Goal: Task Accomplishment & Management: Use online tool/utility

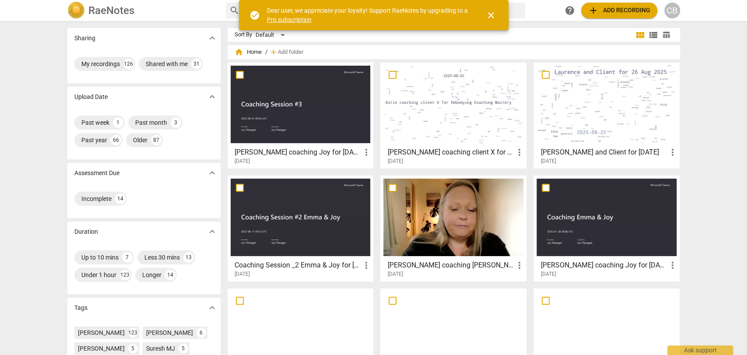
click at [494, 14] on span "close" at bounding box center [491, 15] width 11 height 11
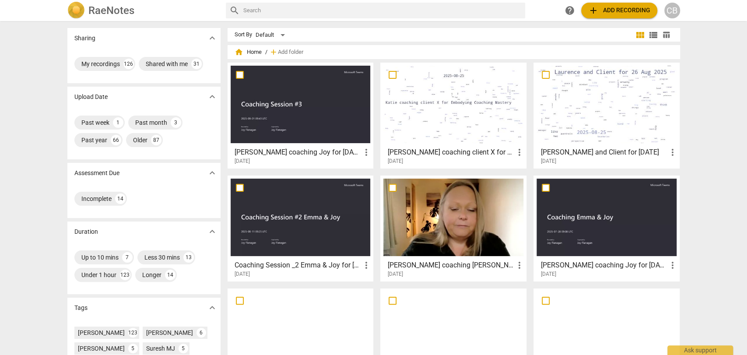
click at [456, 14] on input "text" at bounding box center [382, 11] width 278 height 14
type input "[PERSON_NAME]"
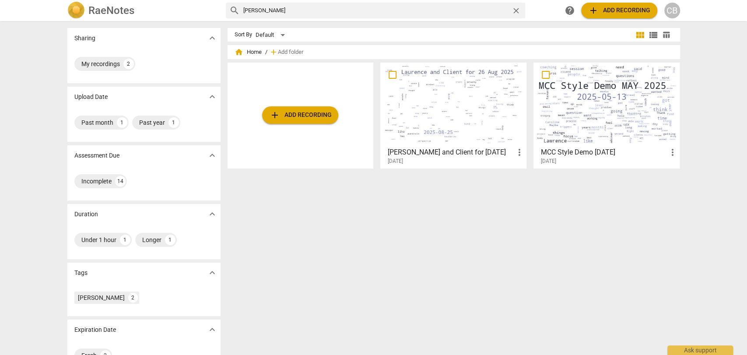
click at [459, 103] on div at bounding box center [453, 104] width 140 height 77
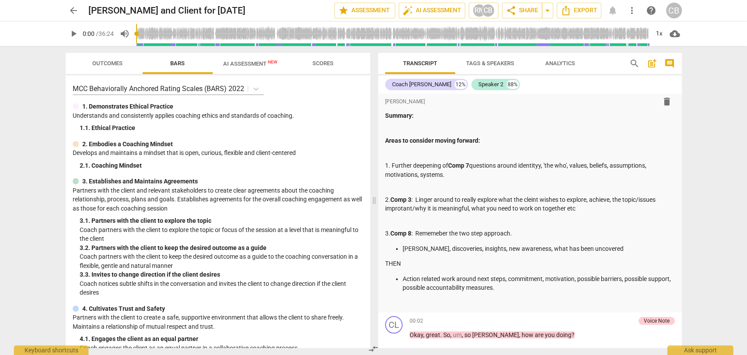
scroll to position [4, 0]
click at [72, 13] on span "arrow_back" at bounding box center [73, 10] width 11 height 11
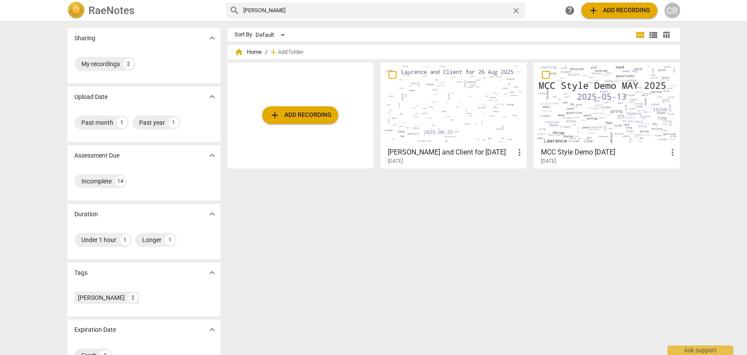
click at [606, 95] on div at bounding box center [607, 104] width 140 height 77
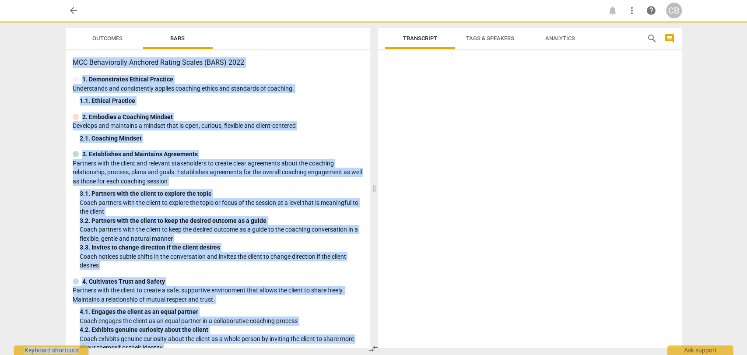
click at [606, 95] on div at bounding box center [530, 201] width 304 height 294
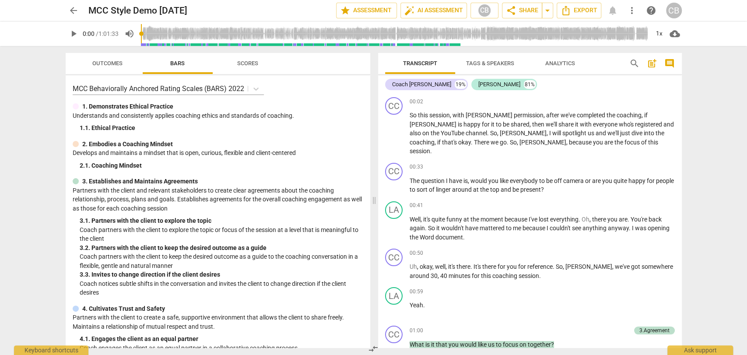
click at [703, 154] on div "arrow_back MCC Style Demo [DATE] edit star Assessment auto_fix_high AI Assessme…" at bounding box center [373, 177] width 747 height 355
click at [582, 8] on span "Export" at bounding box center [579, 10] width 37 height 11
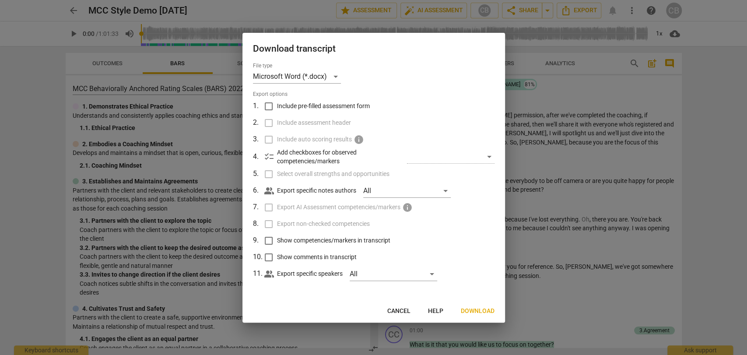
click at [478, 311] on span "Download" at bounding box center [478, 311] width 34 height 9
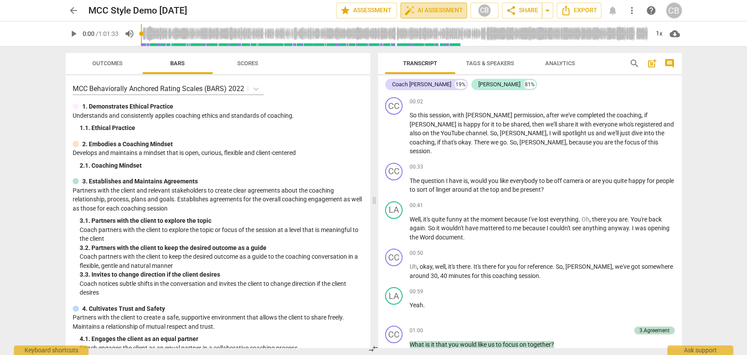
click at [444, 14] on span "auto_fix_high AI Assessment" at bounding box center [433, 10] width 59 height 11
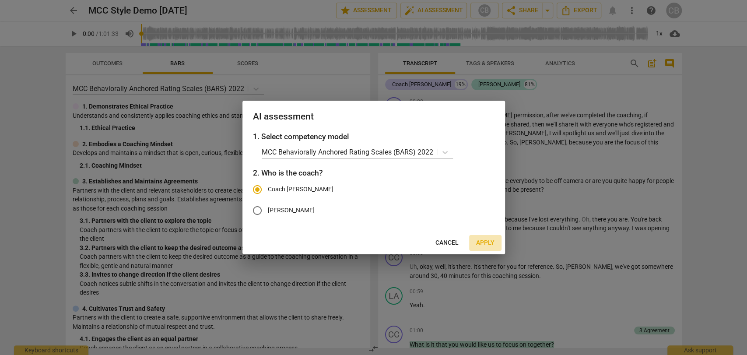
click at [487, 241] on span "Apply" at bounding box center [485, 243] width 18 height 9
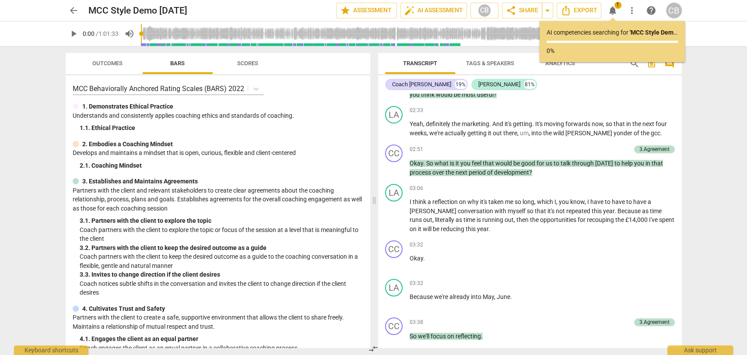
scroll to position [486, 0]
click at [661, 130] on span "." at bounding box center [662, 133] width 2 height 7
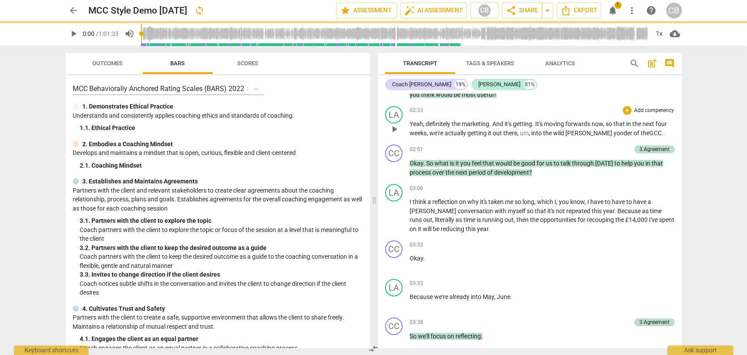
click at [570, 130] on span "[PERSON_NAME]" at bounding box center [590, 133] width 48 height 7
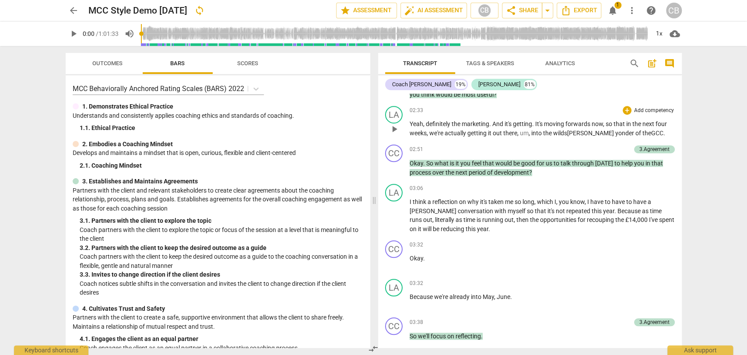
click at [531, 130] on span "into" at bounding box center [537, 133] width 12 height 7
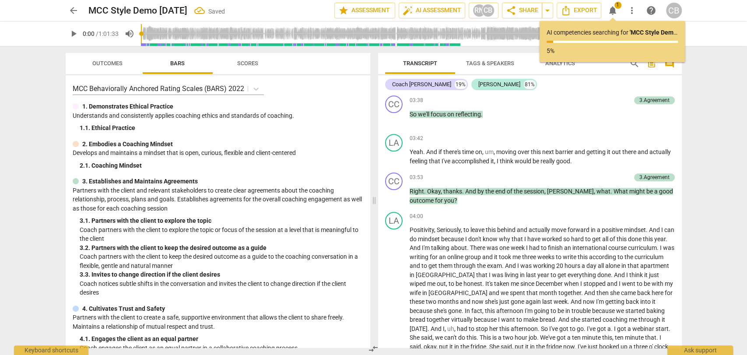
scroll to position [708, 0]
click at [557, 187] on span "[PERSON_NAME]" at bounding box center [570, 190] width 47 height 7
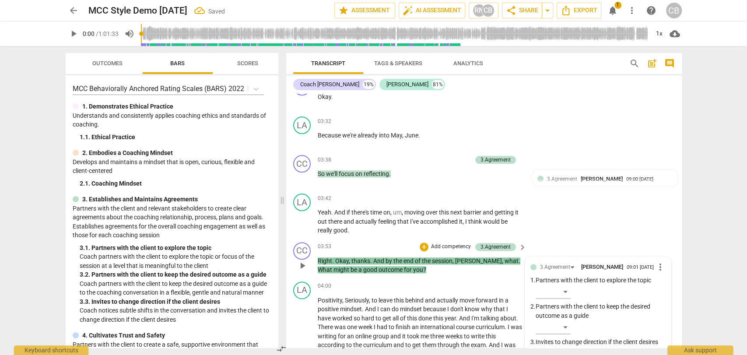
scroll to position [777, 0]
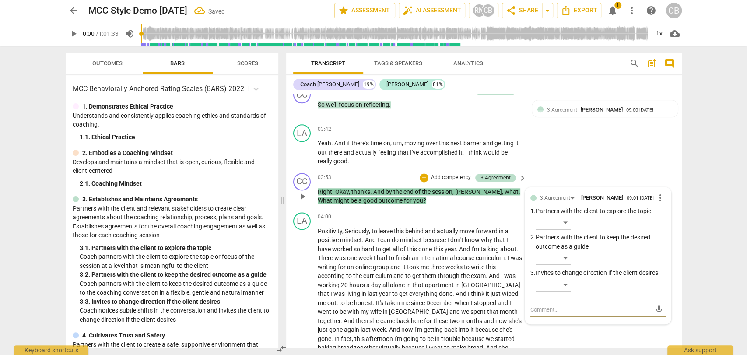
type textarea "u"
click at [466, 190] on span "[PERSON_NAME]" at bounding box center [478, 191] width 47 height 7
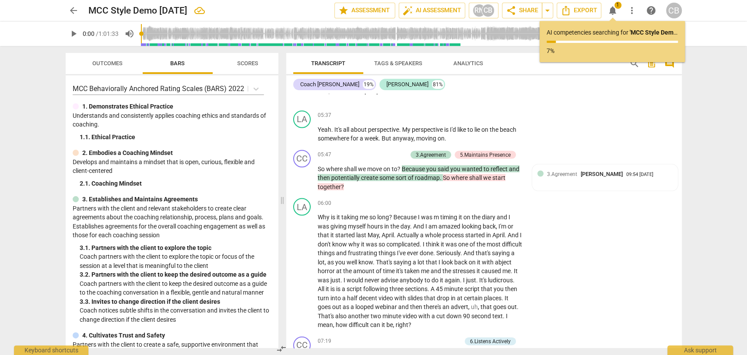
scroll to position [1197, 0]
drag, startPoint x: 402, startPoint y: 167, endPoint x: 315, endPoint y: 168, distance: 86.7
click at [315, 168] on div "CC play_arrow pause 05:47 + Add competency 3.Agreement 5.Maintains Presence key…" at bounding box center [484, 170] width 396 height 49
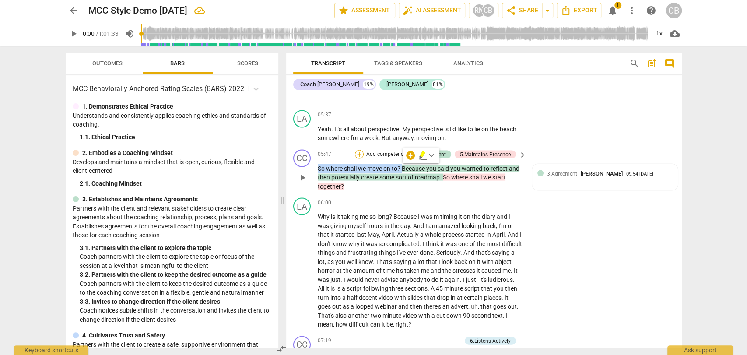
click at [357, 153] on div "+" at bounding box center [359, 154] width 9 height 9
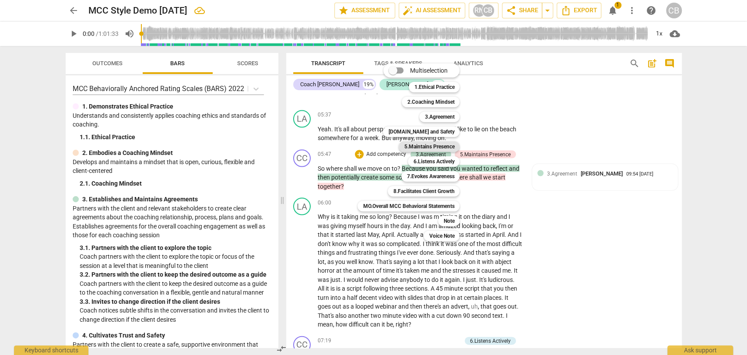
click at [426, 147] on b "5.Maintains Presence" at bounding box center [429, 146] width 50 height 11
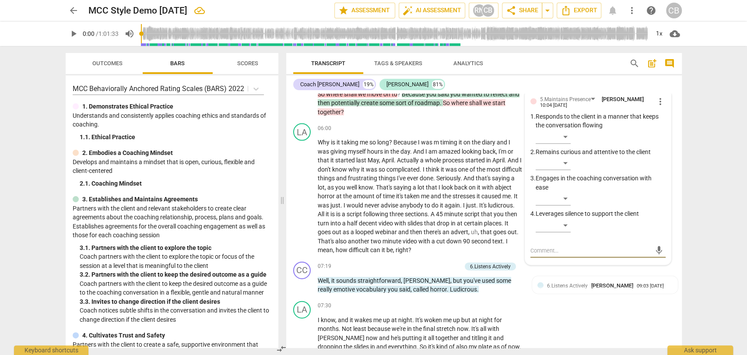
scroll to position [0, 11]
click at [272, 62] on icon "button" at bounding box center [275, 62] width 11 height 11
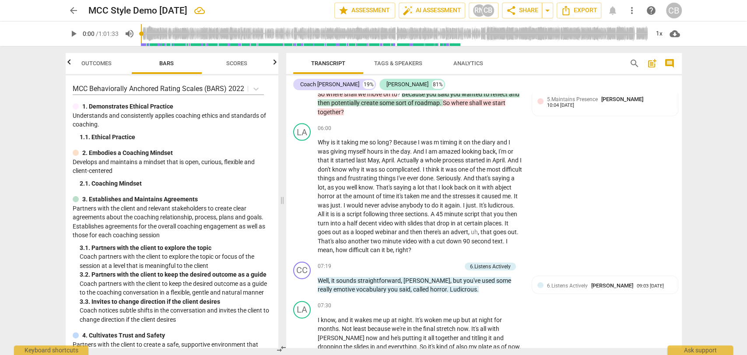
click at [611, 11] on div "arrow_back MCC Style Demo [DATE] edit star Assessment auto_fix_high AI Assessme…" at bounding box center [374, 11] width 616 height 16
click at [615, 12] on div "arrow_back MCC Style Demo [DATE] edit star Assessment auto_fix_high AI Assessme…" at bounding box center [374, 11] width 616 height 16
click at [617, 12] on div "arrow_back MCC Style Demo [DATE] edit star Assessment auto_fix_high AI Assessme…" at bounding box center [374, 11] width 616 height 16
click at [615, 12] on div "arrow_back MCC Style Demo [DATE] edit star Assessment auto_fix_high AI Assessme…" at bounding box center [374, 11] width 616 height 16
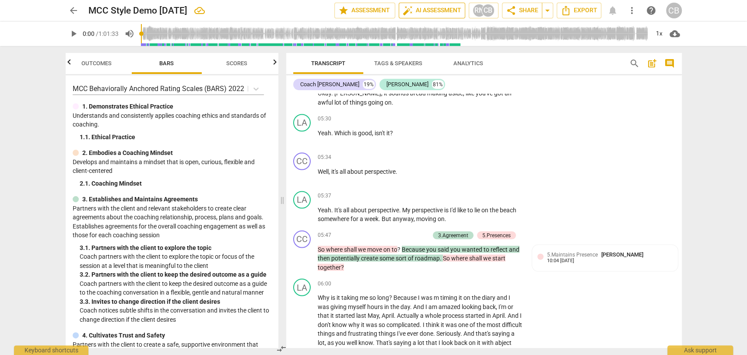
scroll to position [1115, 0]
click at [429, 7] on span "auto_fix_high AI Assessment" at bounding box center [432, 10] width 59 height 11
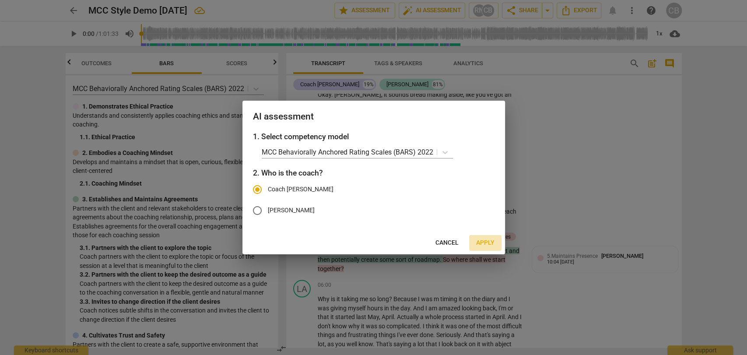
click at [487, 242] on span "Apply" at bounding box center [485, 243] width 18 height 9
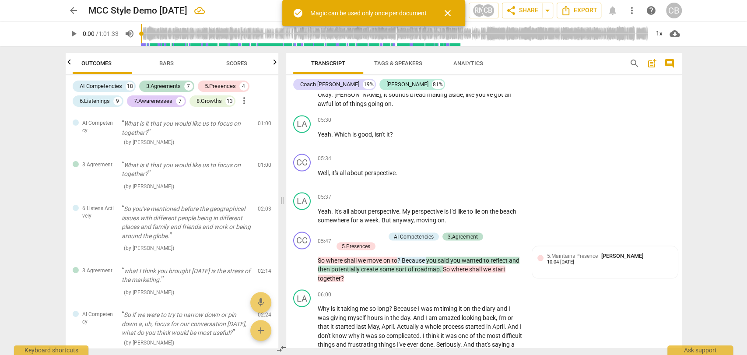
scroll to position [0, 0]
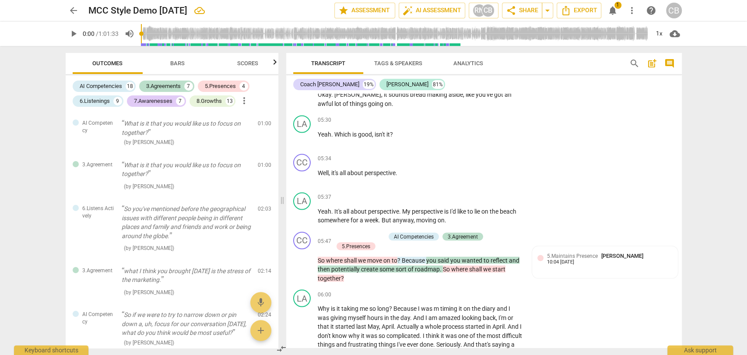
click at [612, 13] on span "notifications" at bounding box center [613, 10] width 11 height 11
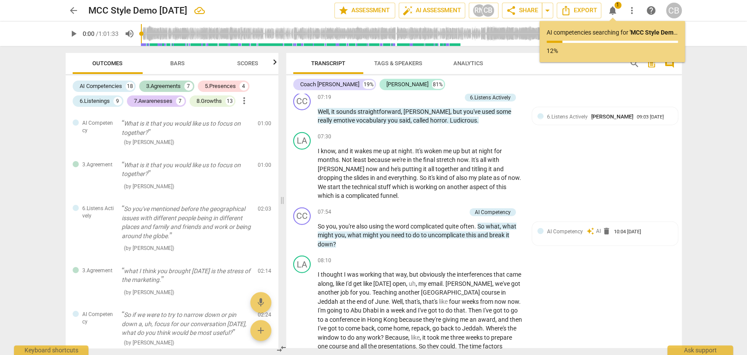
scroll to position [1450, 0]
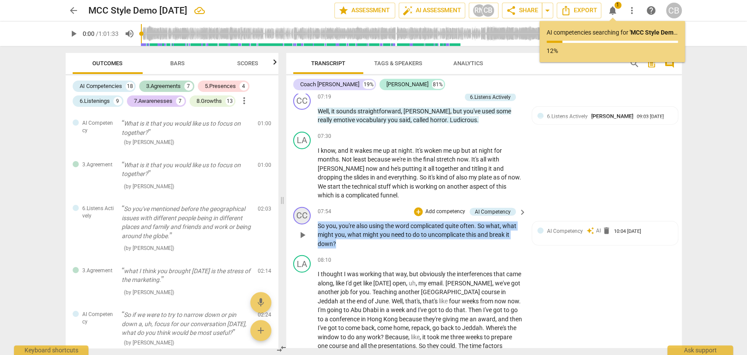
drag, startPoint x: 408, startPoint y: 243, endPoint x: 303, endPoint y: 218, distance: 108.0
click at [303, 218] on div "CC play_arrow pause 07:54 + Add competency AI Competency keyboard_arrow_right S…" at bounding box center [484, 228] width 396 height 49
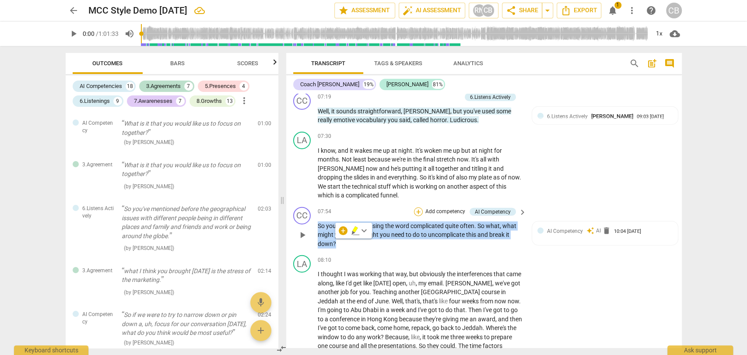
click at [419, 211] on div "+" at bounding box center [418, 211] width 9 height 9
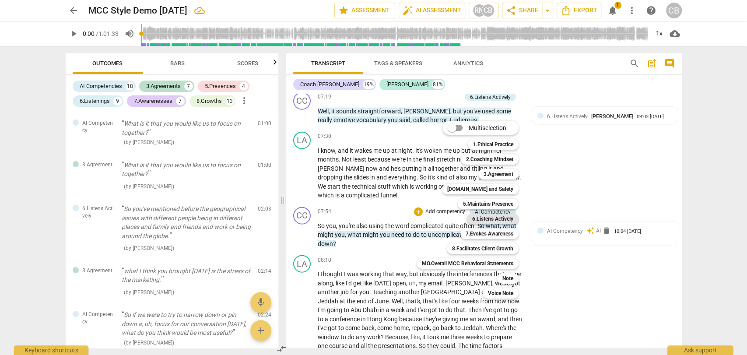
click at [485, 216] on b "6.Listens Actively" at bounding box center [492, 219] width 41 height 11
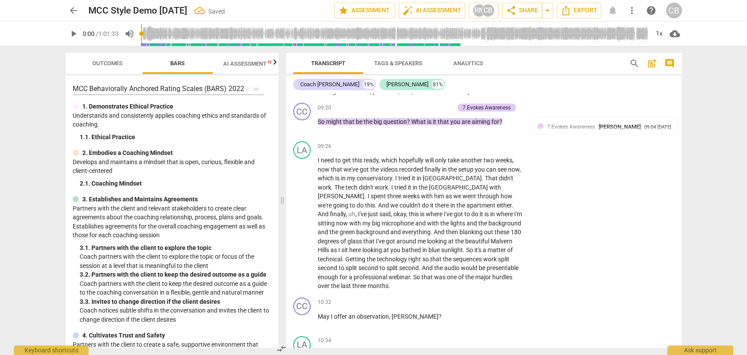
scroll to position [1742, 0]
click at [452, 12] on span "auto_fix_high AI Assessment" at bounding box center [432, 10] width 59 height 11
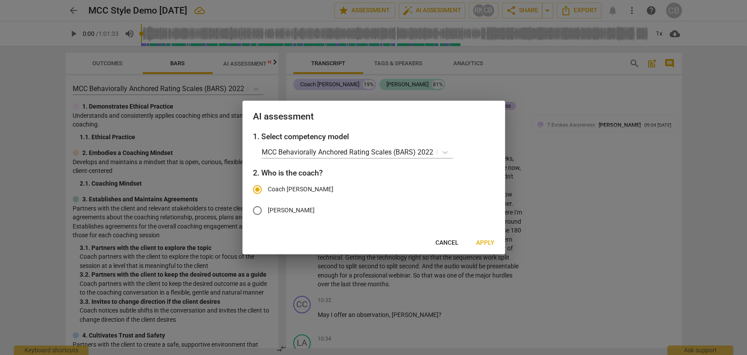
click at [480, 242] on span "Apply" at bounding box center [485, 243] width 18 height 9
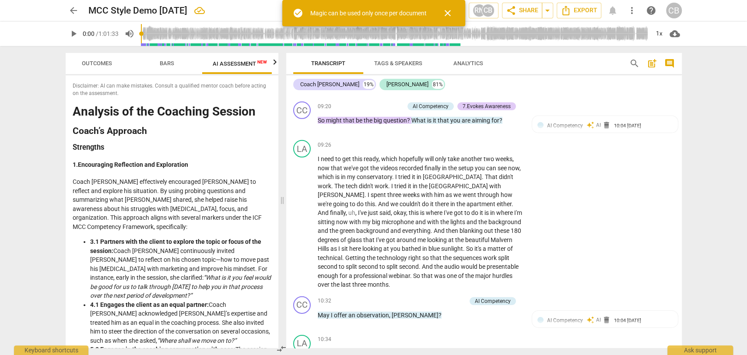
scroll to position [0, 16]
click at [215, 150] on h3 "Strengths" at bounding box center [172, 147] width 199 height 9
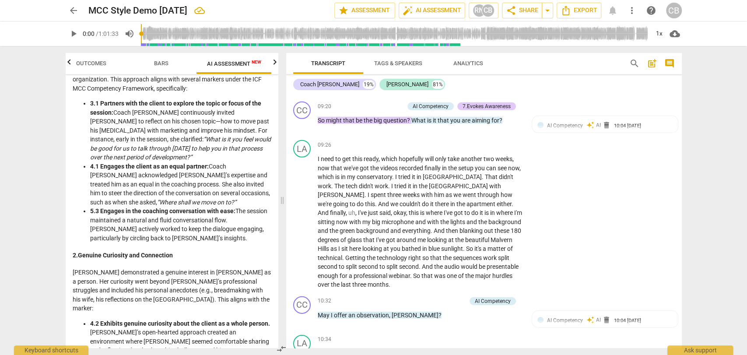
scroll to position [0, 0]
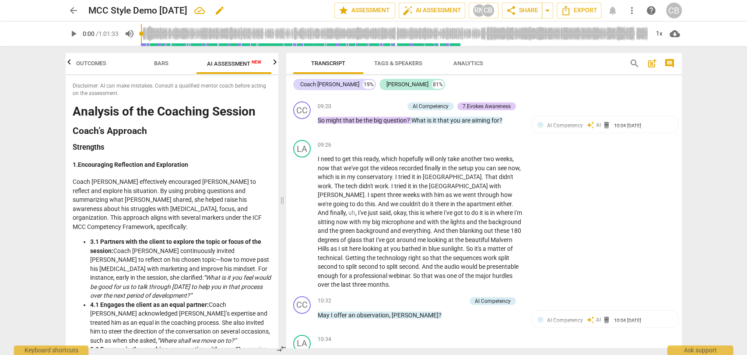
click at [130, 13] on h2 "MCC Style Demo [DATE]" at bounding box center [137, 10] width 99 height 11
click at [225, 11] on span "edit" at bounding box center [220, 10] width 11 height 11
drag, startPoint x: 176, startPoint y: 9, endPoint x: 76, endPoint y: 4, distance: 100.4
click at [76, 4] on div "arrow_back MCC Style Demo [DATE] done clear star Assessment auto_fix_high AI As…" at bounding box center [374, 10] width 616 height 17
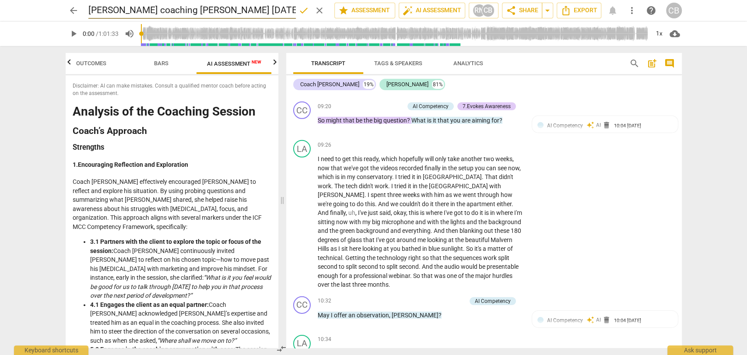
type input "[PERSON_NAME] coaching [PERSON_NAME] [DATE]"
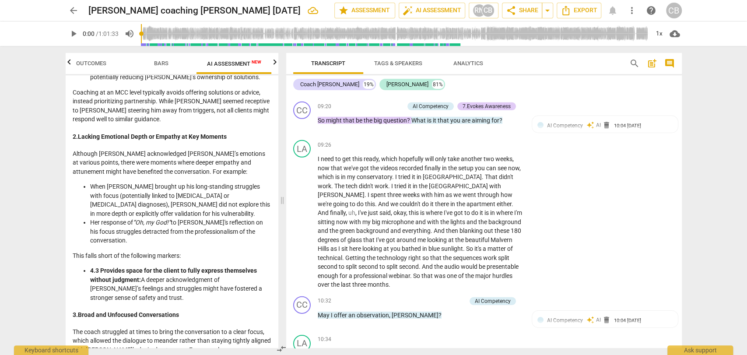
scroll to position [677, 0]
click at [420, 211] on span "is" at bounding box center [423, 212] width 6 height 7
click at [402, 227] on span "everything" at bounding box center [416, 230] width 28 height 7
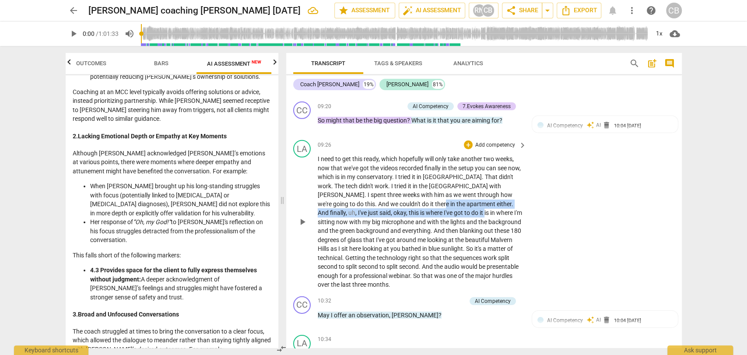
drag, startPoint x: 366, startPoint y: 206, endPoint x: 409, endPoint y: 210, distance: 43.6
click at [409, 210] on p "I need to get this ready , which hopefully will only take another two weeks , n…" at bounding box center [420, 222] width 205 height 135
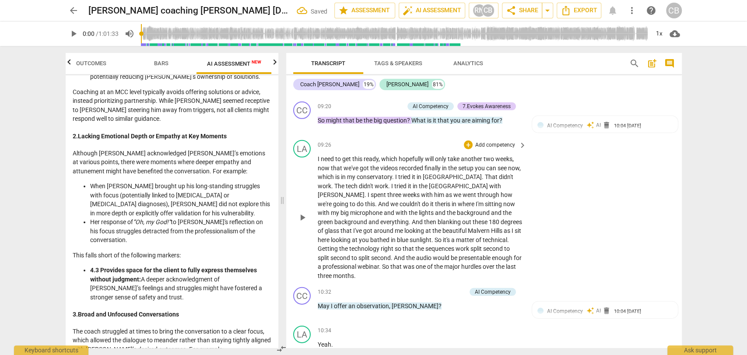
scroll to position [2098, 0]
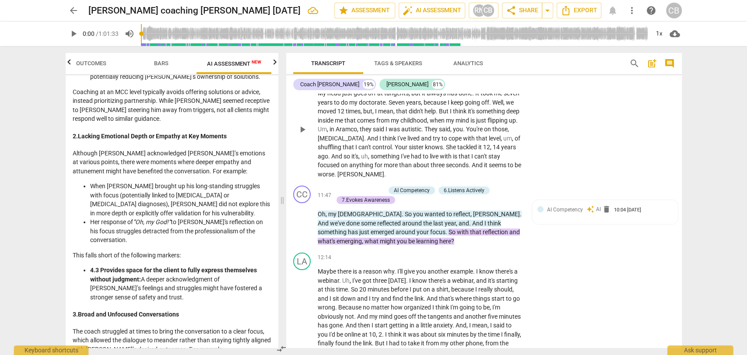
click at [480, 169] on span "And" at bounding box center [478, 165] width 12 height 7
click at [366, 178] on span "[PERSON_NAME]" at bounding box center [361, 174] width 47 height 7
type input "711"
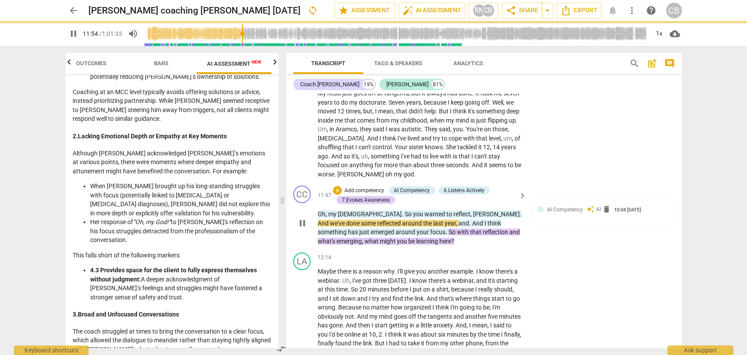
click at [405, 218] on span "So" at bounding box center [409, 214] width 8 height 7
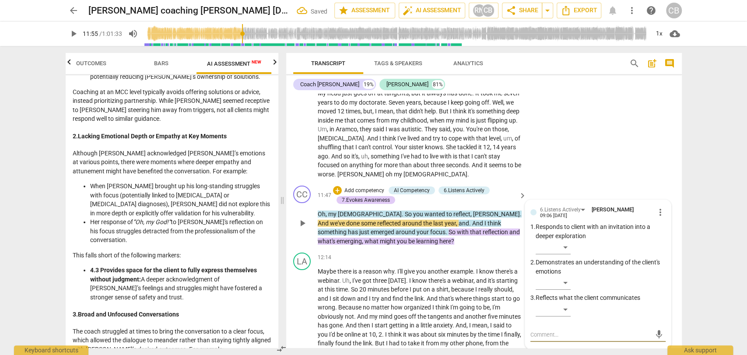
click at [405, 218] on span "So" at bounding box center [409, 214] width 8 height 7
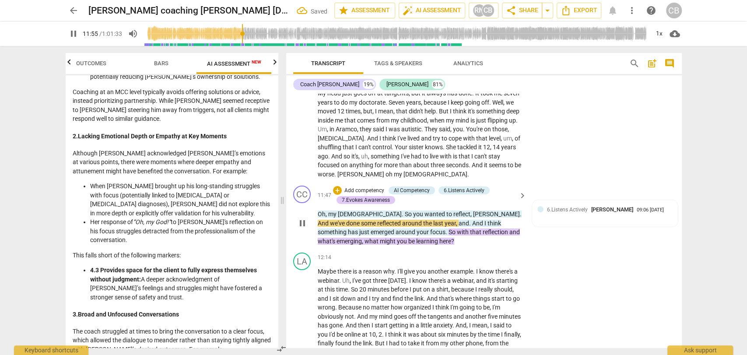
type input "715"
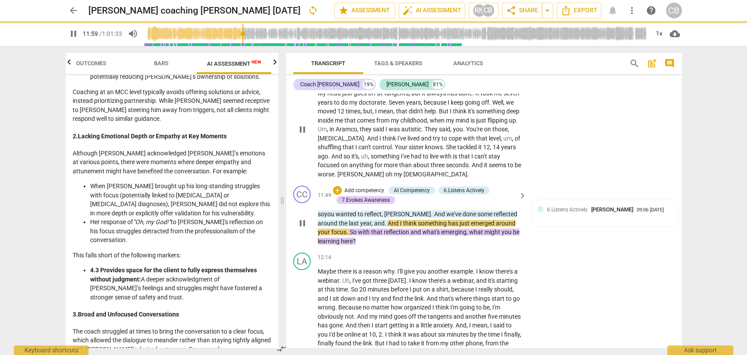
click at [555, 127] on div "LA play_arrow pause 10:51 + Add competency keyboard_arrow_right My mind just go…" at bounding box center [484, 122] width 396 height 120
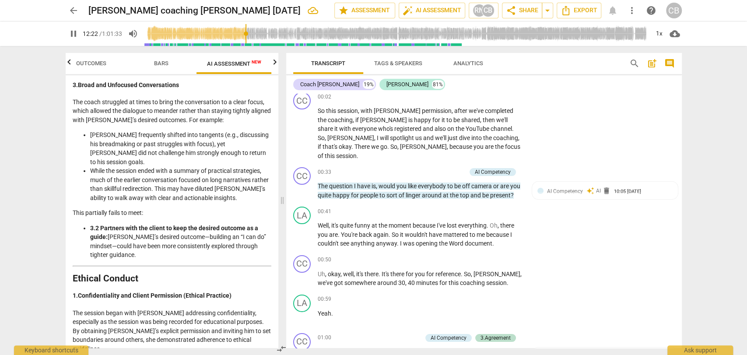
scroll to position [0, 0]
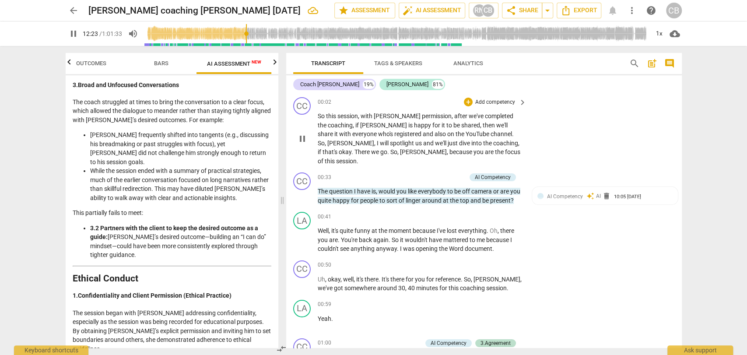
click at [321, 116] on span "So" at bounding box center [322, 116] width 8 height 7
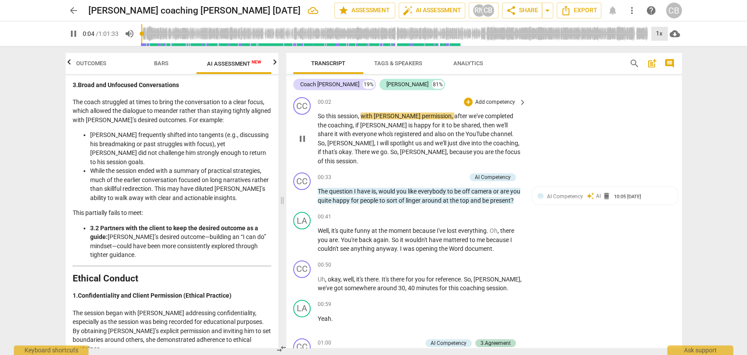
click at [662, 35] on div "1x" at bounding box center [659, 34] width 17 height 14
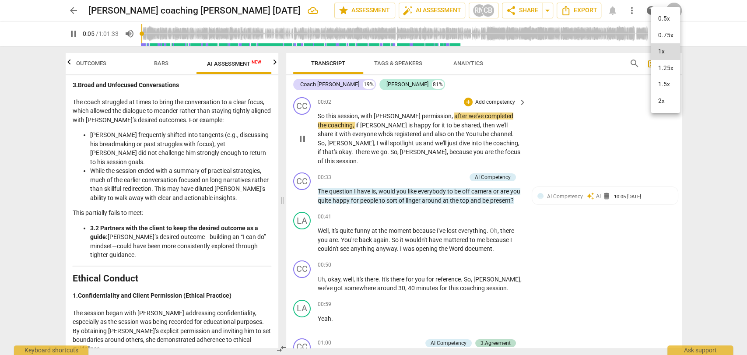
click at [673, 100] on li "2x" at bounding box center [665, 101] width 29 height 17
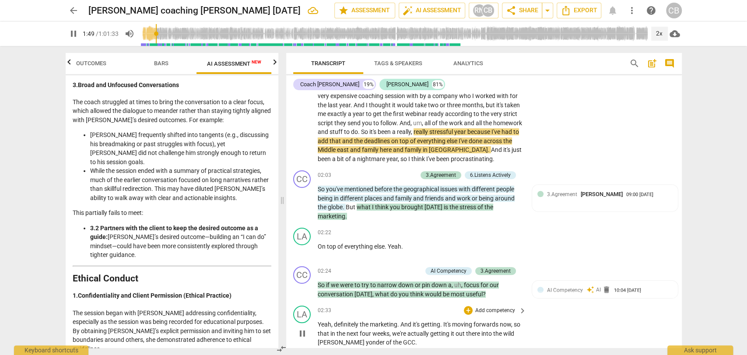
scroll to position [363, 0]
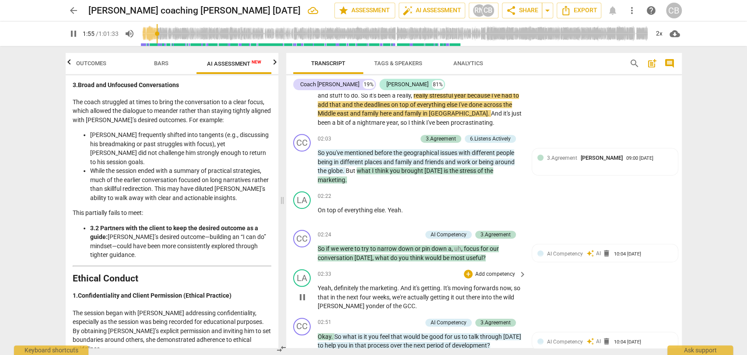
click at [350, 112] on span "east" at bounding box center [343, 113] width 13 height 7
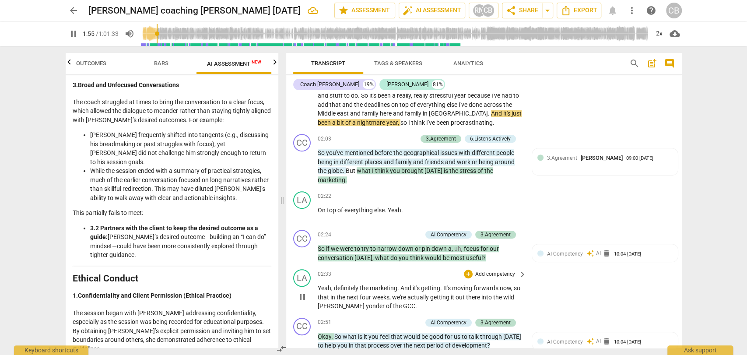
type input "116"
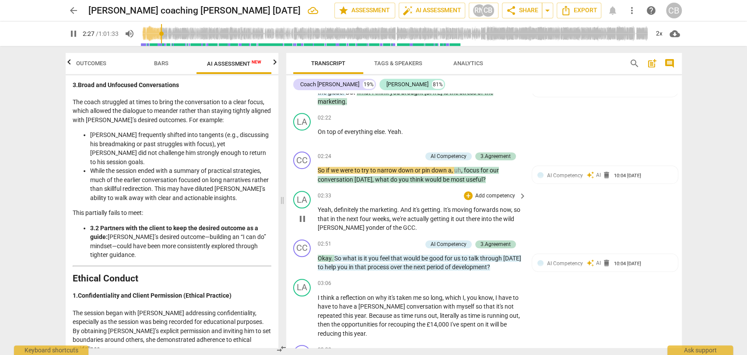
scroll to position [469, 0]
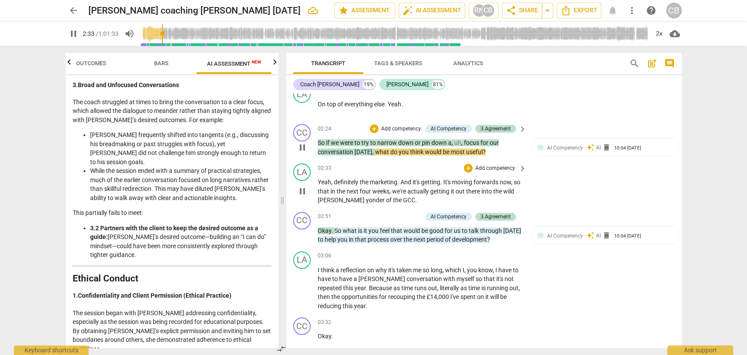
click at [462, 142] on span "," at bounding box center [462, 142] width 3 height 7
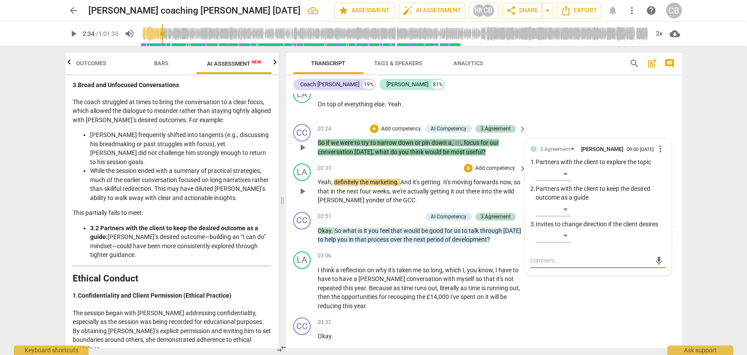
click at [462, 142] on span "," at bounding box center [462, 142] width 3 height 7
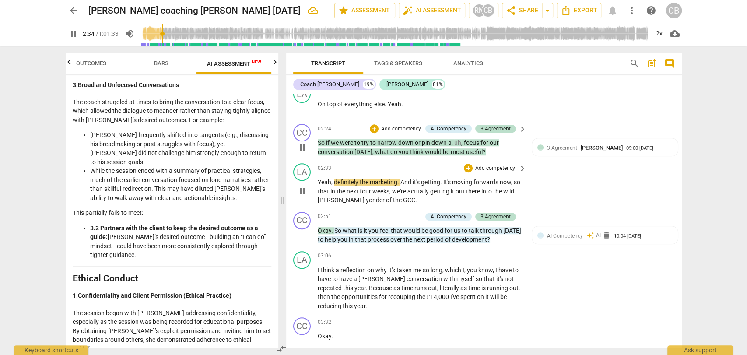
type input "155"
click at [506, 230] on span "[DATE]" at bounding box center [512, 230] width 18 height 7
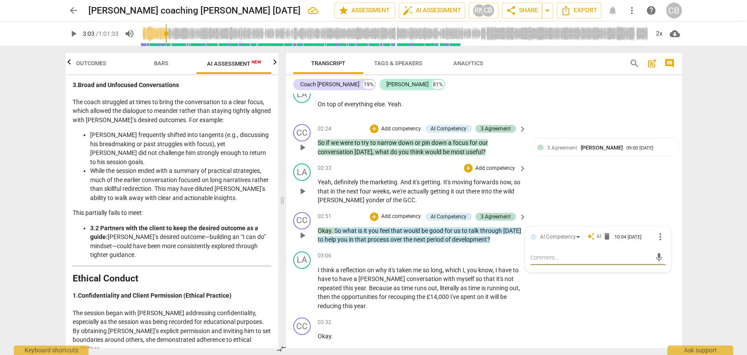
type input "184"
type textarea "t"
click at [506, 230] on span "[DATE]" at bounding box center [512, 230] width 18 height 7
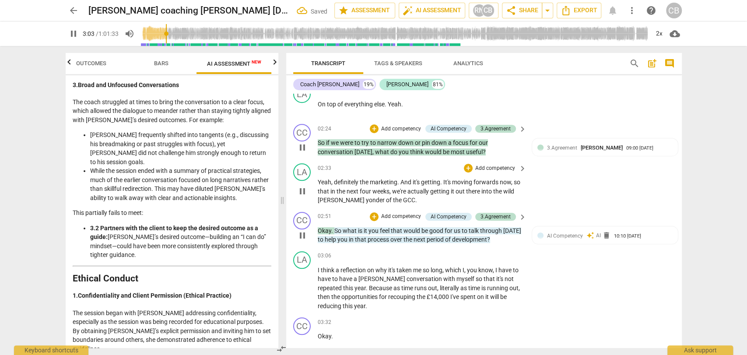
type input "185"
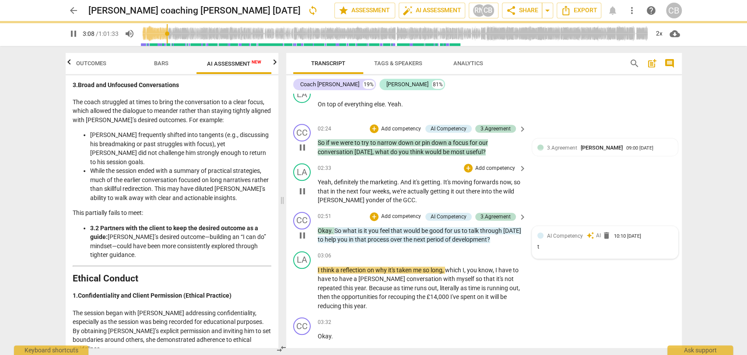
click at [546, 246] on div "t" at bounding box center [605, 247] width 135 height 8
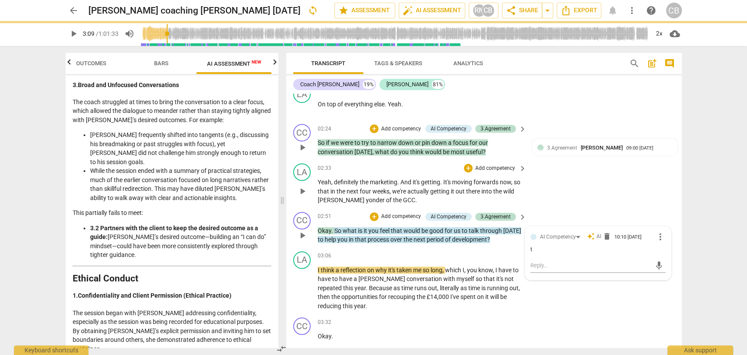
type input "190"
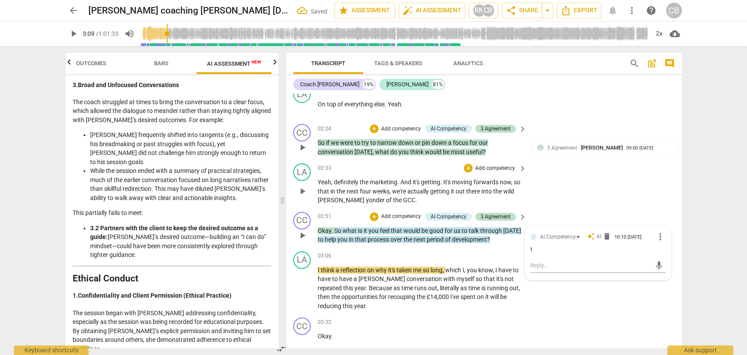
click at [531, 250] on div "t" at bounding box center [598, 250] width 135 height 8
click at [531, 248] on div "t" at bounding box center [598, 250] width 135 height 8
click at [658, 239] on span "more_vert" at bounding box center [660, 237] width 11 height 11
click at [659, 239] on li "Edit" at bounding box center [667, 236] width 30 height 17
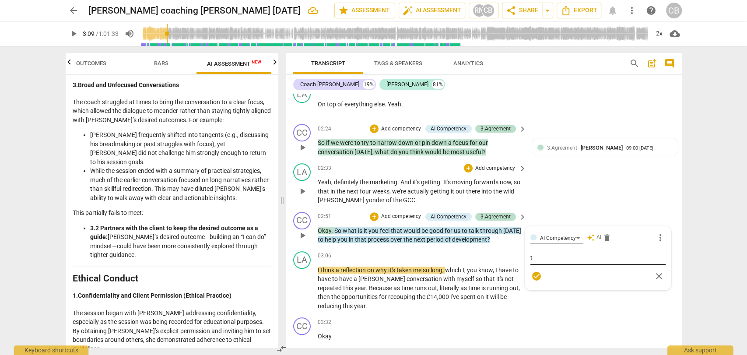
click at [553, 251] on div "t t" at bounding box center [598, 258] width 135 height 14
click at [534, 262] on div "t t" at bounding box center [598, 258] width 135 height 14
click at [535, 254] on textarea "t" at bounding box center [598, 257] width 135 height 8
click at [537, 279] on span "check_circle" at bounding box center [536, 276] width 11 height 11
click at [74, 32] on span "play_arrow" at bounding box center [73, 33] width 11 height 11
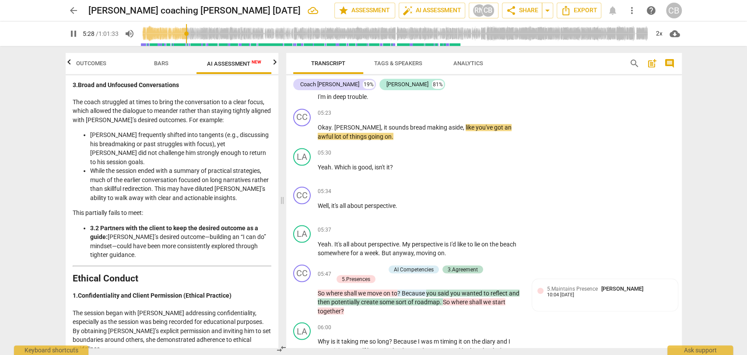
scroll to position [1086, 0]
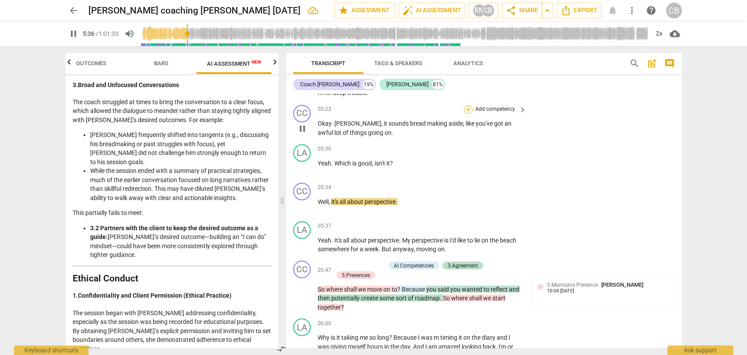
click at [469, 108] on div "+" at bounding box center [468, 109] width 9 height 9
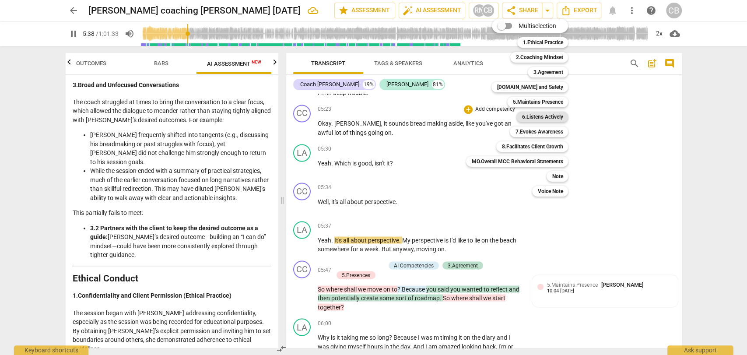
click at [531, 115] on b "6.Listens Actively" at bounding box center [542, 117] width 41 height 11
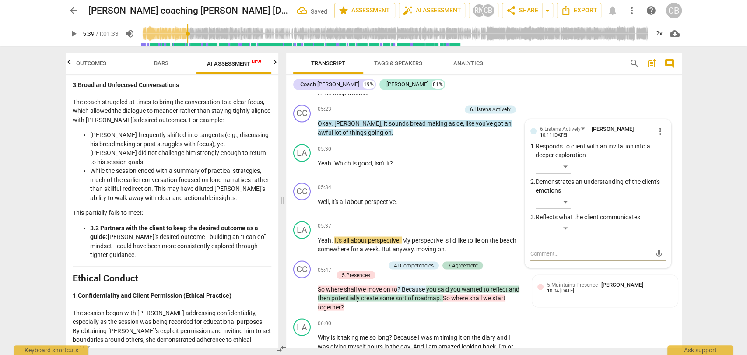
click at [74, 35] on span "play_arrow" at bounding box center [73, 33] width 11 height 11
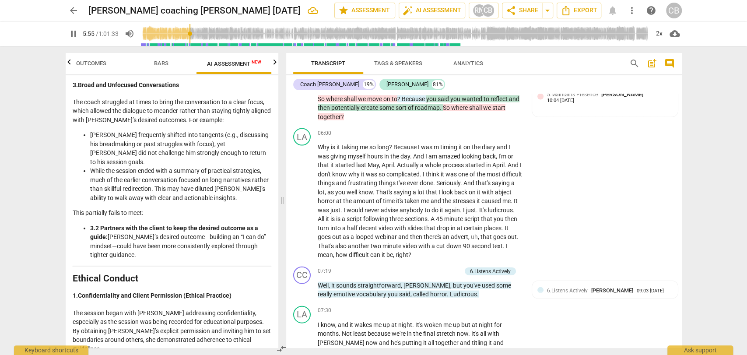
scroll to position [1285, 0]
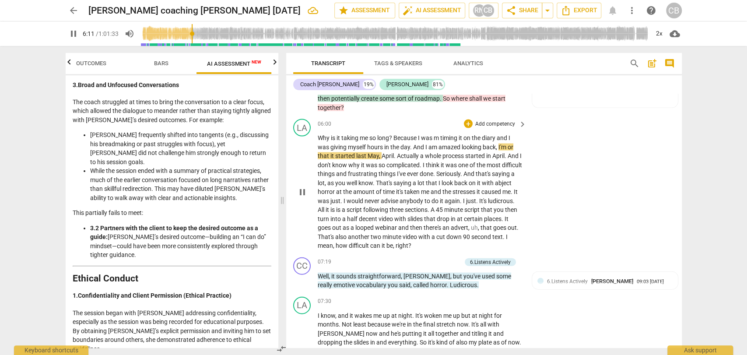
click at [440, 135] on span "m" at bounding box center [437, 137] width 7 height 7
type input "372"
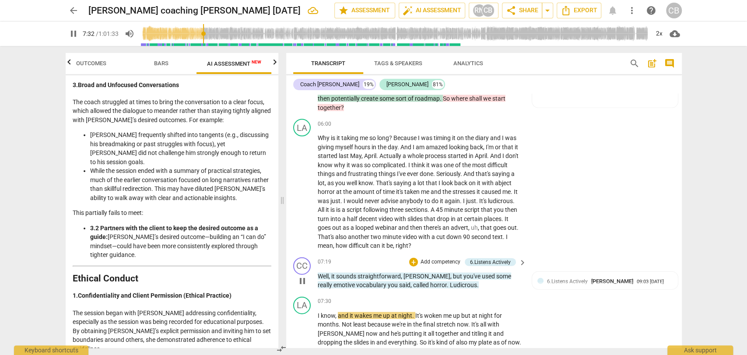
click at [430, 283] on span "horror" at bounding box center [438, 284] width 17 height 7
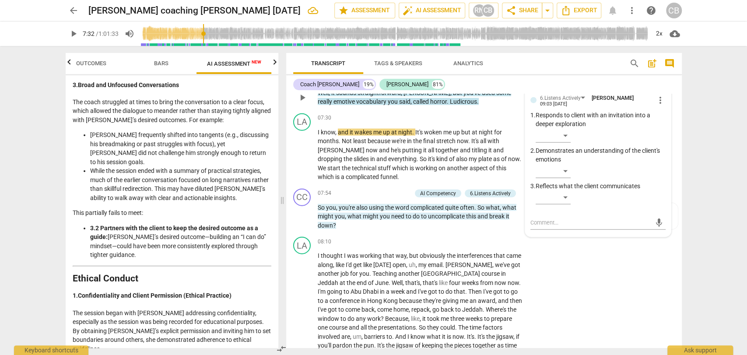
click at [414, 101] on span "called" at bounding box center [421, 101] width 17 height 7
type input "453"
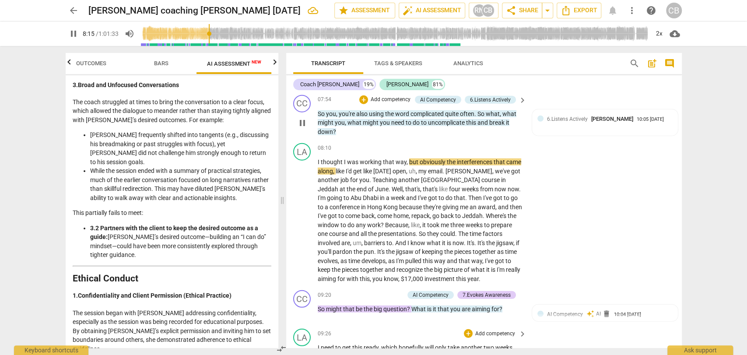
scroll to position [1563, 0]
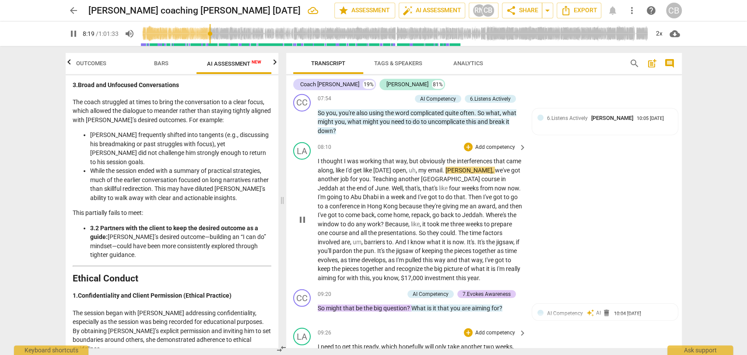
click at [416, 169] on span "," at bounding box center [417, 170] width 3 height 7
type input "501"
click at [501, 235] on p "I thought I was working that way , but obviously the interferences that came al…" at bounding box center [420, 220] width 205 height 126
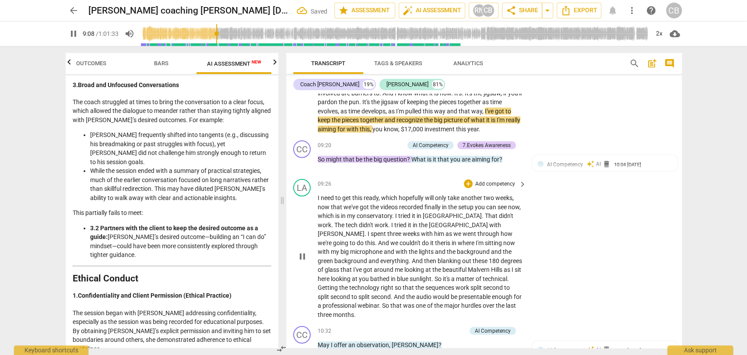
scroll to position [1742, 0]
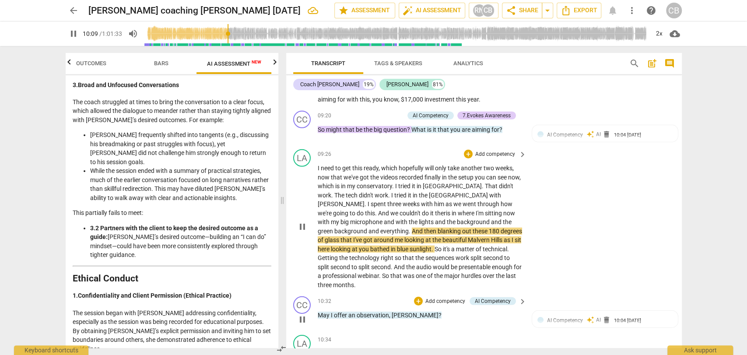
click at [402, 313] on span "[PERSON_NAME]" at bounding box center [415, 315] width 47 height 7
type input "610"
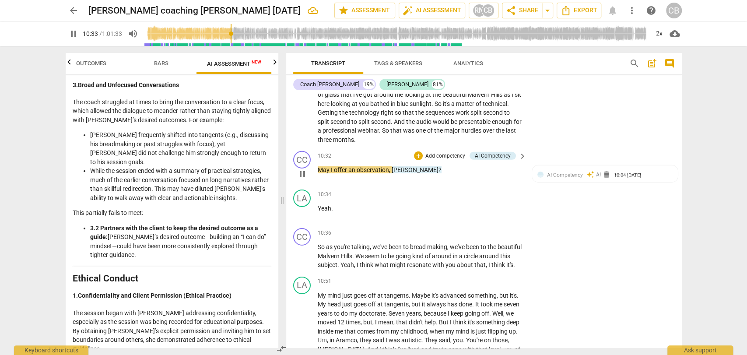
scroll to position [1890, 0]
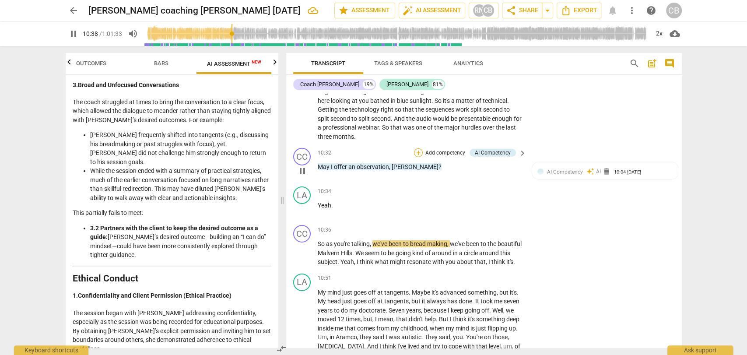
click at [418, 150] on div "+" at bounding box center [418, 152] width 9 height 9
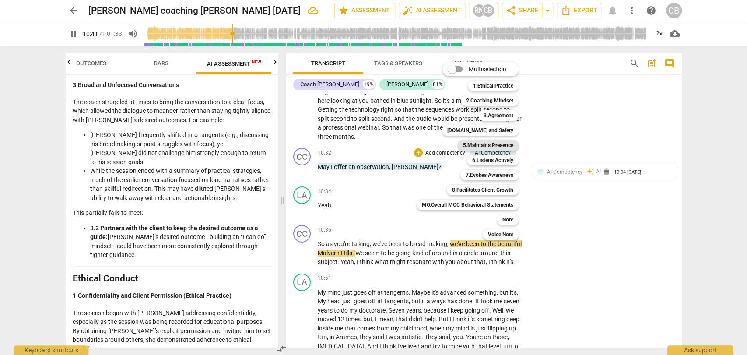
click at [492, 147] on b "5.Maintains Presence" at bounding box center [488, 145] width 50 height 11
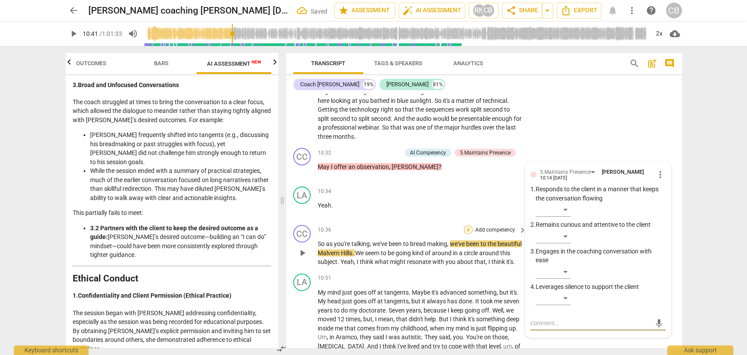
click at [468, 225] on div "+" at bounding box center [468, 229] width 9 height 9
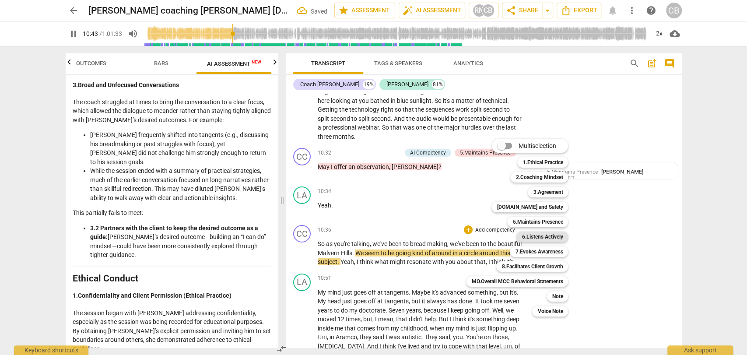
click at [530, 234] on b "6.Listens Actively" at bounding box center [542, 237] width 41 height 11
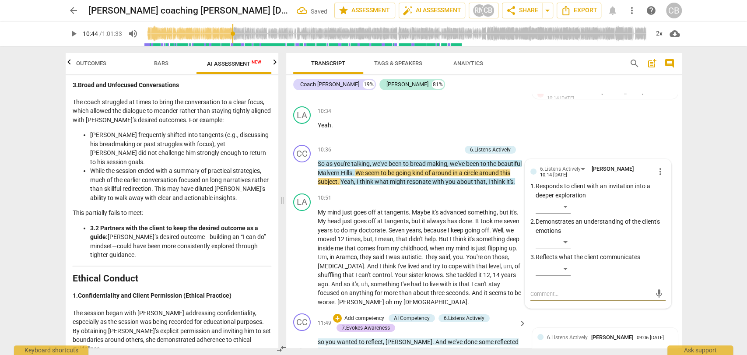
scroll to position [1968, 0]
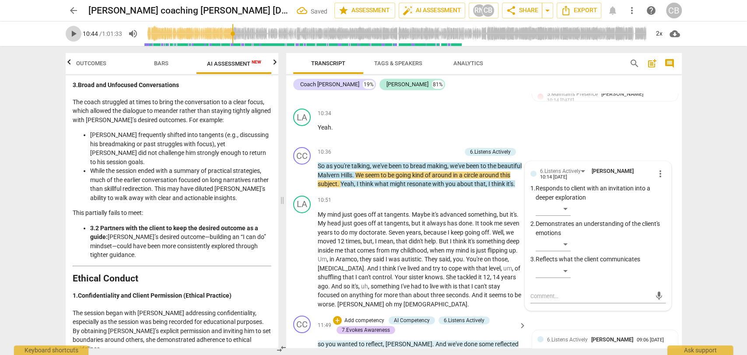
click at [73, 36] on span "play_arrow" at bounding box center [73, 33] width 11 height 11
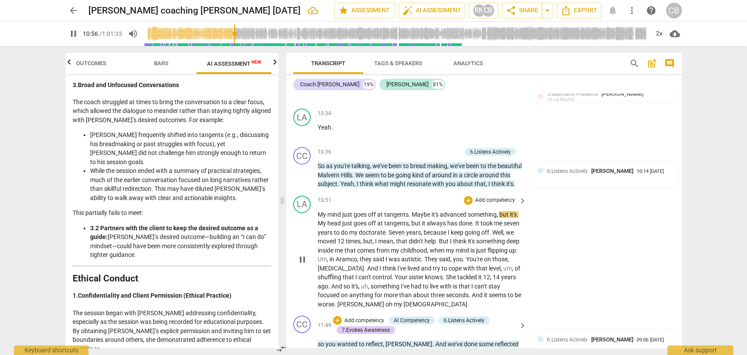
click at [316, 222] on div "play_arrow pause" at bounding box center [306, 259] width 22 height 93
click at [322, 218] on span "My" at bounding box center [323, 214] width 10 height 7
type input "659"
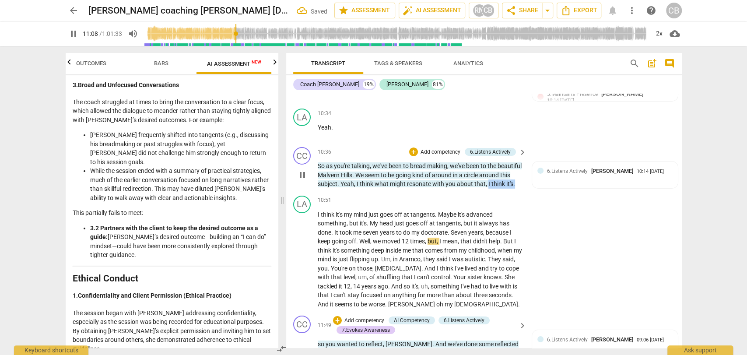
drag, startPoint x: 348, startPoint y: 190, endPoint x: 315, endPoint y: 191, distance: 32.4
click at [315, 191] on div "CC play_arrow pause 10:36 + Add competency 6.Listens Actively keyboard_arrow_ri…" at bounding box center [484, 168] width 396 height 49
type input "670"
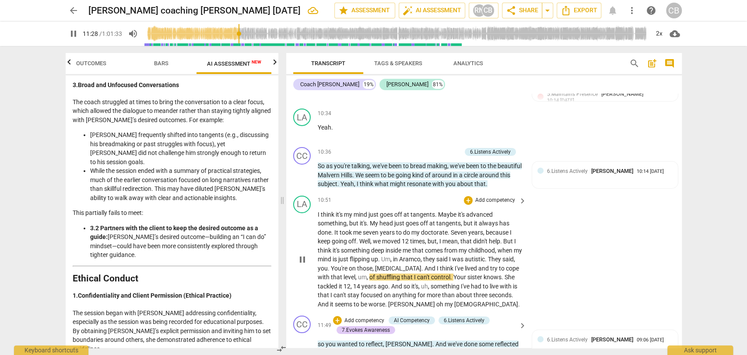
click at [478, 256] on span "autistic" at bounding box center [475, 259] width 20 height 7
type input "690"
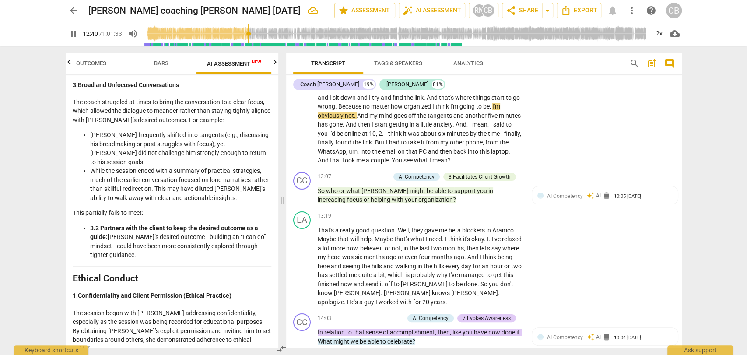
scroll to position [2297, 0]
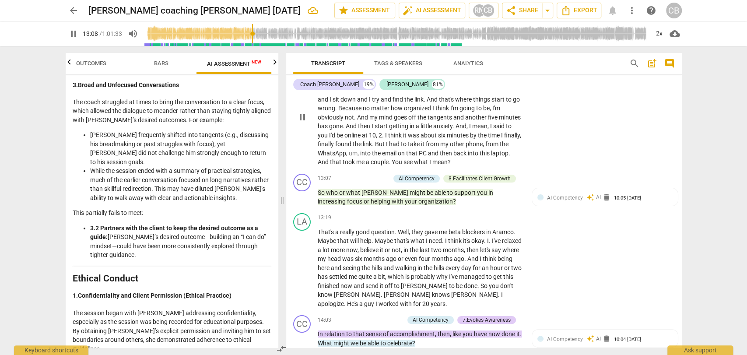
click at [372, 150] on span "into" at bounding box center [366, 153] width 12 height 7
type input "789"
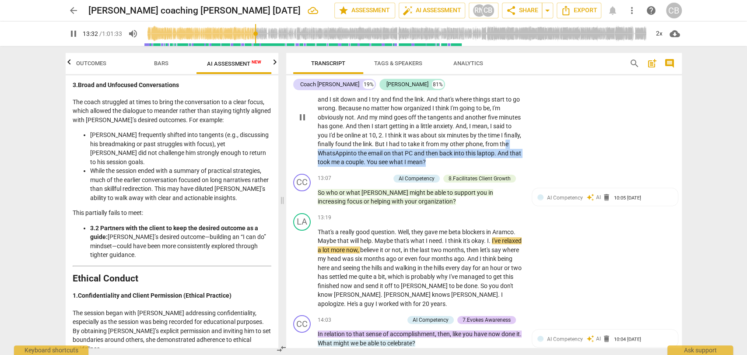
drag, startPoint x: 476, startPoint y: 158, endPoint x: 336, endPoint y: 153, distance: 139.7
click at [336, 153] on p "Maybe there is a reason why . I'll give you another example . I know there's a …" at bounding box center [420, 117] width 205 height 99
click at [479, 151] on div "+" at bounding box center [479, 148] width 9 height 9
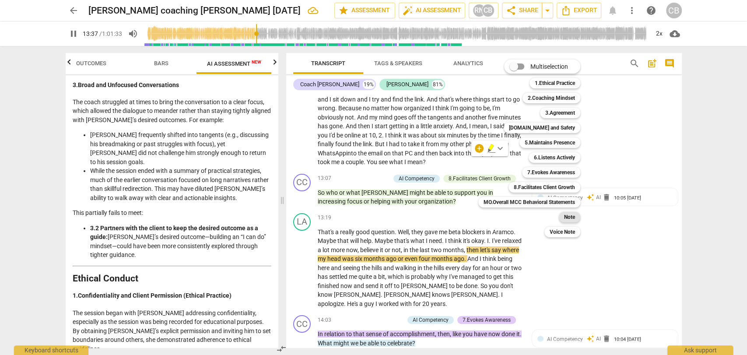
click at [567, 213] on b "Note" at bounding box center [569, 217] width 11 height 11
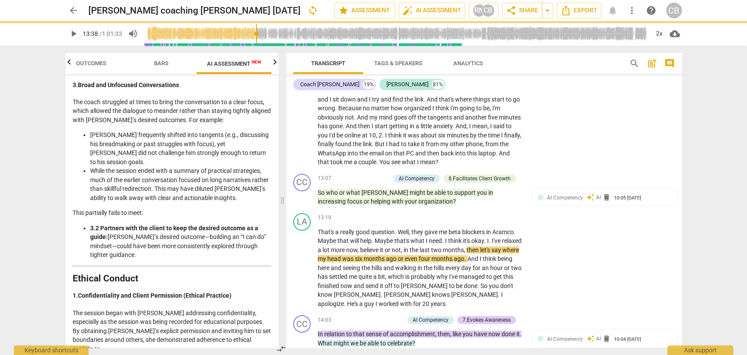
type input "818"
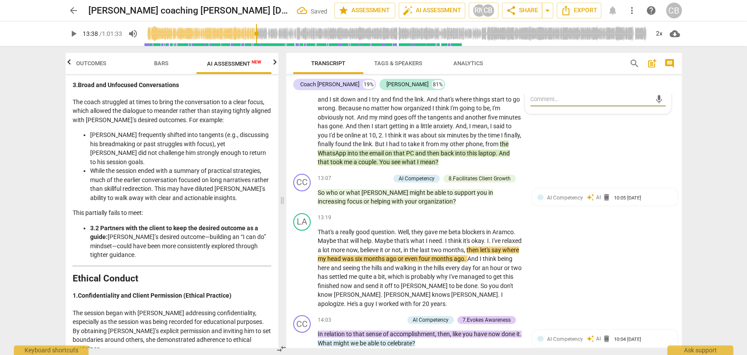
scroll to position [2297, 0]
type textarea "I"
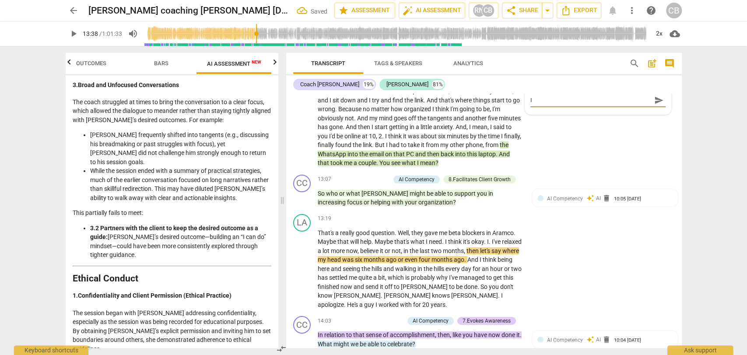
type textarea "I"
type textarea "I c"
type textarea "I co"
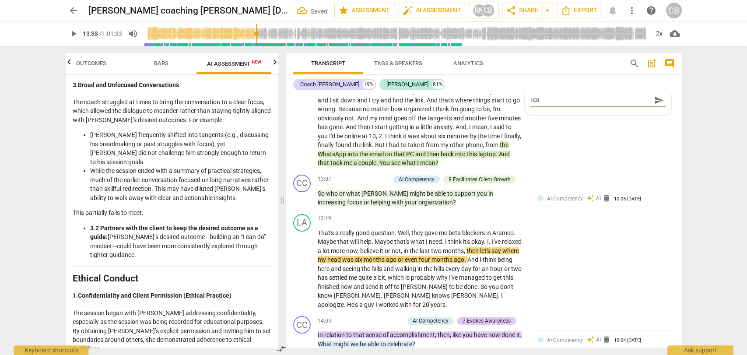
type textarea "I cou"
type textarea "I coul"
type textarea "I could"
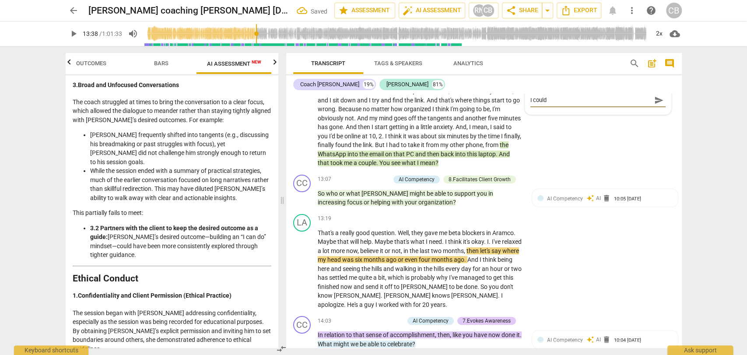
type textarea "I could"
type textarea "I could h"
type textarea "I could ha"
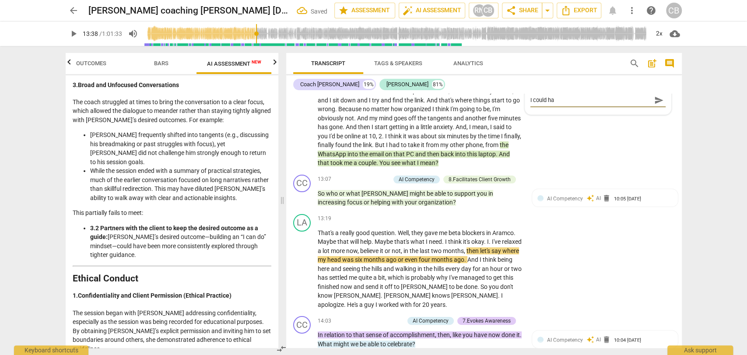
type textarea "I could hav"
type textarea "I could have"
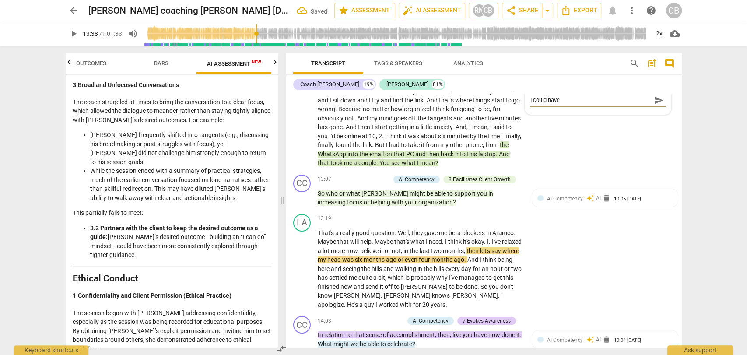
type textarea "I could have"
type textarea "I could have b"
type textarea "I could have be"
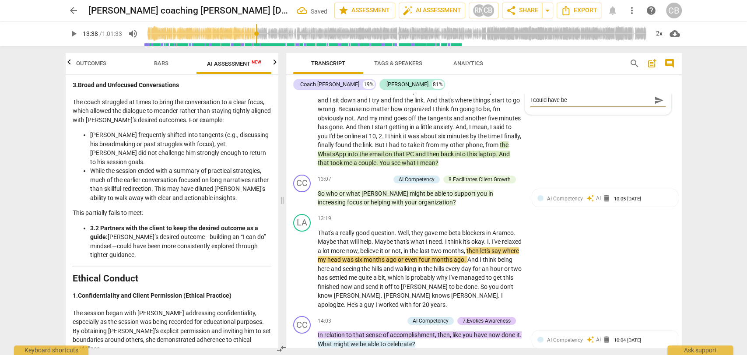
type textarea "I could have bee"
type textarea "I could have been"
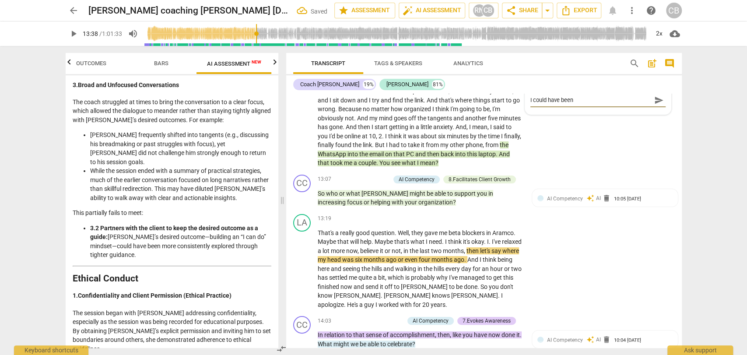
type textarea "I could have been"
type textarea "I could have been s"
type textarea "I could have been so"
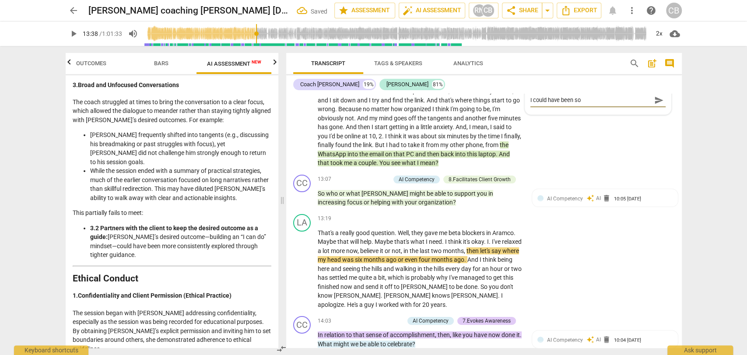
type textarea "I could have been som"
type textarea "I could have been some"
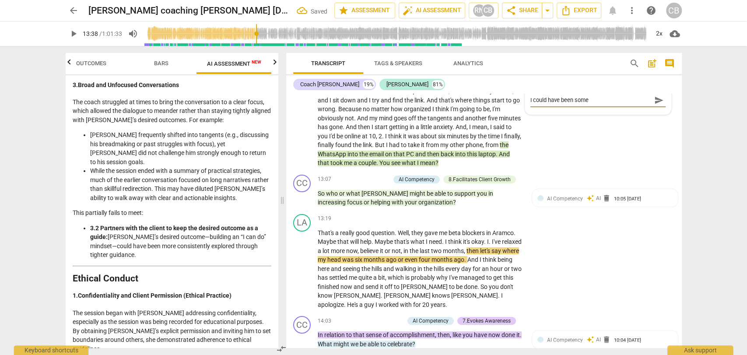
type textarea "I could have been some"
type textarea "I could have been some m"
type textarea "I could have been some mu"
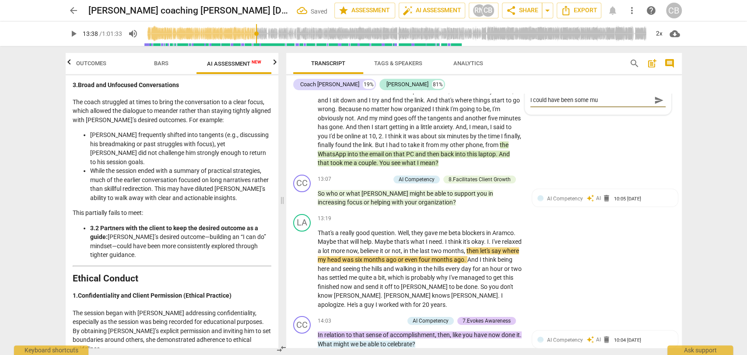
type textarea "I could have been some muc"
type textarea "I could have been some much"
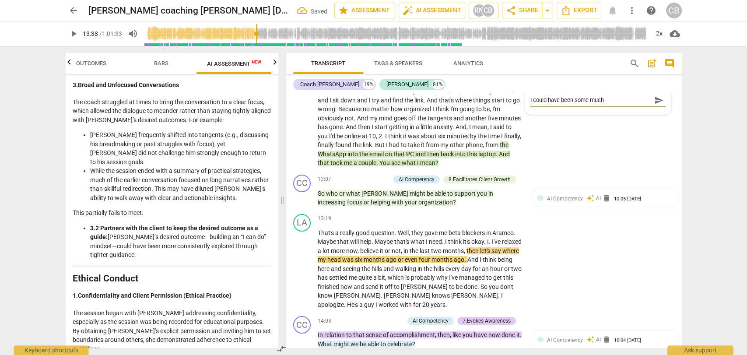
type textarea "I could have been some much"
type textarea "I could have been some much m"
type textarea "I could have been some much mo"
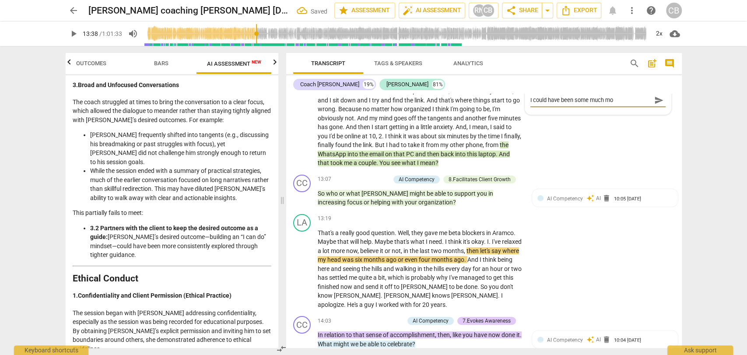
type textarea "I could have been some much mor"
type textarea "I could have been some much more"
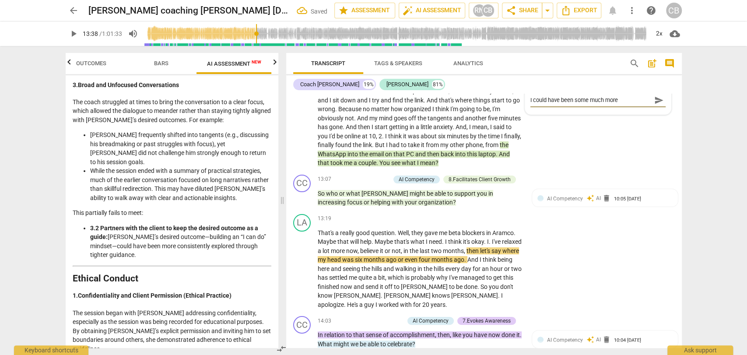
type textarea "I could have been some much more"
type textarea "I could have been some much more s"
type textarea "I could have been some much more sy"
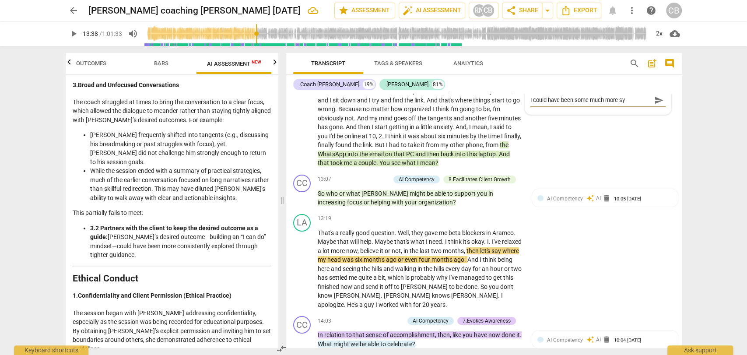
type textarea "I could have been some much more sym"
type textarea "I could have been some much more symp"
type textarea "I could have been some much more sympa"
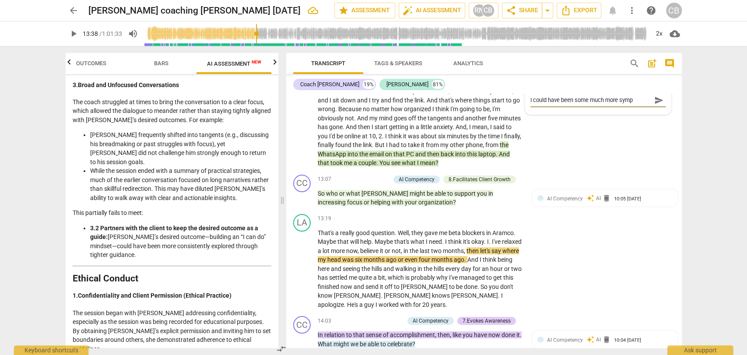
type textarea "I could have been some much more sympa"
type textarea "I could have been some much more sympat"
type textarea "I could have been some much more sympath"
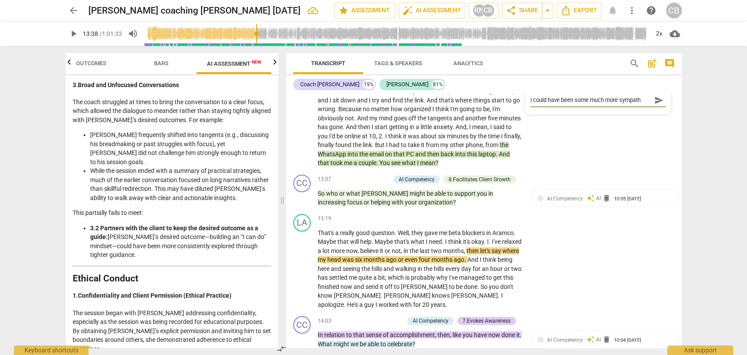
type textarea "I could have been some much more sympathe"
type textarea "I could have been some much more sympathet"
type textarea "I could have been some much more sympatheti"
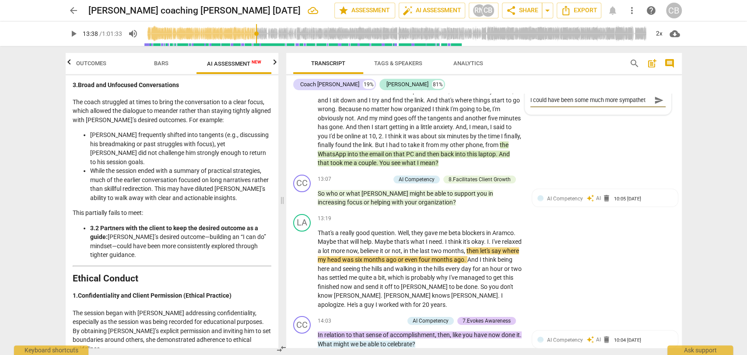
type textarea "I could have been some much more sympatheti"
type textarea "I could have been some much more sympathetic"
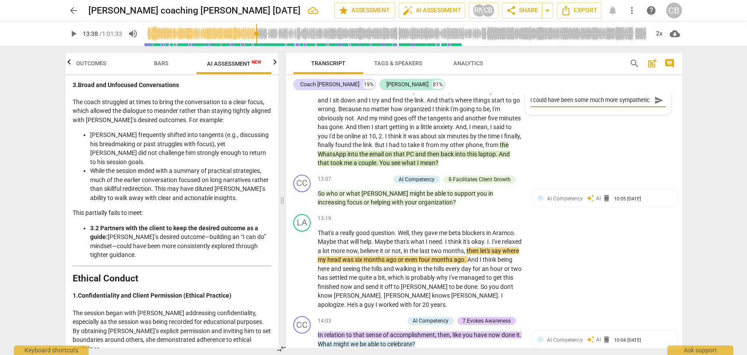
type textarea "I could have been some much more sympathetic"
type textarea "I could have been some much more sympathetic a"
type textarea "I could have been some much more sympathetic an"
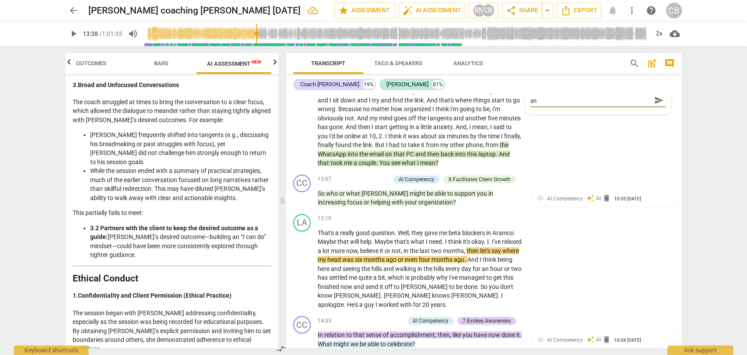
type textarea "I could have been some much more sympathetic and"
type textarea "I could have been some much more sympathetic and s"
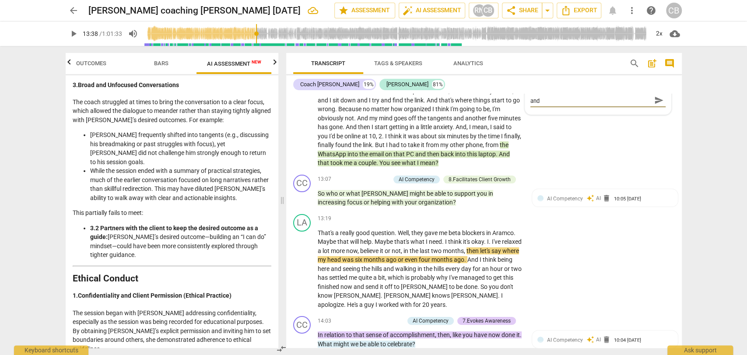
type textarea "I could have been some much more sympathetic and s"
type textarea "I could have been some much more sympathetic and sh"
type textarea "I could have been some much more sympathetic and sha"
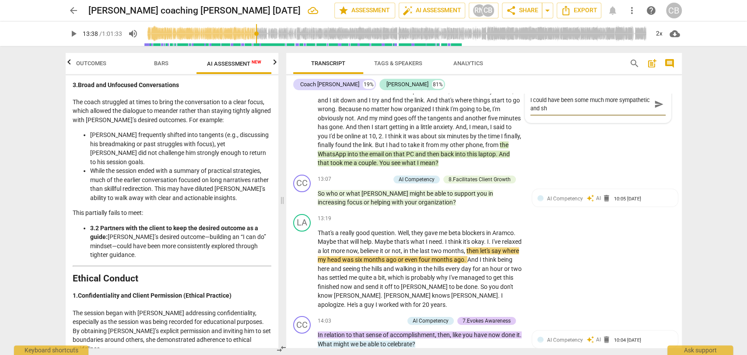
type textarea "I could have been some much more sympathetic and sha"
type textarea "I could have been some much more sympathetic and shar"
type textarea "I could have been some much more sympathetic and share"
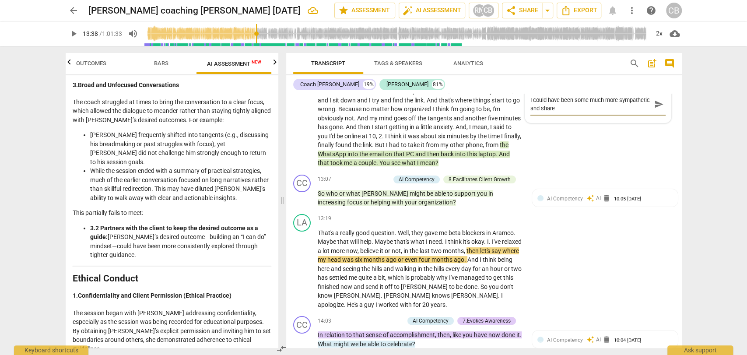
type textarea "I could have been some much more sympathetic and shared"
type textarea "I could have been some much more sympathetic and shared m"
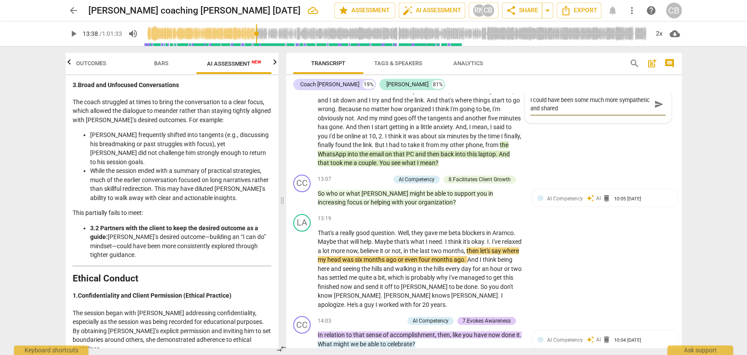
type textarea "I could have been some much more sympathetic and shared m"
type textarea "I could have been some much more sympathetic and shared ma"
type textarea "I could have been some much more sympathetic and shared man"
type textarea "I could have been some much more sympathetic and shared many"
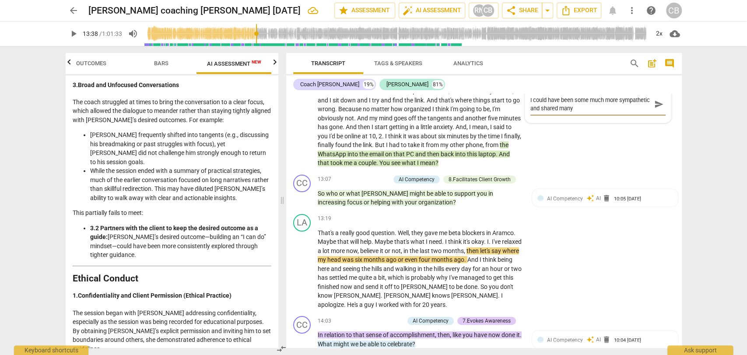
type textarea "I could have been some much more sympathetic and shared many"
type textarea "I could have been some much more sympathetic and shared many m"
type textarea "I could have been some much more sympathetic and shared many mo"
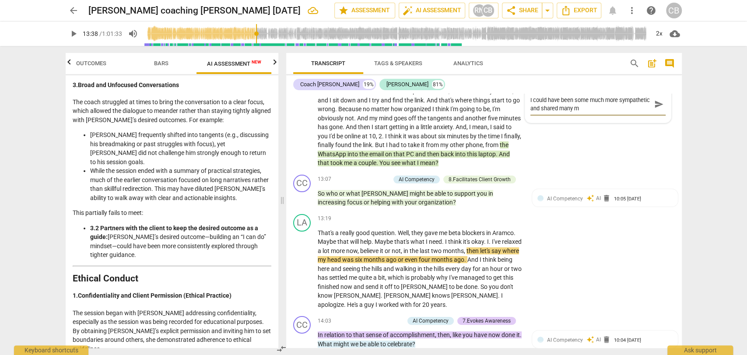
type textarea "I could have been some much more sympathetic and shared many mo"
type textarea "I could have been some much more sympathetic and shared many mor"
type textarea "I could have been some much more sympathetic and shared many more"
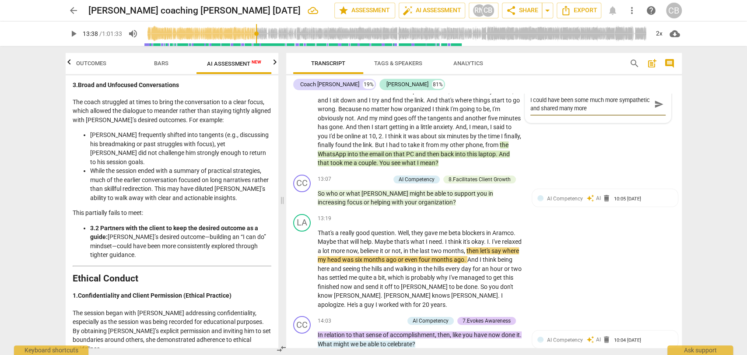
type textarea "I could have been some much more sympathetic and shared many more"
type textarea "I could have been some much more sympathetic and shared many more a"
type textarea "I could have been some much more sympathetic and shared many more ac"
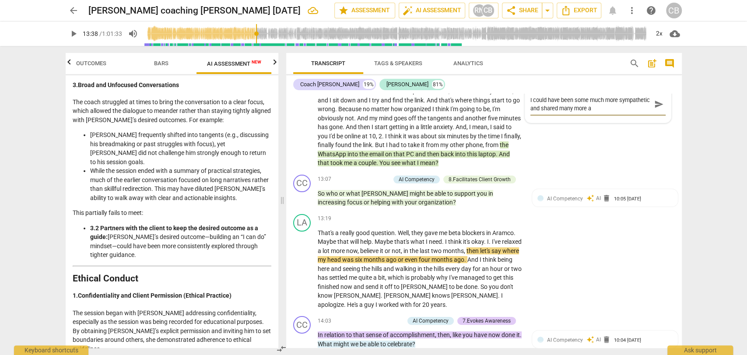
type textarea "I could have been some much more sympathetic and shared many more ac"
type textarea "I could have been some much more sympathetic and shared many more ack"
type textarea "I could have been some much more sympathetic and shared many more ackn"
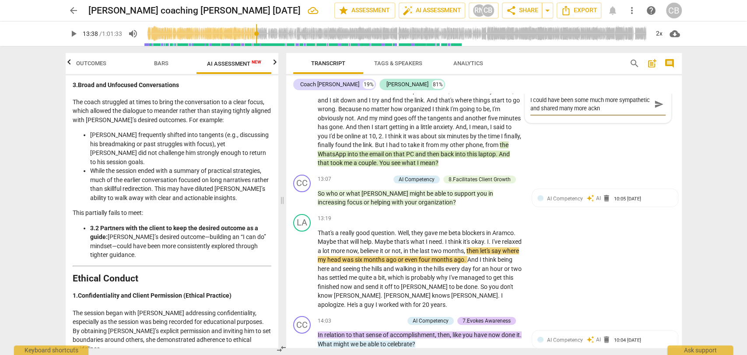
type textarea "I could have been some much more sympathetic and shared many more ackno"
type textarea "I could have been some much more sympathetic and shared many more acknow"
type textarea "I could have been some much more sympathetic and shared many more acknowl"
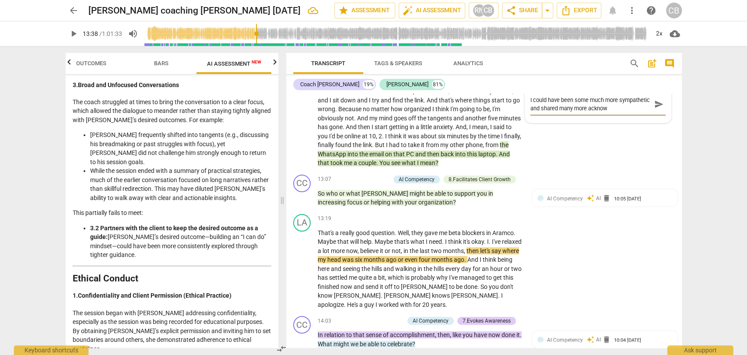
type textarea "I could have been some much more sympathetic and shared many more acknowl"
type textarea "I could have been some much more sympathetic and shared many more acknowle"
type textarea "I could have been some much more sympathetic and shared many more acknowled"
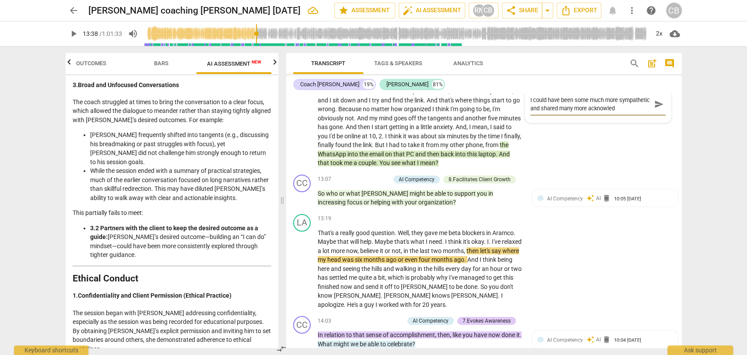
type textarea "I could have been some much more sympathetic and shared many more acknowledg"
type textarea "I could have been some much more sympathetic and shared many more acknowledge"
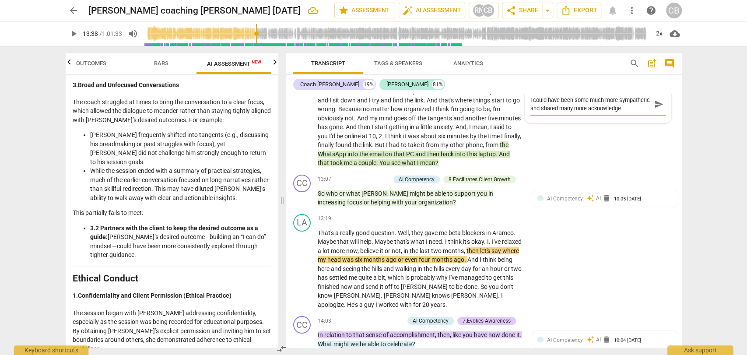
type textarea "I could have been some much more sympathetic and shared many more acknowledges"
type textarea "I could have been some much more sympathetic and shared many more acknowledge"
type textarea "I could have been some much more sympathetic and shared many more acknowledgem"
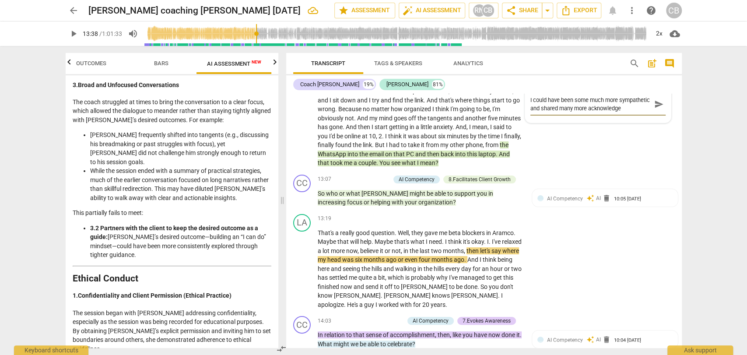
type textarea "I could have been some much more sympathetic and shared many more acknowledgem"
type textarea "I could have been some much more sympathetic and shared many more acknowledgeme"
type textarea "I could have been some much more sympathetic and shared many more acknowledgemen"
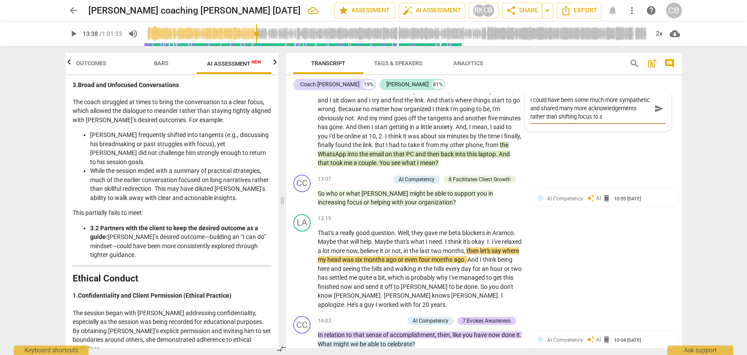
scroll to position [7, 0]
click at [656, 108] on span "send" at bounding box center [659, 109] width 10 height 10
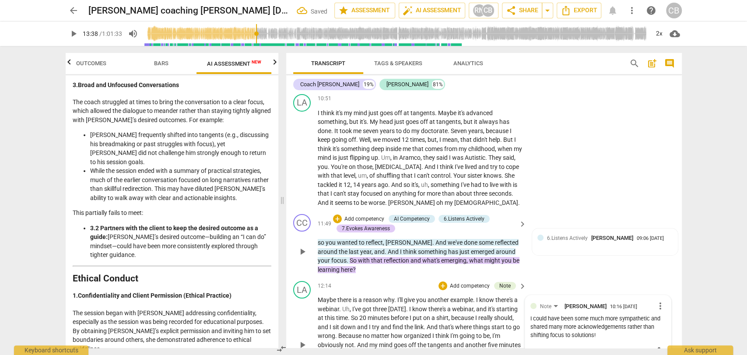
scroll to position [2068, 0]
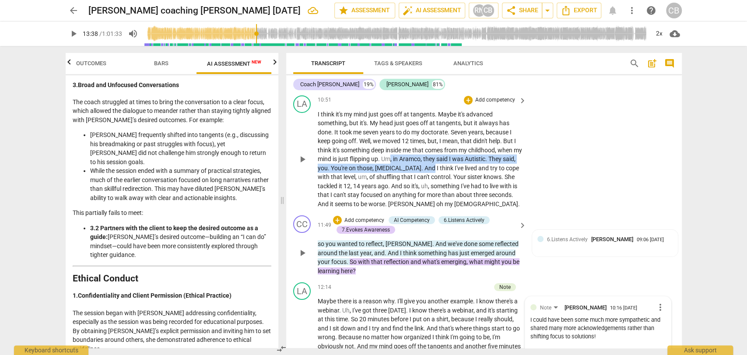
drag, startPoint x: 432, startPoint y: 165, endPoint x: 400, endPoint y: 155, distance: 33.4
click at [400, 155] on p "I think it's my mind just goes off at tangents . Maybe it's advanced something …" at bounding box center [420, 159] width 205 height 99
click at [440, 155] on div "+" at bounding box center [441, 154] width 9 height 9
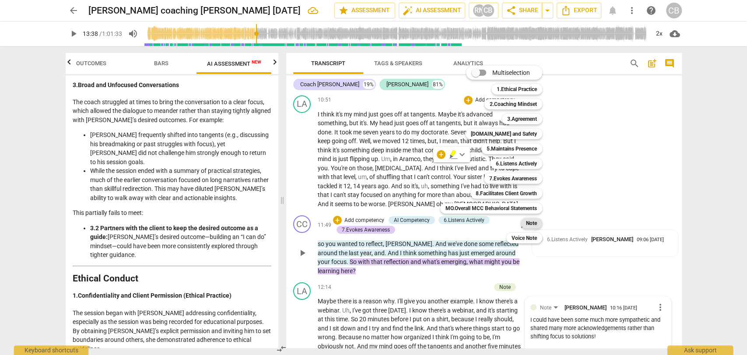
click at [532, 221] on b "Note" at bounding box center [531, 223] width 11 height 11
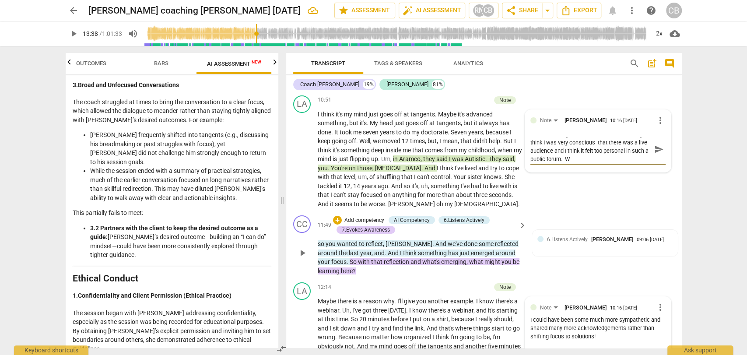
scroll to position [0, 0]
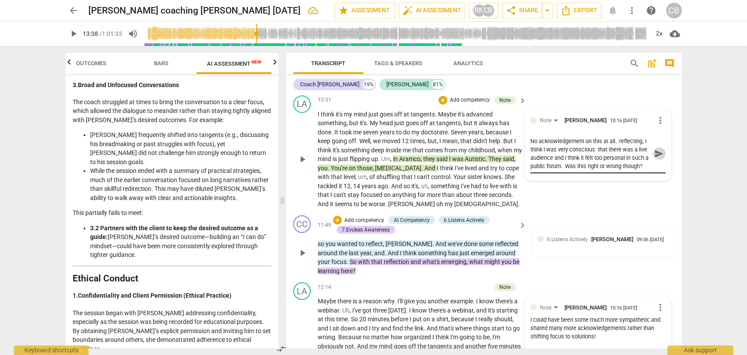
click at [655, 153] on span "send" at bounding box center [659, 154] width 10 height 10
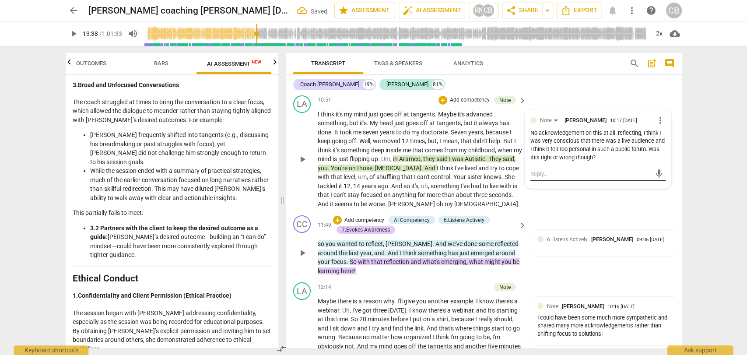
click at [555, 167] on div "mic" at bounding box center [598, 174] width 135 height 14
click at [550, 170] on textarea at bounding box center [591, 174] width 121 height 8
click at [656, 173] on span "send" at bounding box center [659, 178] width 10 height 10
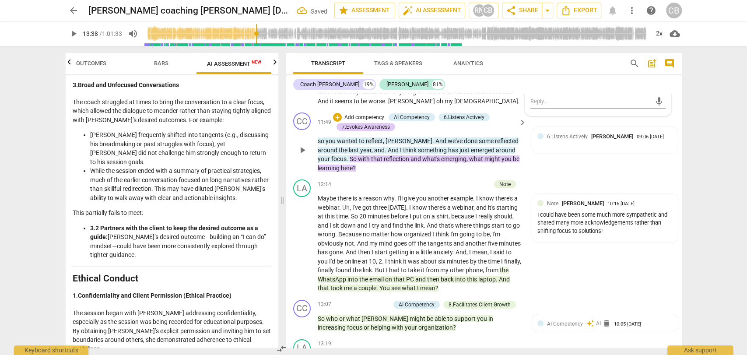
scroll to position [2181, 0]
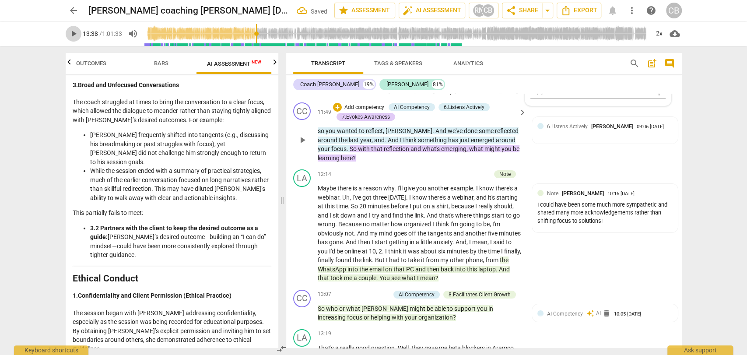
click at [77, 26] on button "play_arrow" at bounding box center [74, 34] width 16 height 16
click at [76, 27] on button "pause" at bounding box center [74, 34] width 16 height 16
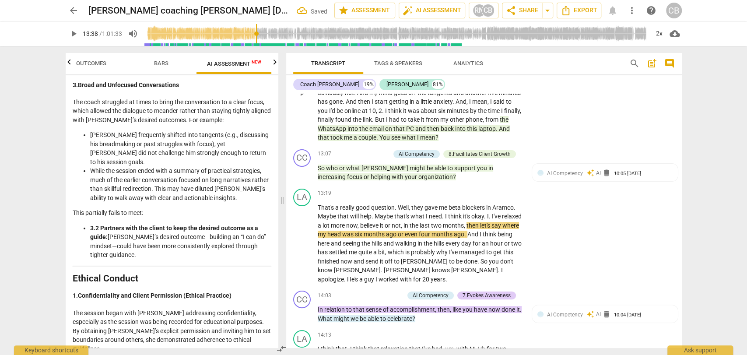
scroll to position [2380, 0]
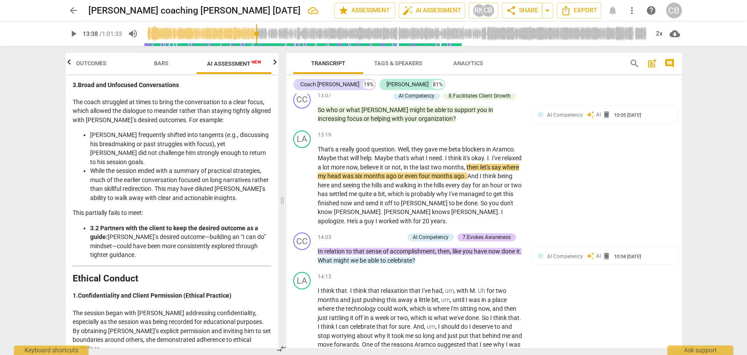
click at [74, 33] on span "play_arrow" at bounding box center [73, 33] width 11 height 11
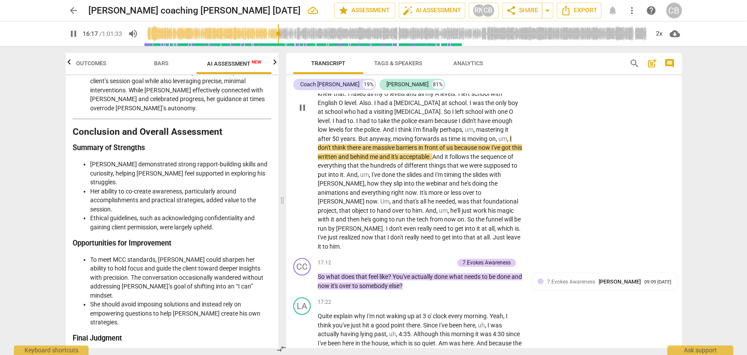
scroll to position [2711, 0]
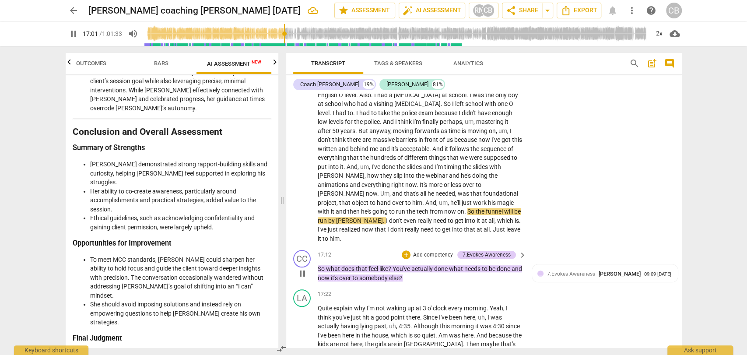
click at [416, 266] on p "So what does that feel like ? You've actually done what needs to be done and no…" at bounding box center [420, 273] width 205 height 18
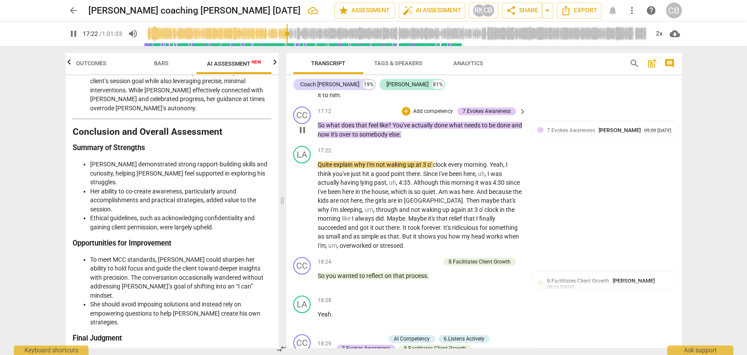
scroll to position [2856, 0]
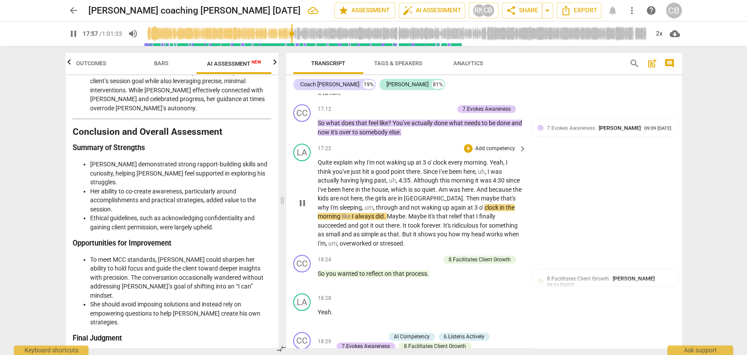
click at [373, 204] on span "," at bounding box center [374, 207] width 3 height 7
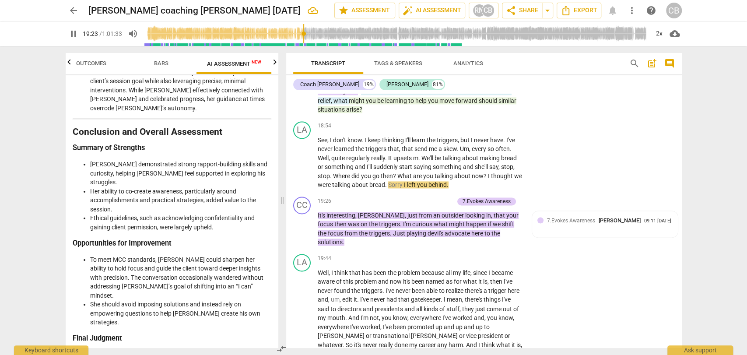
scroll to position [3166, 0]
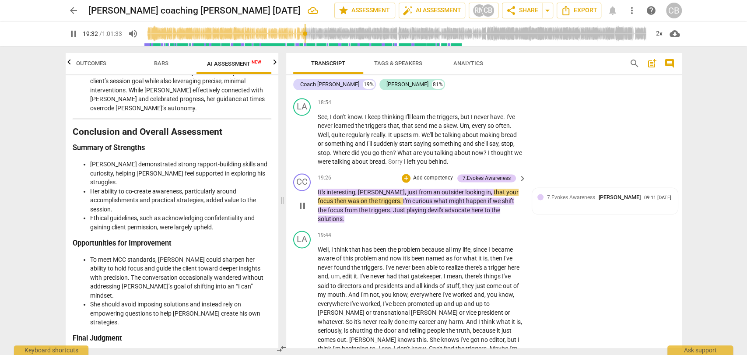
click at [370, 189] on span "[PERSON_NAME]" at bounding box center [381, 192] width 47 height 7
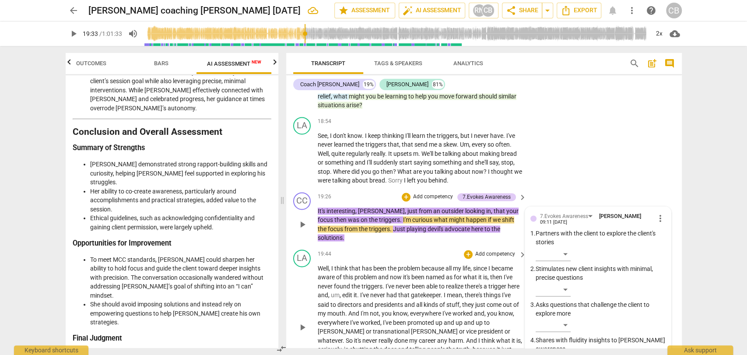
scroll to position [3145, 0]
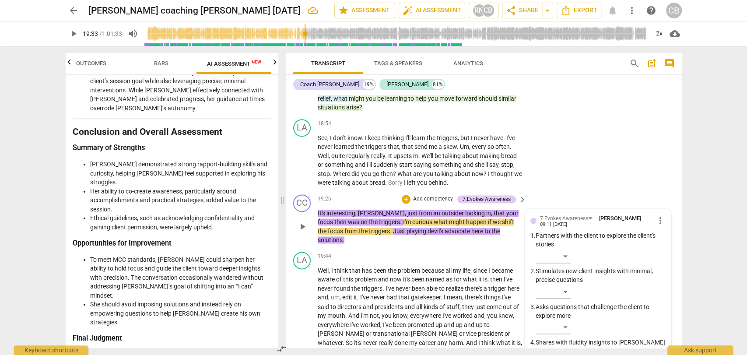
click at [368, 210] on span "[PERSON_NAME]" at bounding box center [381, 213] width 47 height 7
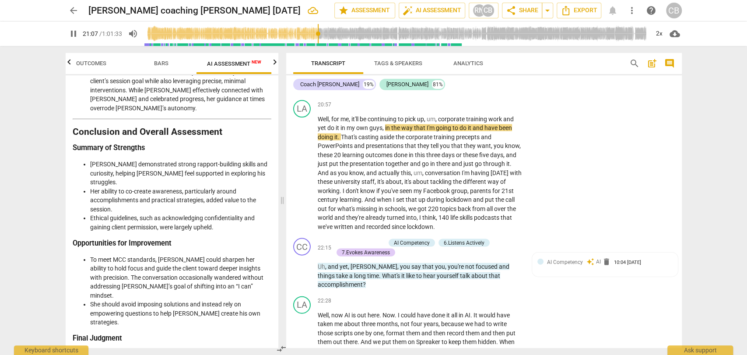
scroll to position [3483, 0]
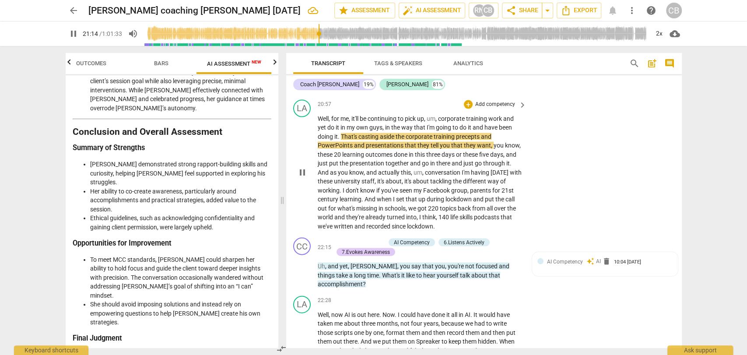
click at [383, 124] on span "," at bounding box center [384, 127] width 3 height 7
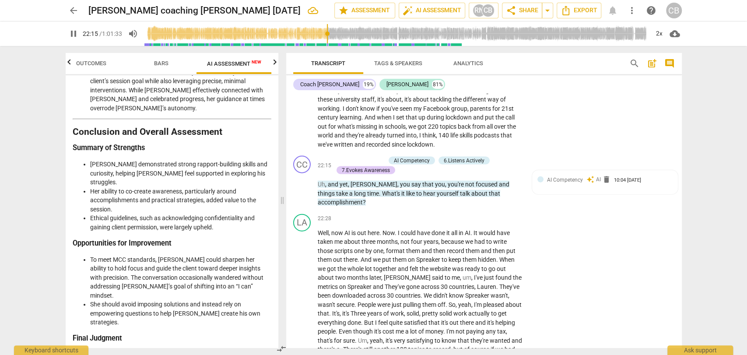
scroll to position [3589, 0]
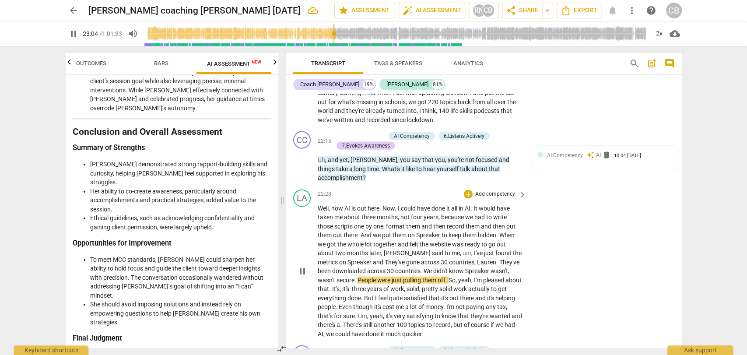
click at [477, 259] on span "Lauren" at bounding box center [486, 262] width 19 height 7
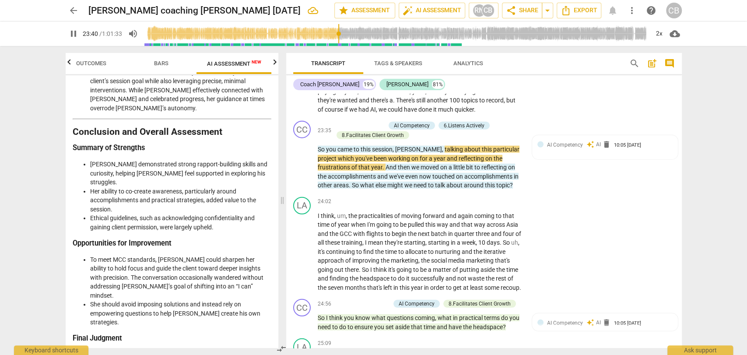
scroll to position [3814, 0]
click at [407, 146] on span "[PERSON_NAME]" at bounding box center [418, 149] width 47 height 7
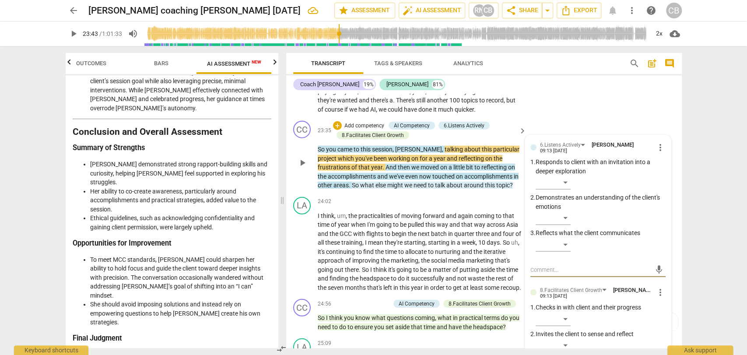
click at [407, 146] on span "[PERSON_NAME]" at bounding box center [418, 149] width 47 height 7
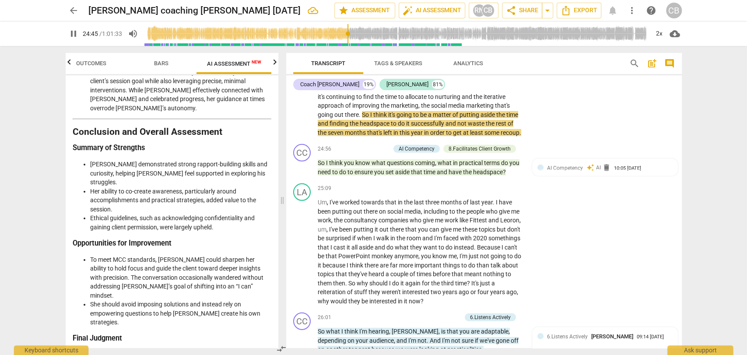
scroll to position [3969, 0]
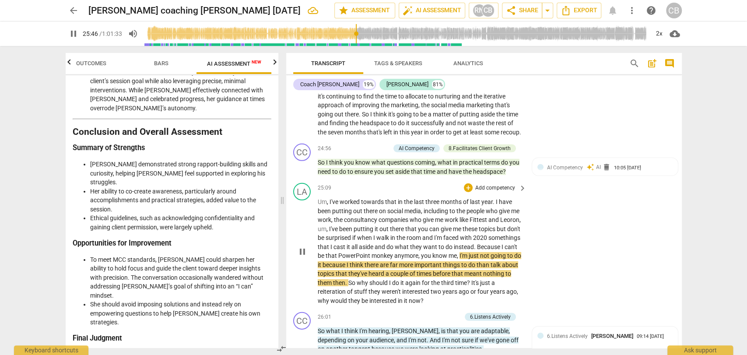
click at [489, 234] on span "2020" at bounding box center [480, 237] width 15 height 7
click at [490, 234] on span "20 20" at bounding box center [481, 237] width 17 height 7
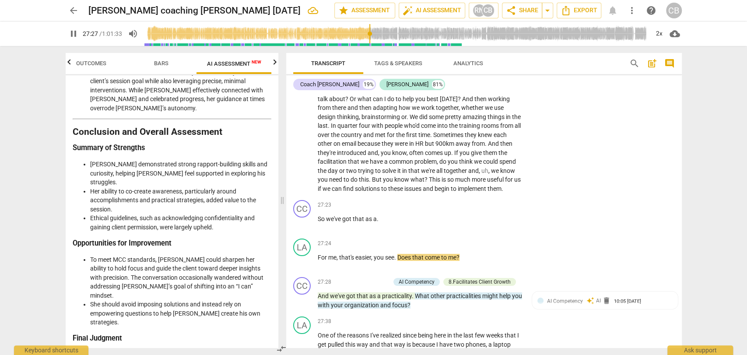
scroll to position [4364, 0]
click at [466, 200] on div "+" at bounding box center [468, 204] width 9 height 9
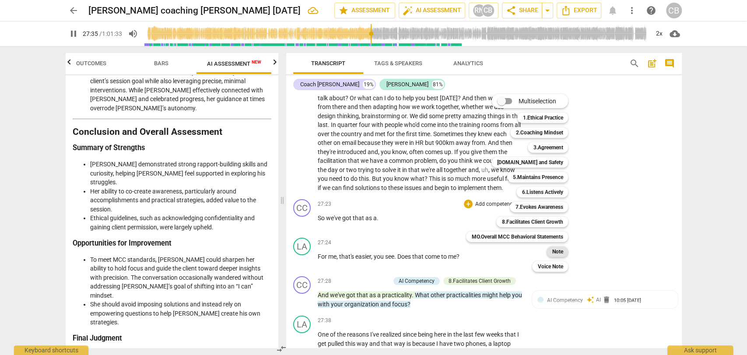
click at [555, 253] on b "Note" at bounding box center [557, 251] width 11 height 11
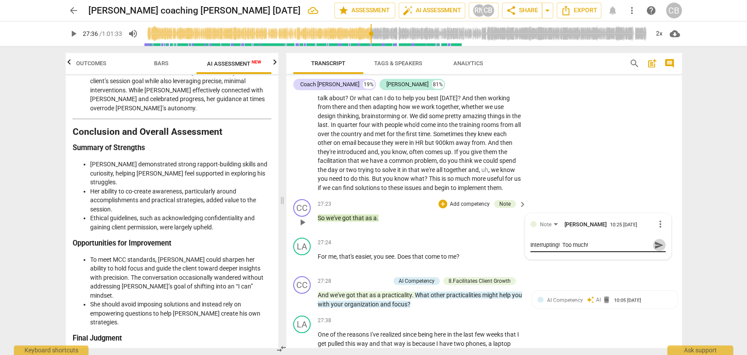
click at [658, 240] on span "send" at bounding box center [659, 245] width 10 height 10
click at [74, 29] on span "play_arrow" at bounding box center [73, 33] width 11 height 11
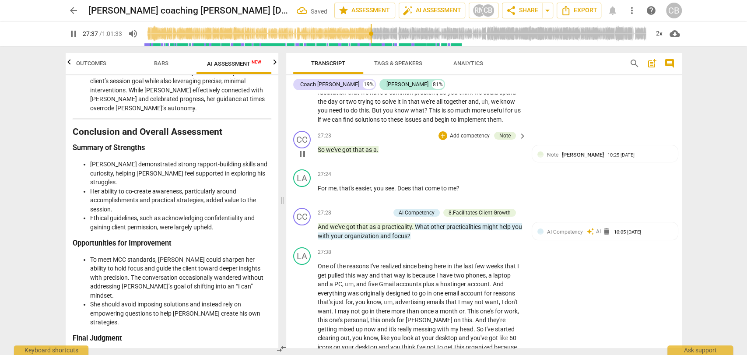
scroll to position [4432, 0]
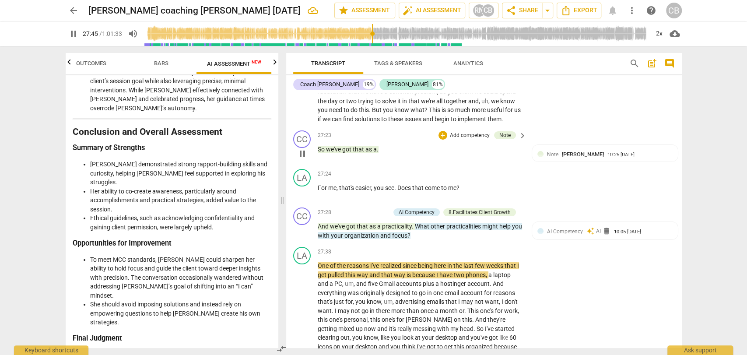
click at [332, 146] on span "we've" at bounding box center [334, 149] width 16 height 7
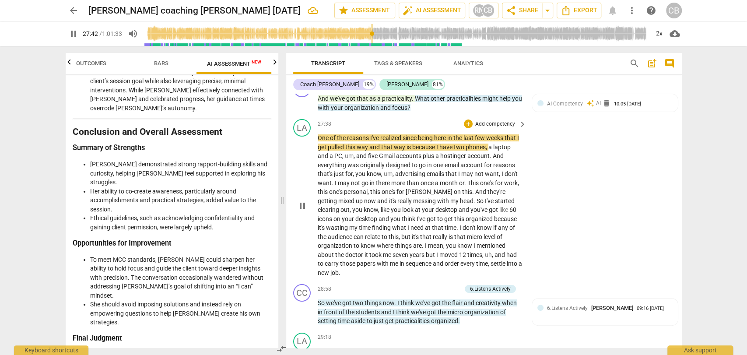
scroll to position [4561, 0]
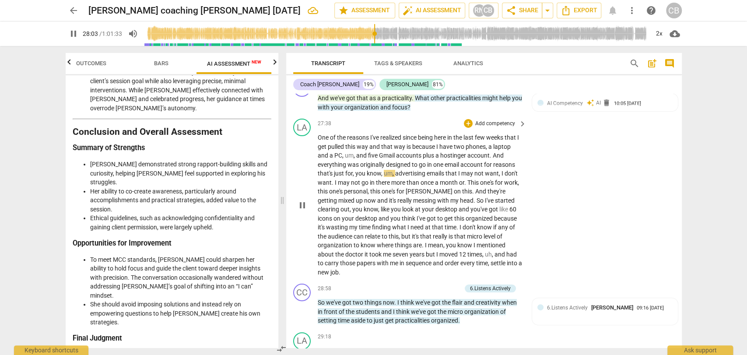
click at [468, 152] on span "account" at bounding box center [479, 155] width 22 height 7
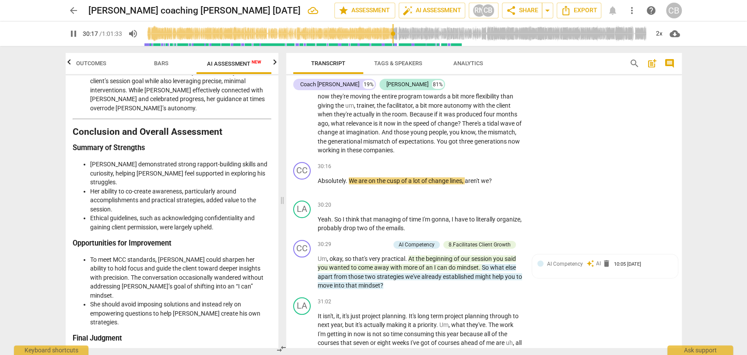
scroll to position [4860, 0]
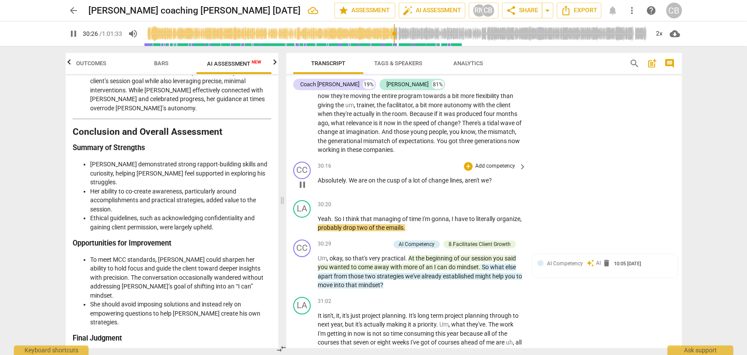
click at [462, 177] on span "lines" at bounding box center [456, 180] width 12 height 7
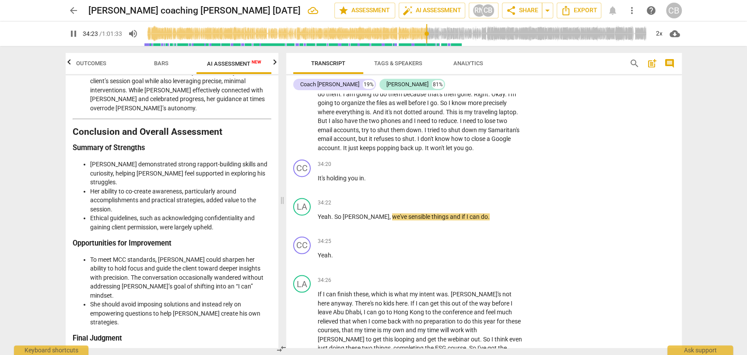
scroll to position [5429, 0]
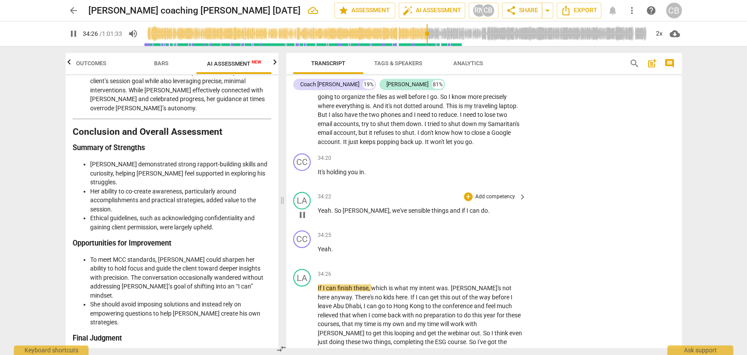
click at [351, 207] on span "[PERSON_NAME]" at bounding box center [366, 210] width 47 height 7
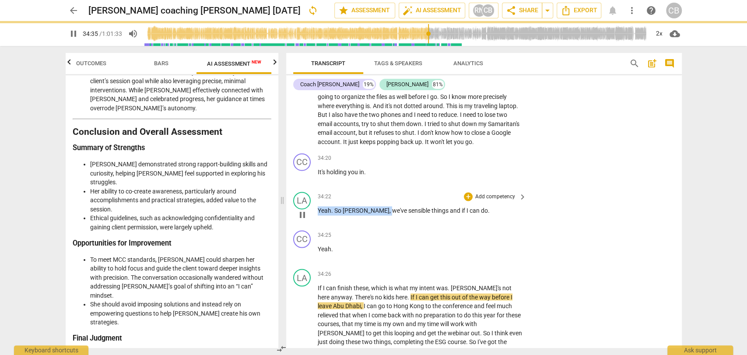
drag, startPoint x: 372, startPoint y: 197, endPoint x: 314, endPoint y: 197, distance: 58.2
click at [314, 197] on div "LA play_arrow pause 34:22 + Add competency keyboard_arrow_right Yeah . So [PERS…" at bounding box center [484, 207] width 396 height 39
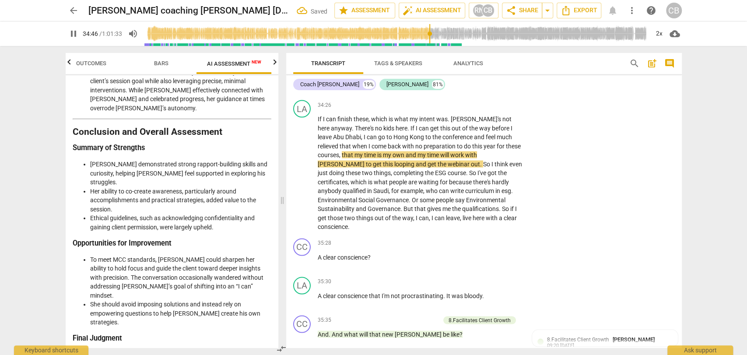
scroll to position [5598, 0]
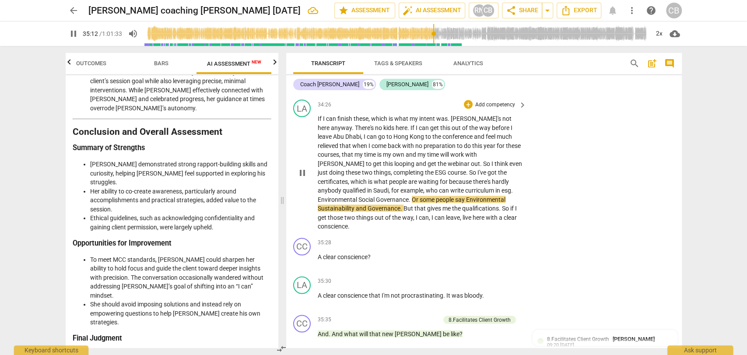
click at [511, 186] on span "." at bounding box center [512, 189] width 2 height 7
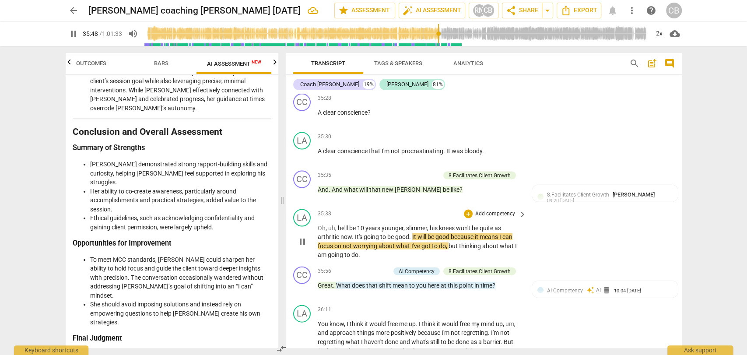
scroll to position [5742, 0]
drag, startPoint x: 437, startPoint y: 128, endPoint x: 506, endPoint y: 125, distance: 69.7
click at [506, 147] on p "A clear conscience that I'm not procrastinating . It was bloody ." at bounding box center [420, 151] width 205 height 9
click at [468, 133] on div "+" at bounding box center [468, 137] width 9 height 9
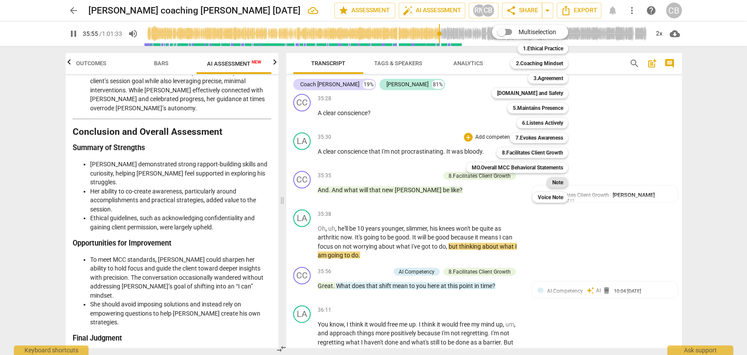
click at [556, 181] on b "Note" at bounding box center [557, 182] width 11 height 11
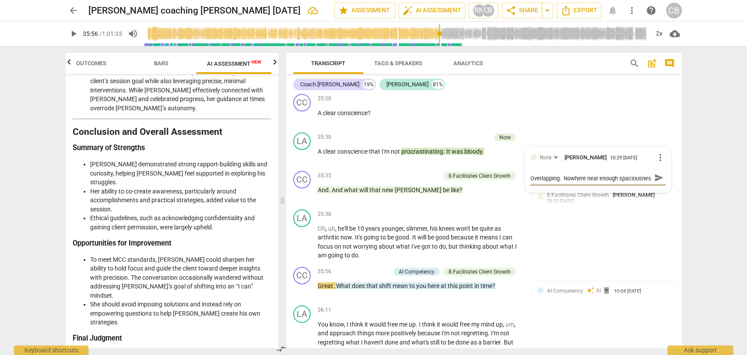
scroll to position [7, 0]
click at [657, 173] on span "send" at bounding box center [659, 178] width 10 height 10
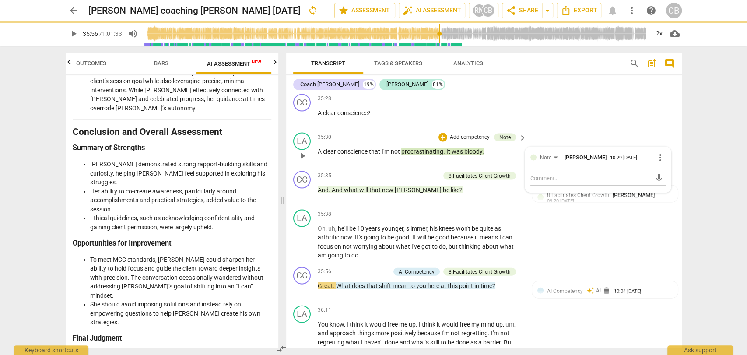
scroll to position [0, 0]
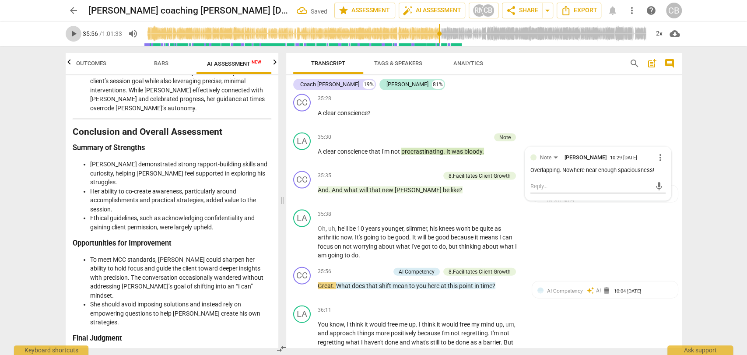
click at [77, 34] on span "play_arrow" at bounding box center [73, 33] width 11 height 11
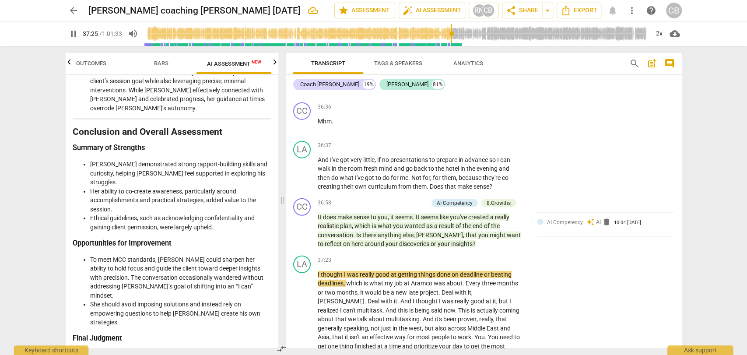
scroll to position [6097, 0]
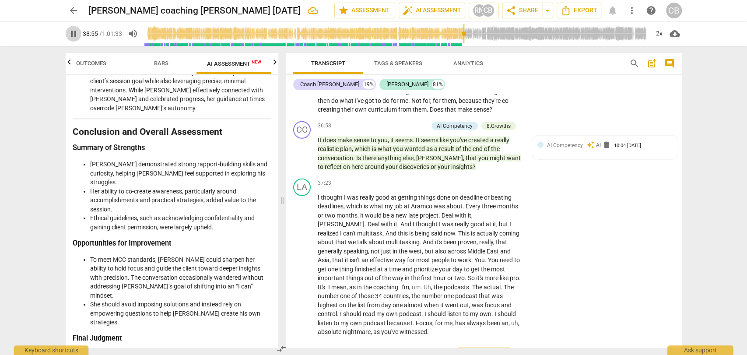
click at [70, 36] on span "pause" at bounding box center [73, 33] width 11 height 11
click at [413, 306] on p "I thought I was really good at getting things done on deadline or beating deadl…" at bounding box center [420, 265] width 205 height 144
click at [416, 320] on span "Focus" at bounding box center [424, 323] width 17 height 7
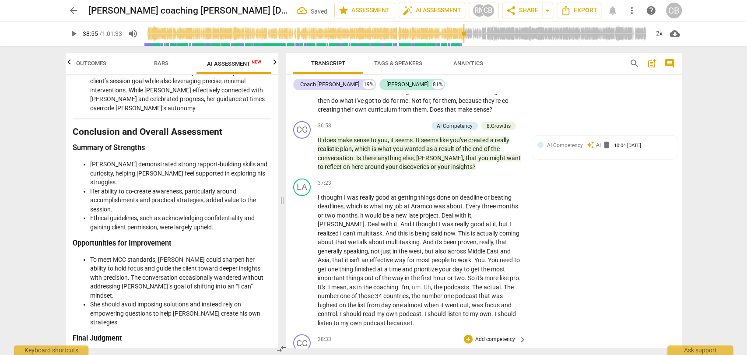
click at [351, 349] on p "Focus , for me , has always been an , uh , absolute nightmare , as you've witne…" at bounding box center [420, 358] width 205 height 18
drag, startPoint x: 345, startPoint y: 337, endPoint x: 312, endPoint y: 327, distance: 34.5
click at [312, 331] on div "CC play_arrow pause 38:33 + Add competency keyboard_arrow_right Focus , for me …" at bounding box center [484, 350] width 396 height 39
copy p "Focus , for me , has always been an , uh , absolute nightmare , as you've witne…"
click at [380, 297] on p "I thought I was really good at getting things done on deadline or beating deadl…" at bounding box center [420, 260] width 205 height 135
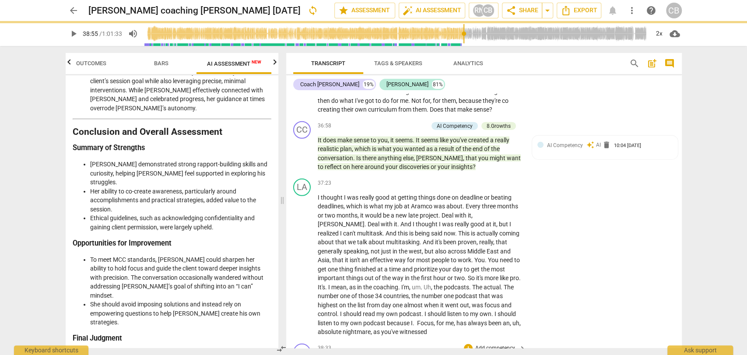
scroll to position [6136, 0]
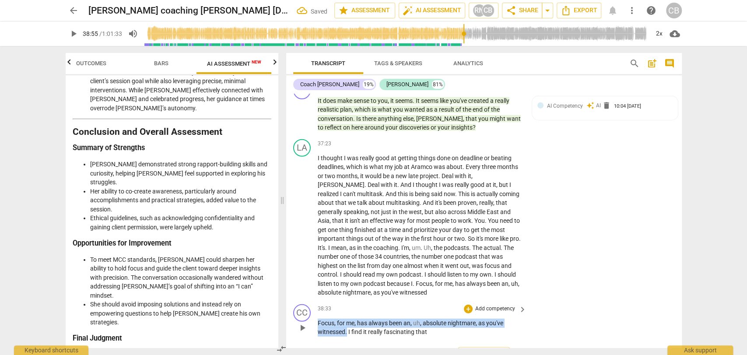
drag, startPoint x: 346, startPoint y: 307, endPoint x: 313, endPoint y: 298, distance: 34.9
click at [313, 301] on div "CC play_arrow pause 38:33 + Add competency keyboard_arrow_right Focus , for me …" at bounding box center [484, 320] width 396 height 39
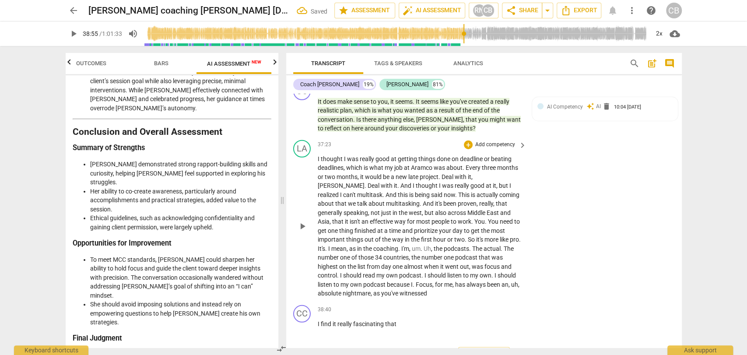
click at [400, 290] on span "witnessed" at bounding box center [414, 293] width 28 height 7
click at [406, 271] on p "I thought I was really good at getting things done on deadline or beating deadl…" at bounding box center [420, 227] width 205 height 144
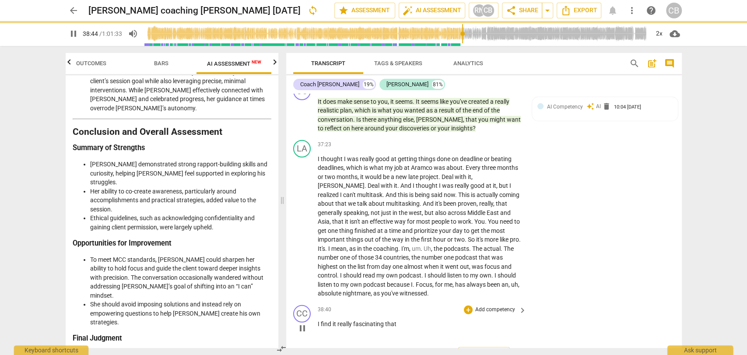
click at [400, 320] on p "I find it really fascinating that" at bounding box center [420, 324] width 205 height 9
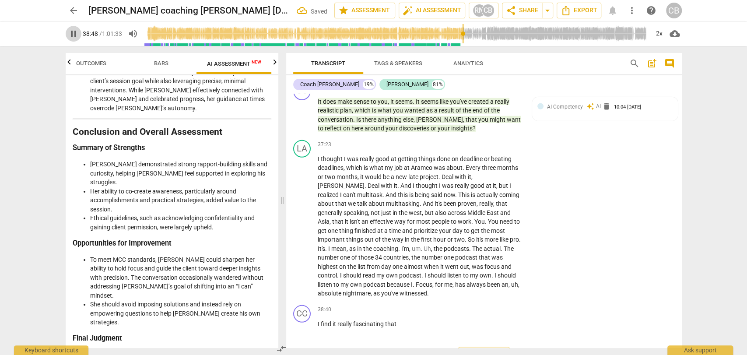
click at [74, 38] on span "pause" at bounding box center [73, 33] width 11 height 11
click at [666, 33] on div "2x" at bounding box center [659, 34] width 17 height 14
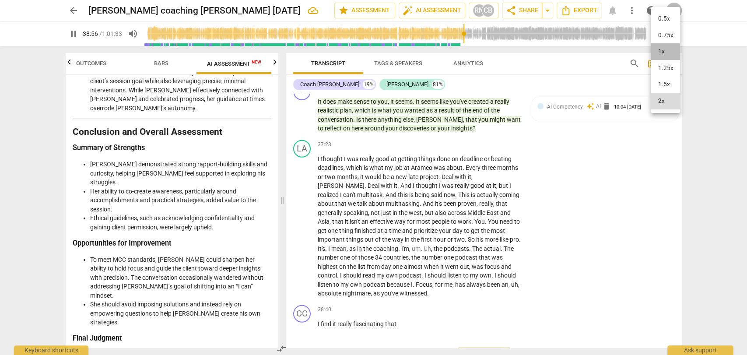
click at [665, 53] on li "1x" at bounding box center [665, 51] width 29 height 17
click at [70, 32] on span "pause" at bounding box center [73, 33] width 11 height 11
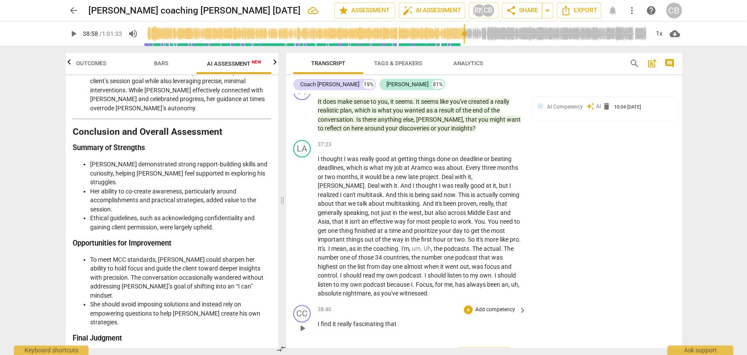
click at [398, 320] on p "I find it really fascinating that" at bounding box center [420, 324] width 205 height 9
click at [400, 290] on span "witnessed" at bounding box center [414, 293] width 28 height 7
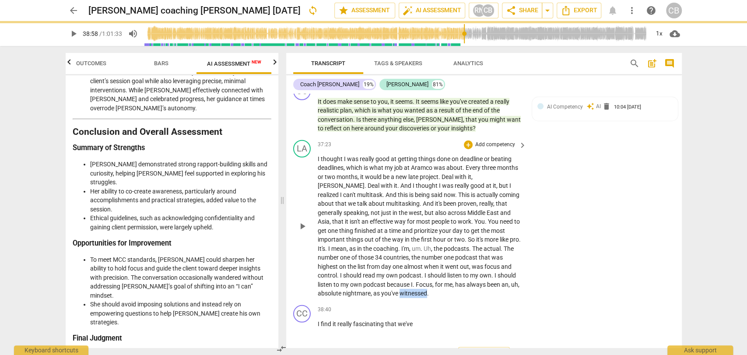
click at [400, 290] on span "witnessed" at bounding box center [414, 293] width 28 height 7
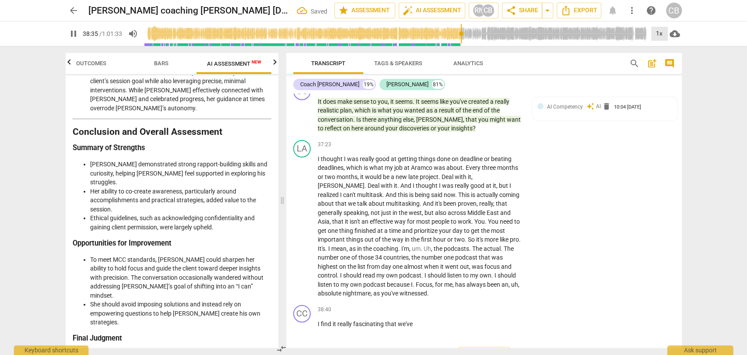
click at [655, 39] on div "1x" at bounding box center [659, 34] width 17 height 14
click at [666, 32] on li "0.75x" at bounding box center [665, 35] width 29 height 17
click at [422, 320] on p "I find it really fascinating that we've" at bounding box center [420, 324] width 205 height 9
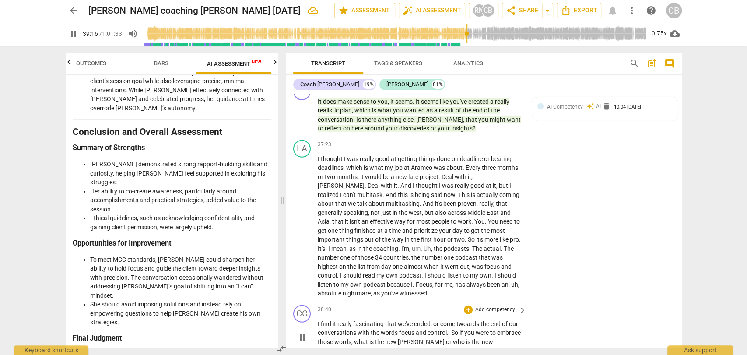
click at [398, 327] on span "we've ended, or come twoards the end of our conversations with the words focus …" at bounding box center [419, 337] width 203 height 34
click at [364, 325] on p "I find it really fascinating that we've ended , or come twoards the end of our …" at bounding box center [420, 338] width 205 height 36
click at [396, 347] on span "words" at bounding box center [405, 350] width 18 height 7
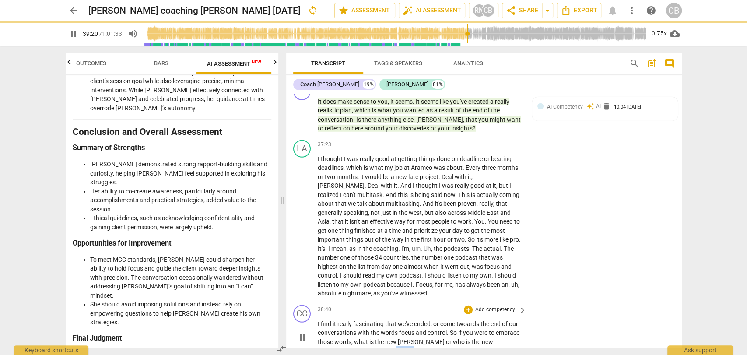
click at [396, 347] on span "words" at bounding box center [405, 350] width 18 height 7
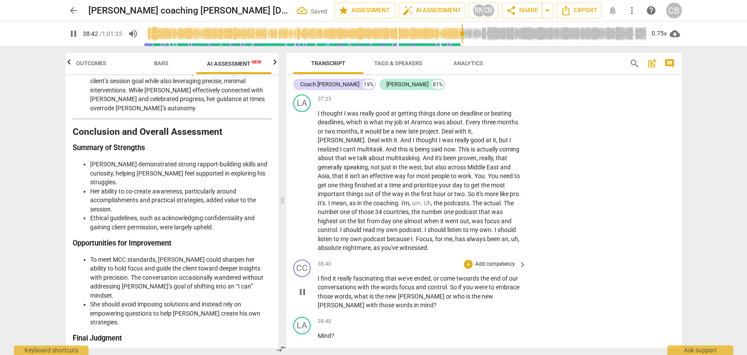
scroll to position [6193, 0]
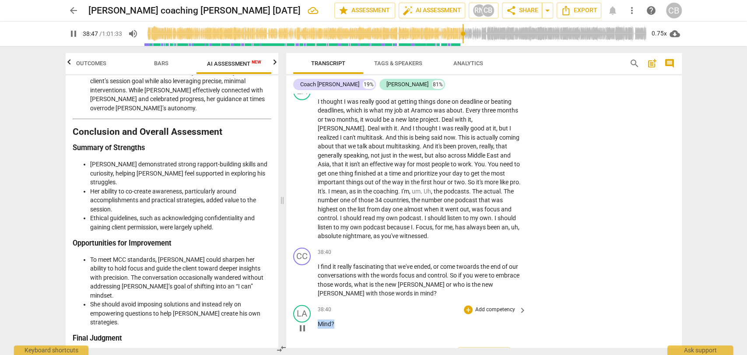
drag, startPoint x: 335, startPoint y: 298, endPoint x: 316, endPoint y: 299, distance: 19.7
click at [316, 302] on div "LA play_arrow pause 38:40 + Add competency keyboard_arrow_right Mind ?" at bounding box center [484, 321] width 396 height 39
click at [658, 35] on div "0.75x" at bounding box center [659, 34] width 17 height 14
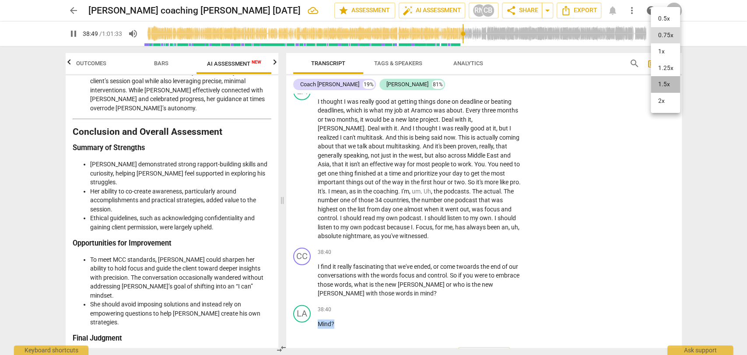
click at [665, 88] on li "1.5x" at bounding box center [665, 84] width 29 height 17
click at [661, 35] on div "1.5x" at bounding box center [659, 34] width 17 height 14
click at [669, 31] on li "0.75x" at bounding box center [665, 35] width 29 height 17
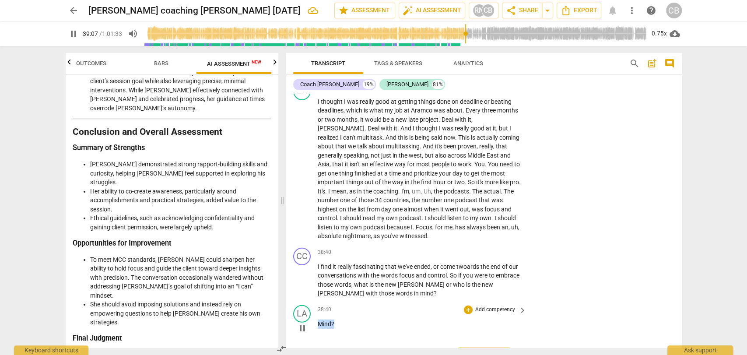
click at [335, 320] on p "Mind ?" at bounding box center [420, 324] width 205 height 9
click at [333, 340] on div "Export" at bounding box center [484, 356] width 396 height 32
click at [335, 320] on p "Mind ?" at bounding box center [420, 324] width 205 height 9
click at [77, 35] on span "pause" at bounding box center [73, 33] width 11 height 11
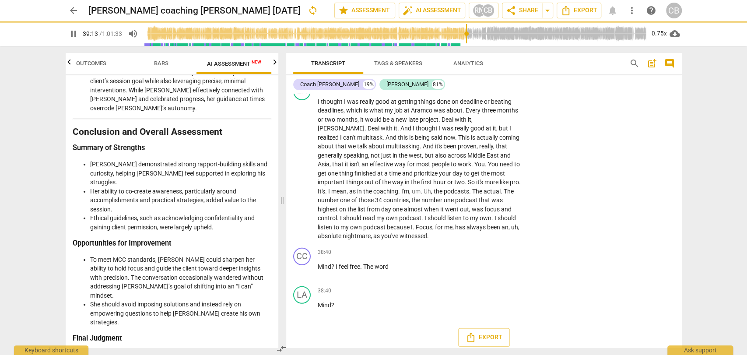
scroll to position [6174, 0]
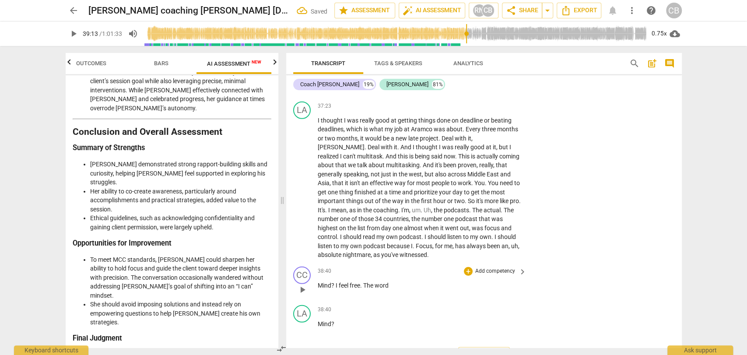
click at [396, 281] on p "Mind ? I feel free . The word" at bounding box center [420, 285] width 205 height 9
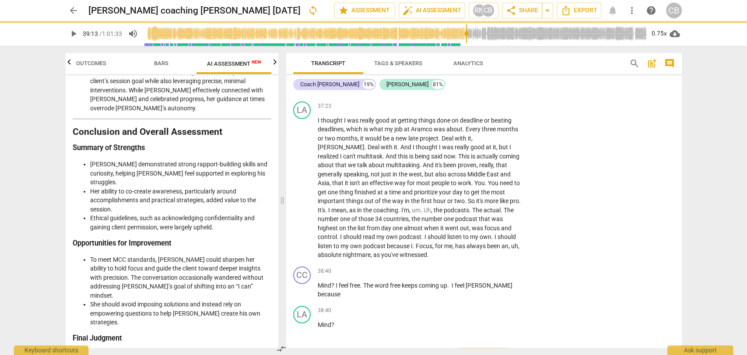
click at [71, 35] on span "play_arrow" at bounding box center [73, 33] width 11 height 11
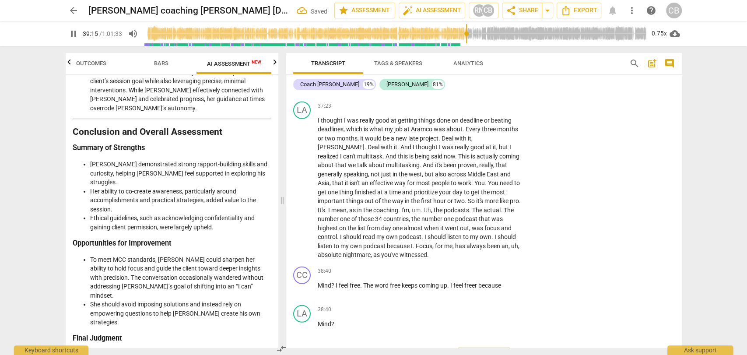
click at [70, 34] on span "pause" at bounding box center [73, 33] width 11 height 11
click at [515, 281] on p "Mind ? I feel free . The word free keeps coming up . I feel [PERSON_NAME] becau…" at bounding box center [420, 285] width 205 height 9
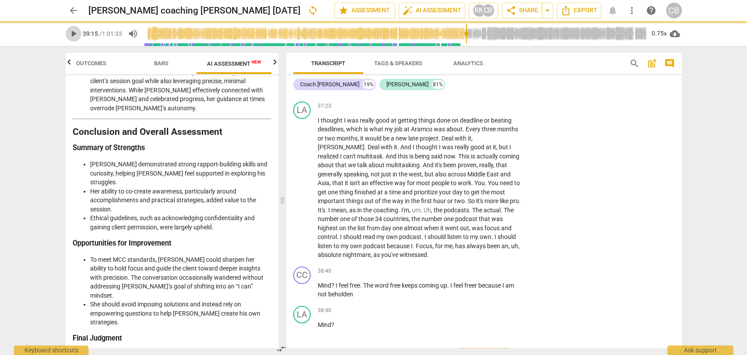
click at [72, 34] on span "play_arrow" at bounding box center [73, 33] width 11 height 11
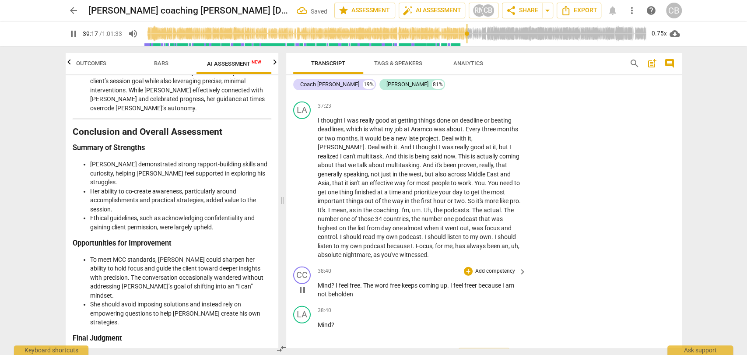
click at [375, 281] on p "Mind ? I feel free . The word free keeps coming up . I feel [PERSON_NAME] becau…" at bounding box center [420, 290] width 205 height 18
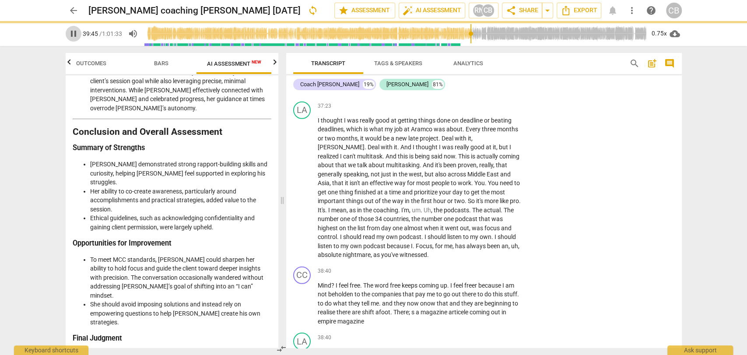
click at [70, 35] on span "pause" at bounding box center [73, 33] width 11 height 11
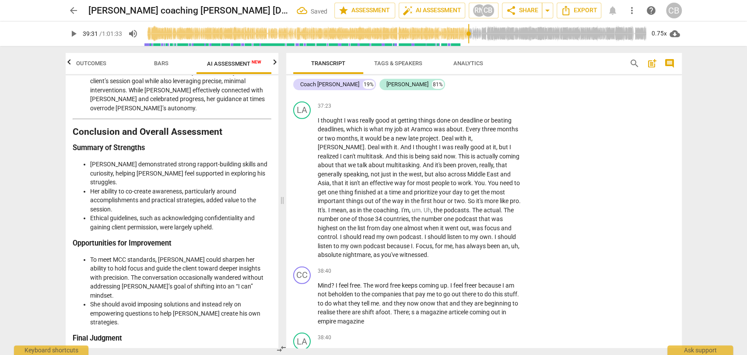
click at [469, 36] on input "range" at bounding box center [396, 34] width 505 height 28
click at [74, 32] on span "play_arrow" at bounding box center [73, 33] width 11 height 11
click at [320, 318] on span "empire" at bounding box center [328, 321] width 20 height 7
click at [376, 300] on p "Mind ? I feel free . The word free keeps coming up . I feel [PERSON_NAME] becau…" at bounding box center [420, 303] width 205 height 45
click at [411, 309] on span ";" at bounding box center [410, 312] width 3 height 7
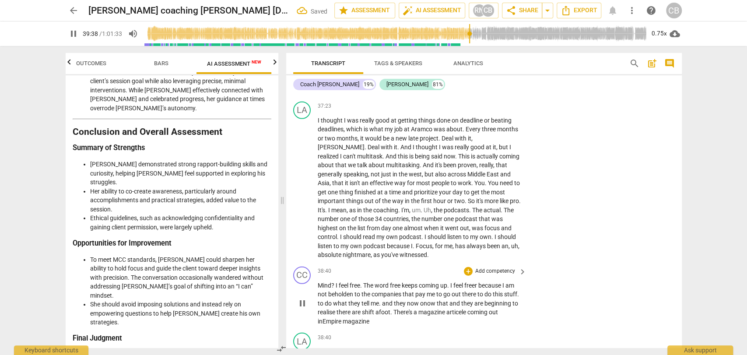
click at [468, 309] on span "articele" at bounding box center [457, 312] width 21 height 7
click at [399, 295] on p "Mind ? I feel free . The word free keeps coming up . I feel [PERSON_NAME] becau…" at bounding box center [420, 303] width 205 height 45
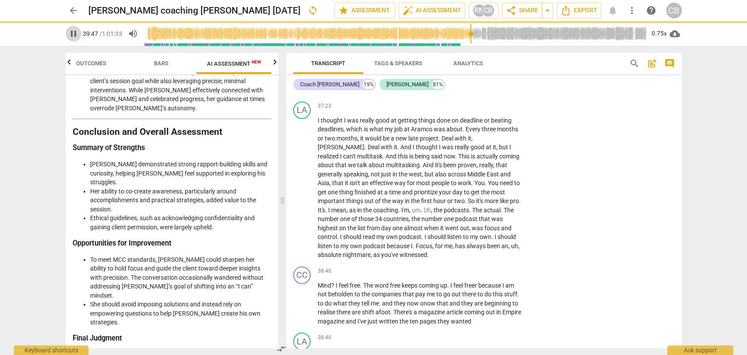
click at [70, 32] on span "pause" at bounding box center [73, 33] width 11 height 11
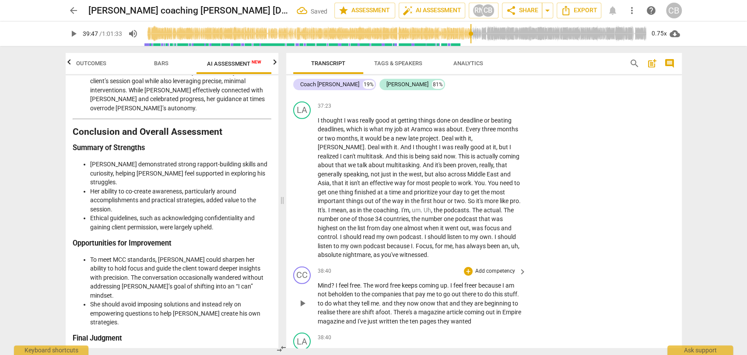
click at [501, 301] on p "Mind ? I feel free . The word free keeps coming up . I feel [PERSON_NAME] becau…" at bounding box center [420, 303] width 205 height 45
click at [468, 32] on input "range" at bounding box center [396, 34] width 505 height 28
click at [68, 35] on span "play_arrow" at bounding box center [73, 33] width 11 height 11
click at [348, 306] on p "Mind ? I feel free . The word free keeps coming up . I feel [PERSON_NAME] becau…" at bounding box center [420, 303] width 205 height 45
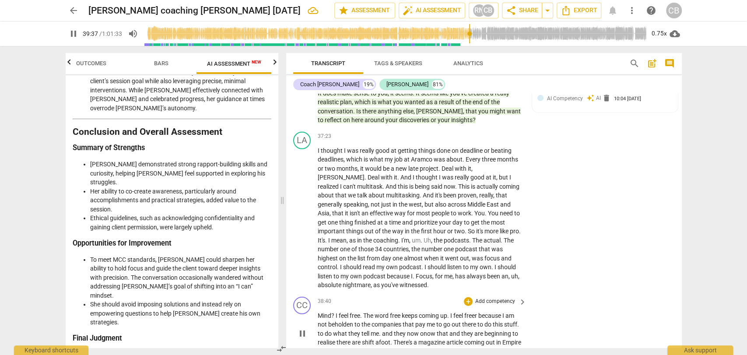
scroll to position [6145, 0]
click at [334, 311] on span "?" at bounding box center [333, 314] width 4 height 7
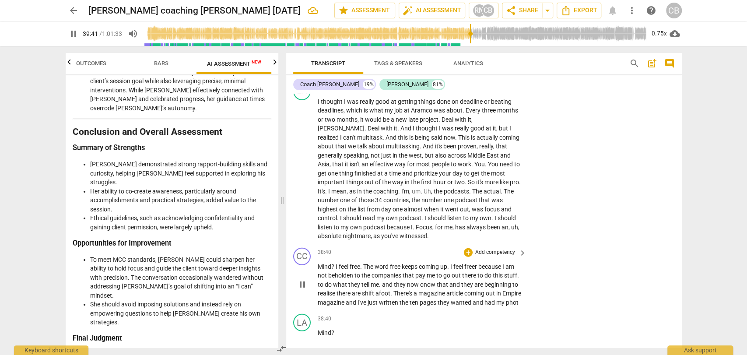
scroll to position [6193, 0]
click at [72, 36] on span "pause" at bounding box center [73, 33] width 11 height 11
click at [353, 282] on p "I feel free . The word free keeps coming up . I feel [PERSON_NAME] because I am…" at bounding box center [420, 284] width 205 height 45
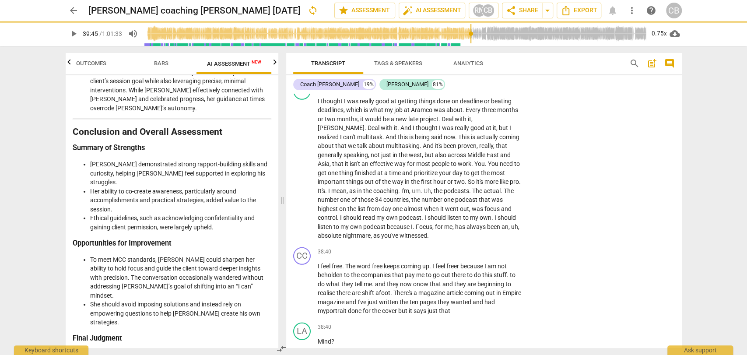
click at [74, 33] on span "play_arrow" at bounding box center [73, 33] width 11 height 11
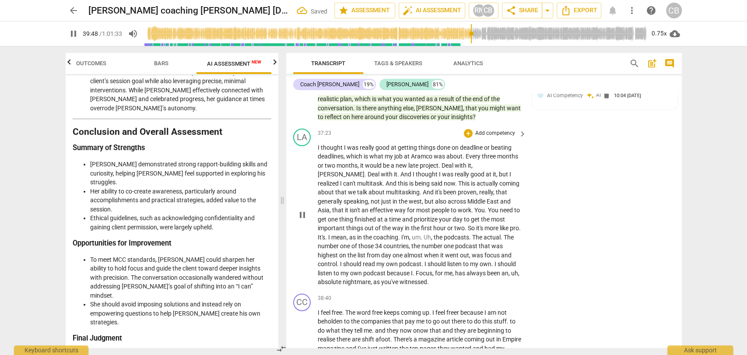
scroll to position [6147, 0]
click at [404, 259] on p "I thought I was really good at getting things done on deadline or beating deadl…" at bounding box center [420, 216] width 205 height 144
click at [400, 279] on span "witnessed" at bounding box center [414, 282] width 28 height 7
click at [400, 279] on span "witnes" at bounding box center [409, 282] width 18 height 7
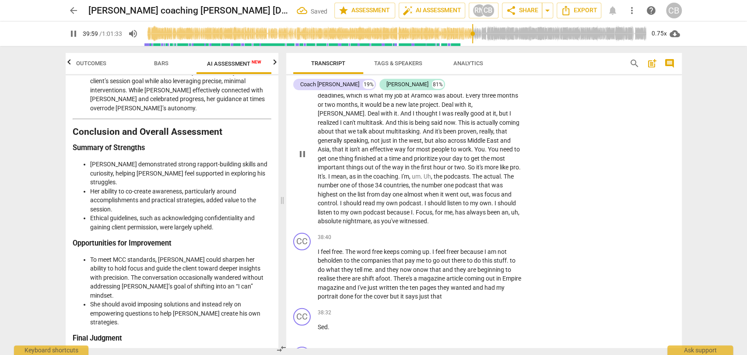
scroll to position [6325, 0]
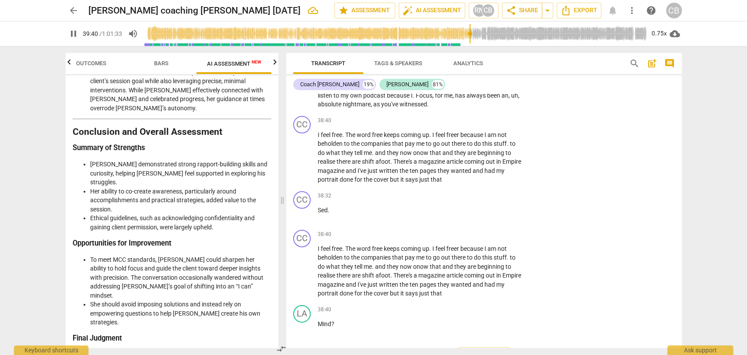
drag, startPoint x: 473, startPoint y: 32, endPoint x: 468, endPoint y: 32, distance: 4.8
click at [468, 32] on input "range" at bounding box center [396, 34] width 505 height 28
click at [459, 267] on p "I feel free . The word free keeps coming up . I feel [PERSON_NAME] because I am…" at bounding box center [420, 271] width 205 height 54
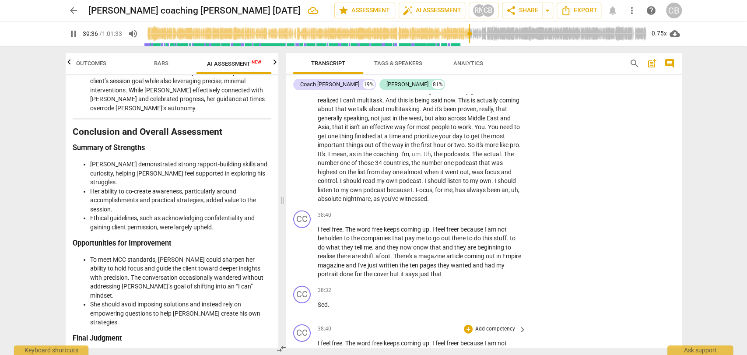
scroll to position [6263, 0]
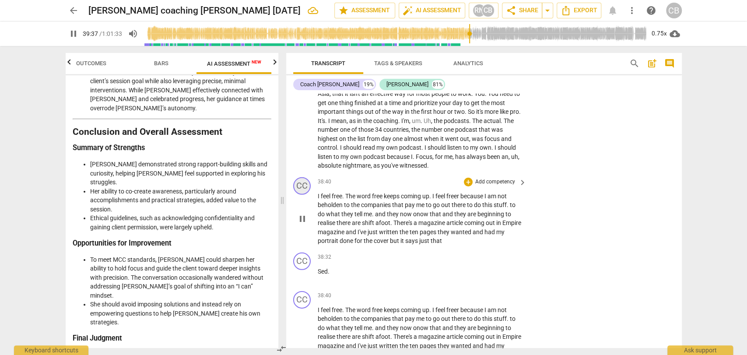
click at [301, 177] on div "CC" at bounding box center [302, 186] width 18 height 18
drag, startPoint x: 335, startPoint y: 246, endPoint x: 314, endPoint y: 247, distance: 21.0
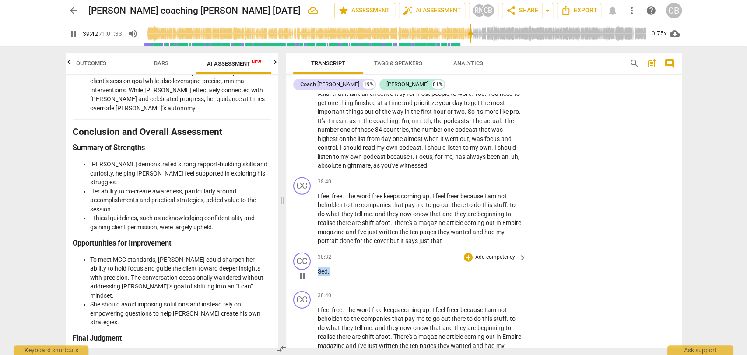
click at [314, 249] on div "CC play_arrow pause 38:32 + Add competency keyboard_arrow_right Sed ." at bounding box center [484, 268] width 396 height 39
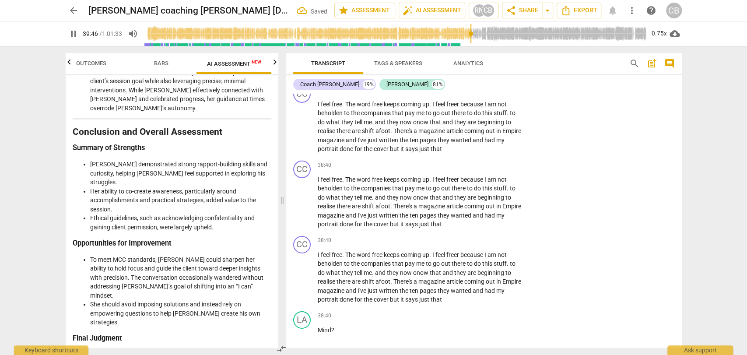
scroll to position [6357, 0]
click at [74, 34] on span "pause" at bounding box center [73, 33] width 11 height 11
click at [464, 275] on p "I feel free . The word free keeps coming up . I feel [PERSON_NAME] because I am…" at bounding box center [420, 276] width 205 height 54
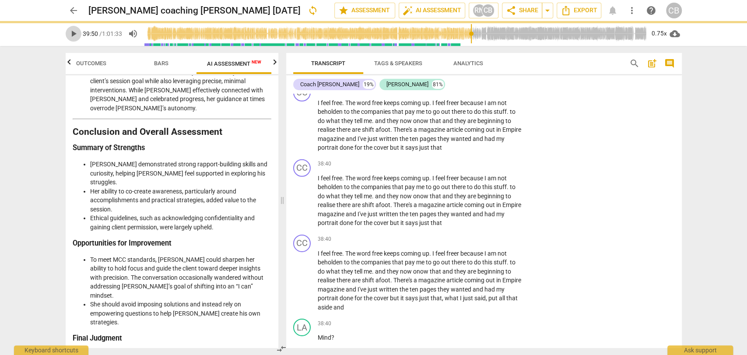
click at [77, 36] on span "play_arrow" at bounding box center [73, 33] width 11 height 11
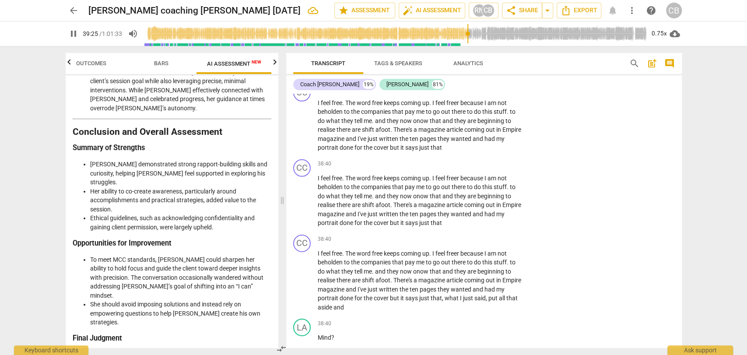
click at [468, 33] on input "range" at bounding box center [396, 34] width 505 height 28
click at [373, 283] on p "I feel free . The word free keeps coming up . I feel [PERSON_NAME] because I am…" at bounding box center [420, 280] width 205 height 63
click at [472, 33] on input "range" at bounding box center [396, 34] width 505 height 28
drag, startPoint x: 474, startPoint y: 35, endPoint x: 467, endPoint y: 35, distance: 6.6
click at [467, 35] on input "range" at bounding box center [396, 34] width 505 height 28
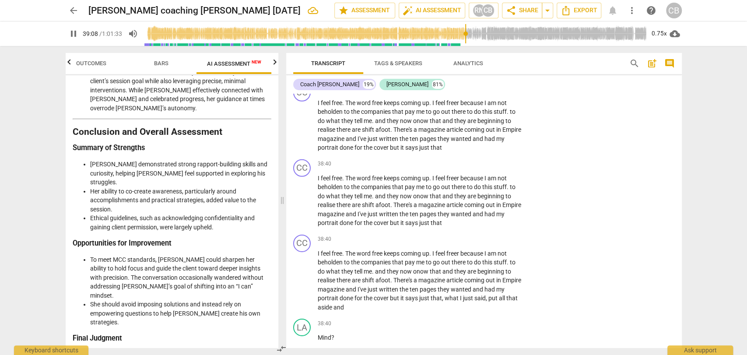
click at [465, 33] on input "range" at bounding box center [396, 34] width 505 height 28
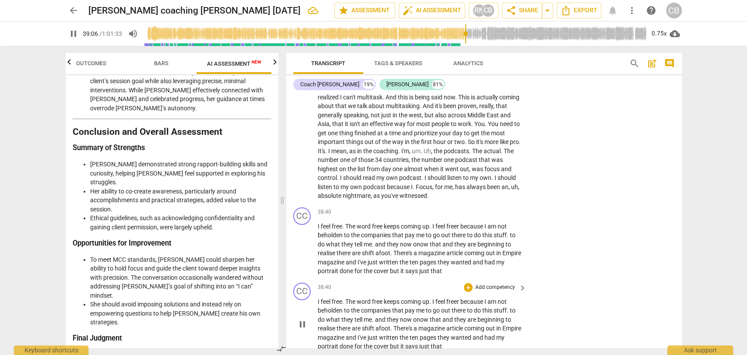
scroll to position [6233, 0]
click at [70, 36] on span "pause" at bounding box center [73, 33] width 11 height 11
click at [573, 15] on span "Export" at bounding box center [579, 10] width 37 height 11
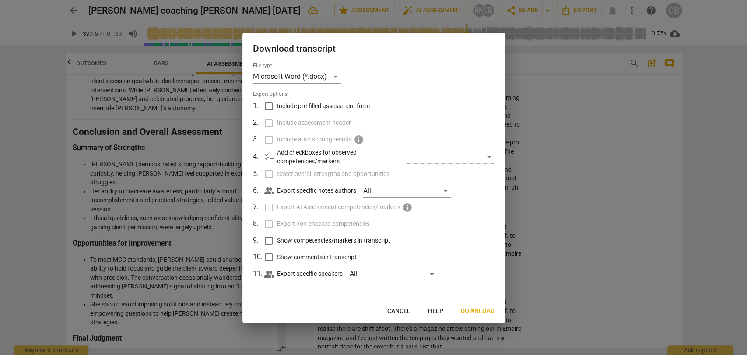
click at [469, 315] on span "Download" at bounding box center [478, 311] width 34 height 9
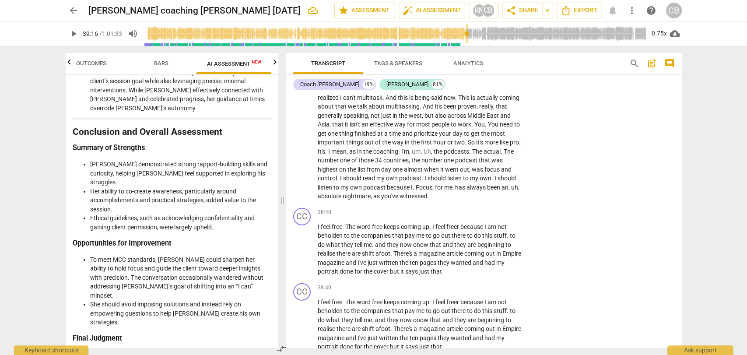
click at [450, 32] on input "range" at bounding box center [396, 34] width 505 height 28
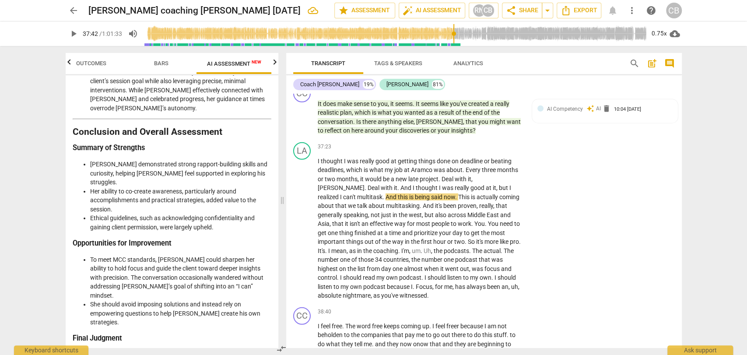
click at [454, 36] on input "range" at bounding box center [396, 34] width 505 height 28
click at [381, 292] on span "you've" at bounding box center [390, 295] width 18 height 7
click at [658, 34] on div "0.75x" at bounding box center [659, 34] width 17 height 14
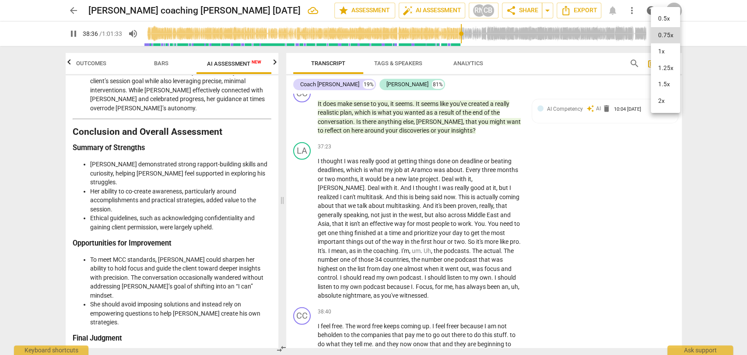
click at [659, 53] on li "1x" at bounding box center [665, 51] width 29 height 17
click at [73, 35] on span "pause" at bounding box center [73, 33] width 11 height 11
click at [659, 29] on div "1x" at bounding box center [659, 34] width 17 height 14
click at [667, 18] on li "0.5x" at bounding box center [665, 19] width 29 height 17
click at [74, 36] on span "play_arrow" at bounding box center [73, 33] width 11 height 11
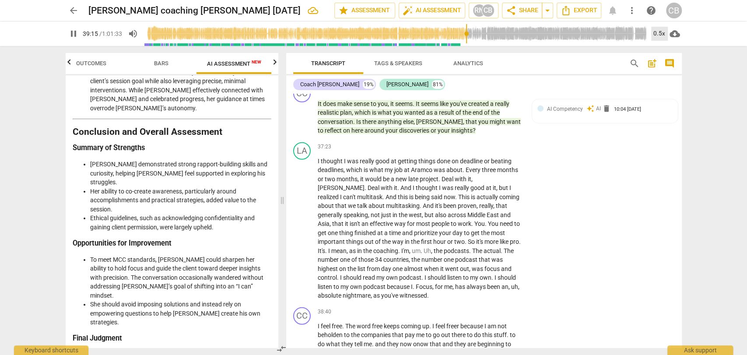
click at [655, 32] on div "0.5x" at bounding box center [659, 34] width 17 height 14
click at [662, 71] on li "1x" at bounding box center [665, 66] width 29 height 17
click at [73, 36] on span "pause" at bounding box center [73, 33] width 11 height 11
click at [70, 32] on span "play_arrow" at bounding box center [73, 33] width 11 height 11
click at [75, 35] on span "pause" at bounding box center [73, 33] width 11 height 11
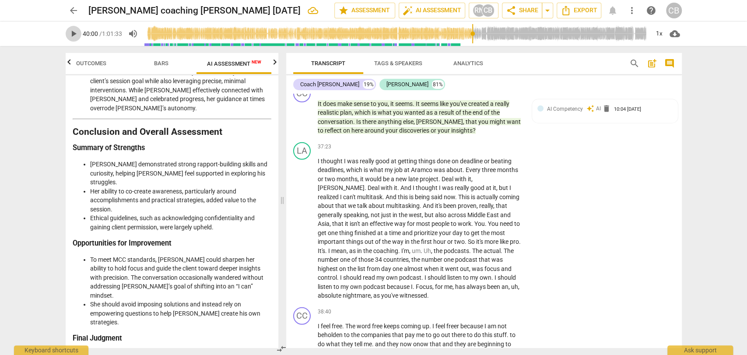
click at [73, 33] on span "play_arrow" at bounding box center [73, 33] width 11 height 11
click at [70, 33] on span "pause" at bounding box center [73, 33] width 11 height 11
click at [75, 33] on span "play_arrow" at bounding box center [73, 33] width 11 height 11
click at [75, 33] on span "pause" at bounding box center [73, 33] width 11 height 11
click at [658, 32] on div "1x" at bounding box center [659, 34] width 17 height 14
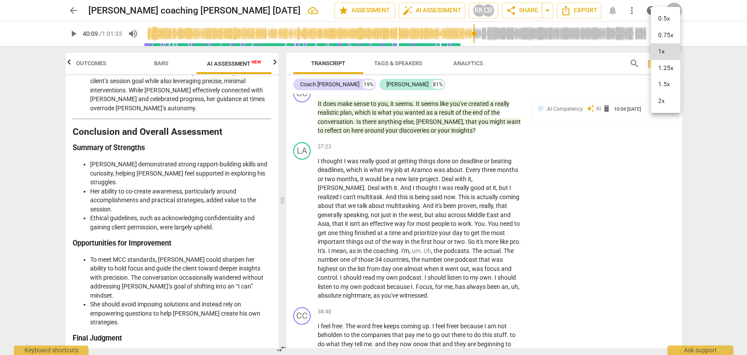
click at [662, 33] on li "0.75x" at bounding box center [665, 35] width 29 height 17
click at [73, 35] on span "play_arrow" at bounding box center [73, 33] width 11 height 11
click at [71, 32] on span "pause" at bounding box center [73, 33] width 11 height 11
click at [75, 36] on span "play_arrow" at bounding box center [73, 33] width 11 height 11
click at [71, 36] on span "pause" at bounding box center [73, 33] width 11 height 11
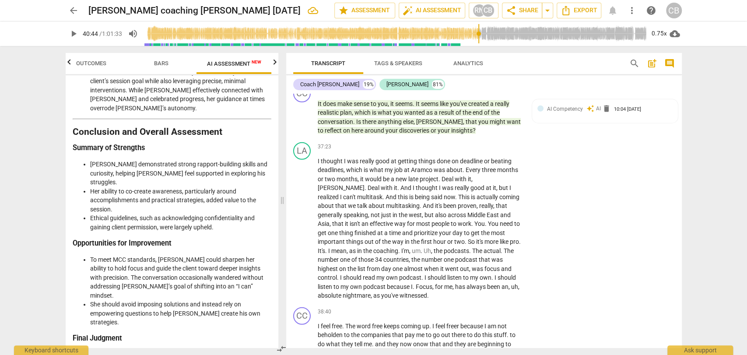
click at [475, 36] on input "range" at bounding box center [396, 34] width 505 height 28
click at [477, 37] on input "range" at bounding box center [396, 34] width 505 height 28
click at [71, 34] on span "play_arrow" at bounding box center [73, 33] width 11 height 11
click at [73, 32] on span "pause" at bounding box center [73, 33] width 11 height 11
click at [77, 32] on span "play_arrow" at bounding box center [73, 33] width 11 height 11
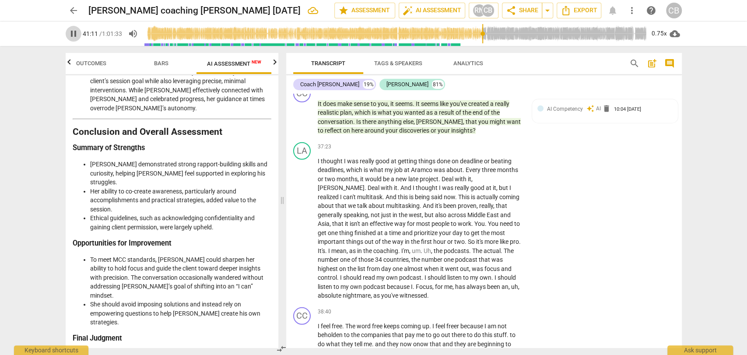
click at [75, 32] on span "pause" at bounding box center [73, 33] width 11 height 11
click at [74, 33] on span "play_arrow" at bounding box center [73, 33] width 11 height 11
click at [74, 33] on span "pause" at bounding box center [73, 33] width 11 height 11
click at [74, 30] on span "play_arrow" at bounding box center [73, 33] width 11 height 11
click at [70, 34] on span "pause" at bounding box center [73, 33] width 11 height 11
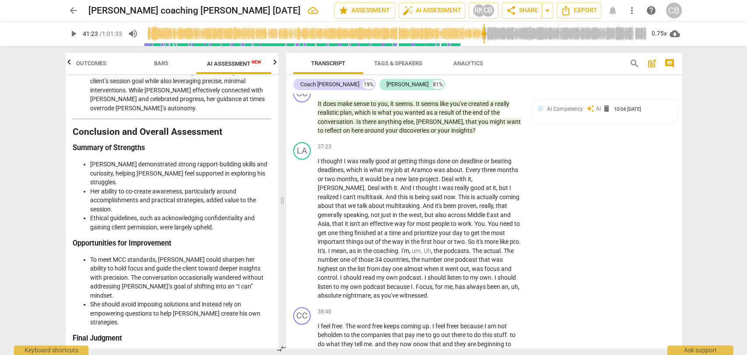
click at [70, 37] on span "play_arrow" at bounding box center [73, 33] width 11 height 11
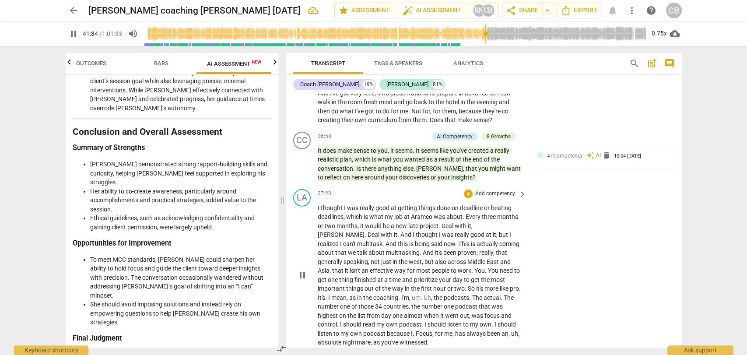
scroll to position [6085, 0]
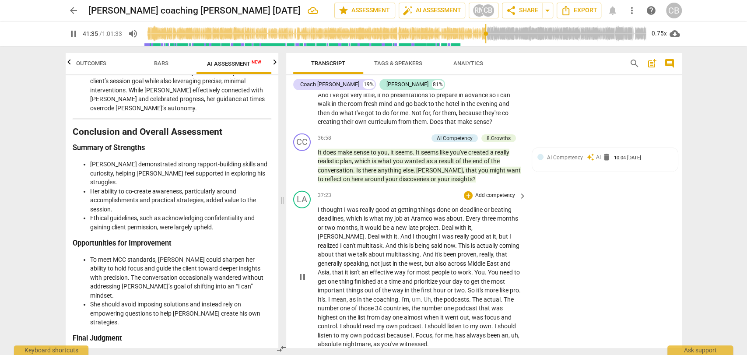
drag, startPoint x: 450, startPoint y: 131, endPoint x: 391, endPoint y: 318, distance: 196.3
click at [400, 341] on span "witnessed" at bounding box center [414, 344] width 28 height 7
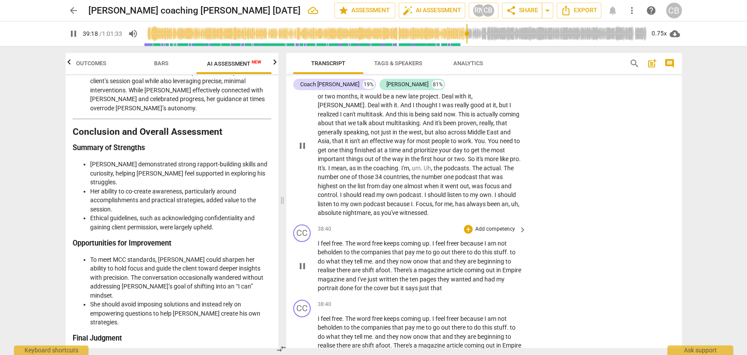
scroll to position [6217, 0]
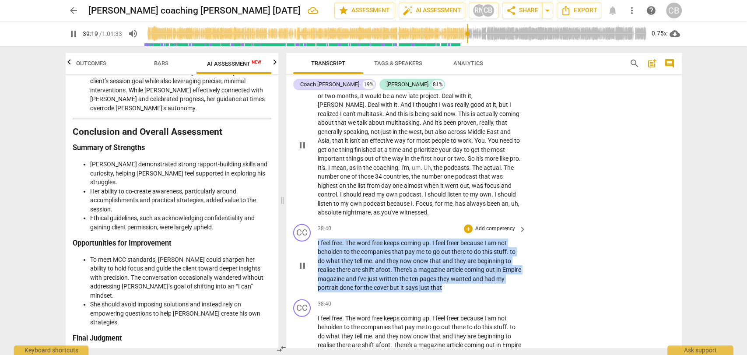
drag, startPoint x: 459, startPoint y: 263, endPoint x: 313, endPoint y: 218, distance: 152.5
click at [313, 221] on div "CC play_arrow pause 38:40 + Add competency keyboard_arrow_right I feel free . T…" at bounding box center [484, 258] width 396 height 75
click at [324, 248] on span "beholden" at bounding box center [331, 251] width 26 height 7
drag, startPoint x: 456, startPoint y: 265, endPoint x: 316, endPoint y: 218, distance: 147.8
click at [316, 221] on div "CC play_arrow pause 38:40 + Add competency keyboard_arrow_right I feel free . T…" at bounding box center [484, 258] width 396 height 75
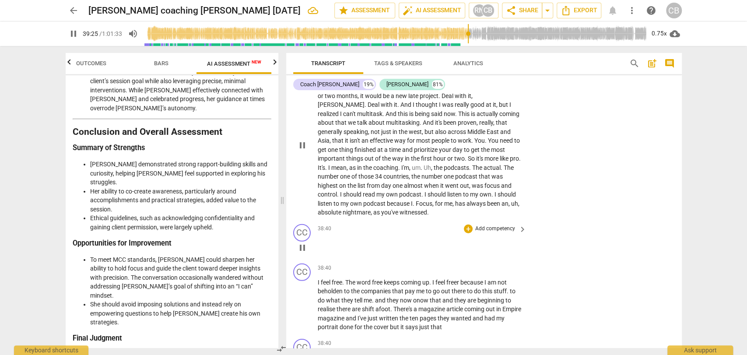
drag, startPoint x: 322, startPoint y: 220, endPoint x: 317, endPoint y: 213, distance: 8.4
drag, startPoint x: 317, startPoint y: 213, endPoint x: 344, endPoint y: 214, distance: 27.1
click at [344, 224] on div "38:40 + Add competency keyboard_arrow_right" at bounding box center [423, 240] width 210 height 32
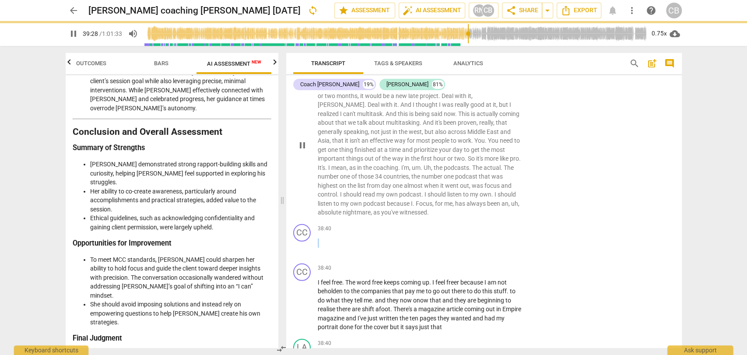
click at [333, 239] on p at bounding box center [420, 248] width 205 height 18
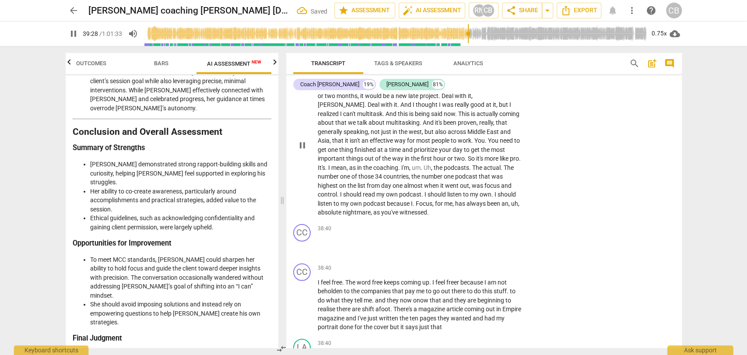
click at [334, 239] on p at bounding box center [420, 248] width 205 height 18
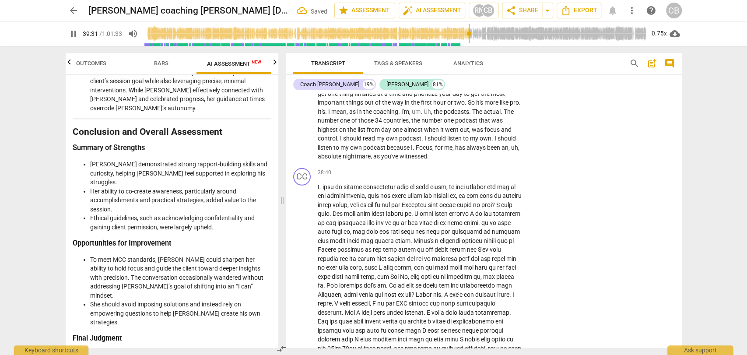
scroll to position [6276, 0]
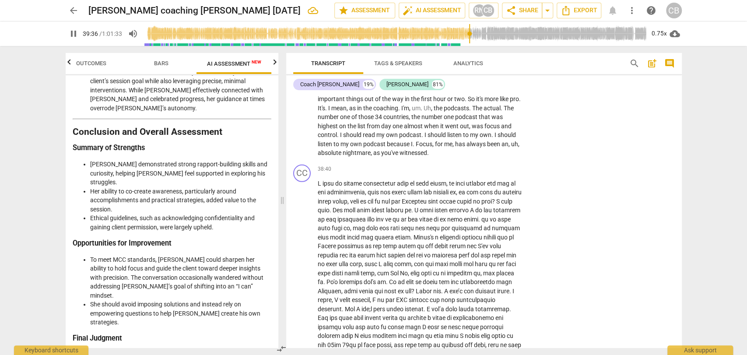
click at [340, 183] on p at bounding box center [420, 282] width 205 height 207
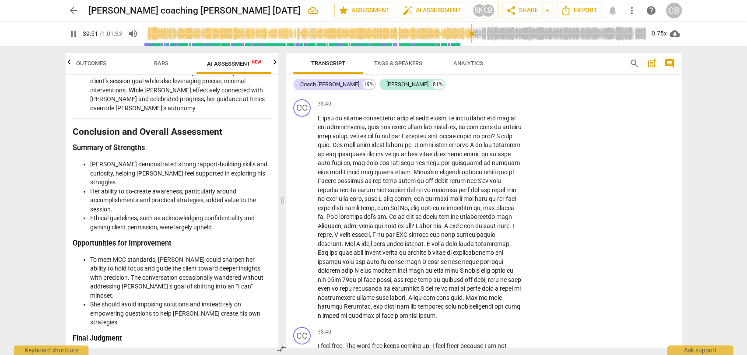
scroll to position [6339, 0]
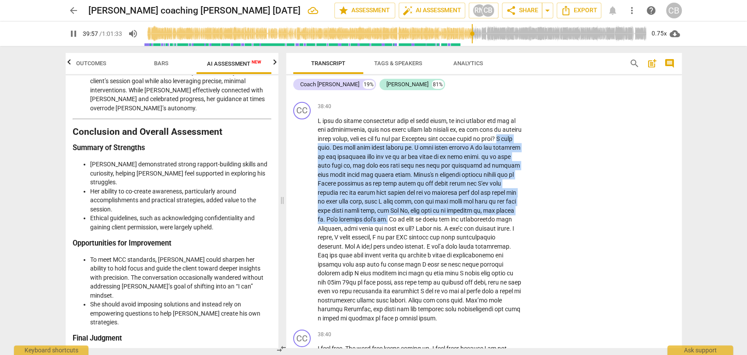
drag, startPoint x: 341, startPoint y: 124, endPoint x: 439, endPoint y: 193, distance: 119.3
click at [439, 193] on p at bounding box center [420, 219] width 205 height 207
copy p "I feel free. The word free keeps coming up. I feel [PERSON_NAME] because I am n…"
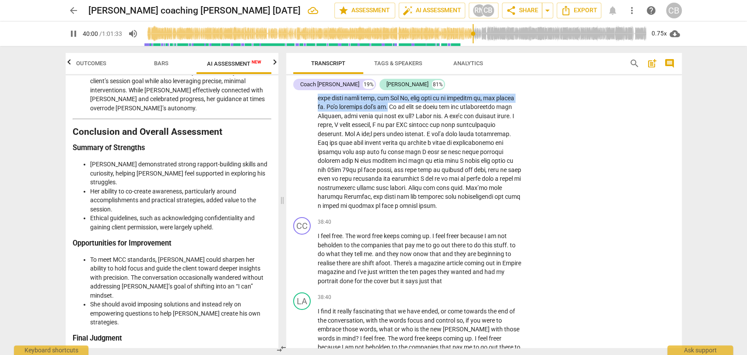
scroll to position [6474, 0]
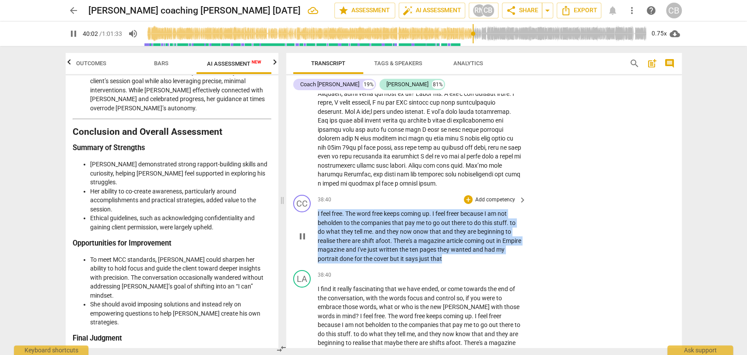
drag, startPoint x: 453, startPoint y: 234, endPoint x: 315, endPoint y: 190, distance: 144.1
click at [315, 191] on div "CC play_arrow pause 38:40 + Add competency keyboard_arrow_right I feel free . T…" at bounding box center [484, 228] width 396 height 75
paste p
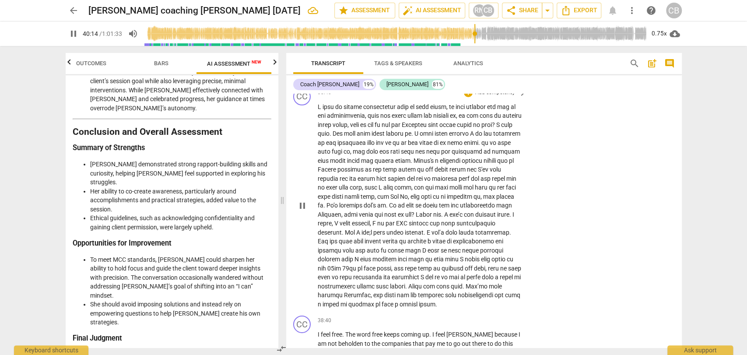
scroll to position [6353, 0]
click at [69, 30] on span "pause" at bounding box center [73, 33] width 11 height 11
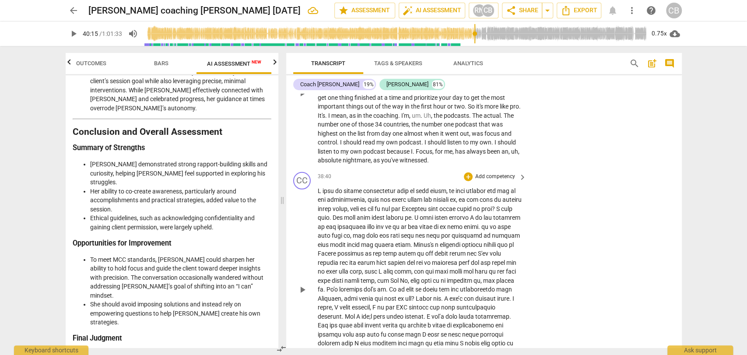
scroll to position [6269, 0]
click at [340, 190] on p at bounding box center [420, 289] width 205 height 207
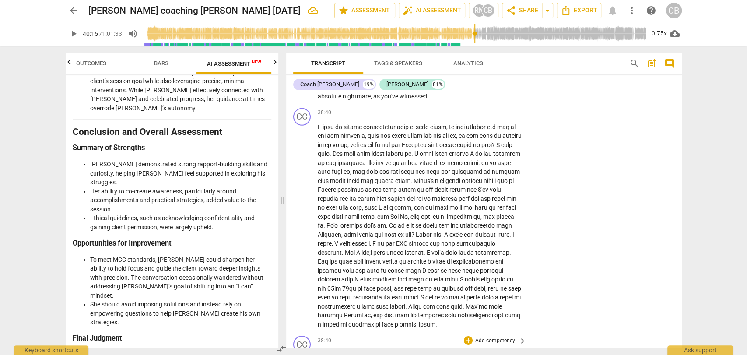
scroll to position [6344, 0]
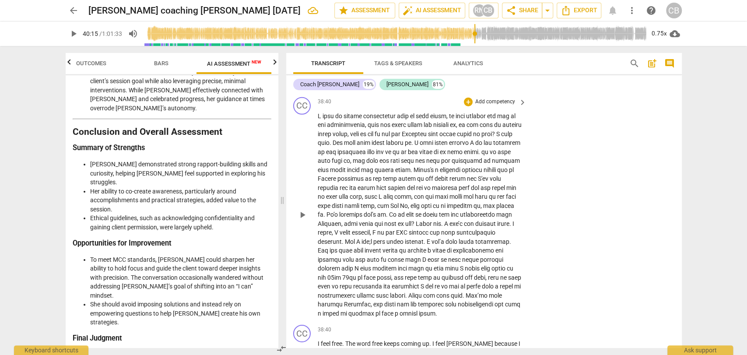
drag, startPoint x: 341, startPoint y: 174, endPoint x: 427, endPoint y: 288, distance: 143.1
click at [427, 288] on p at bounding box center [420, 215] width 205 height 207
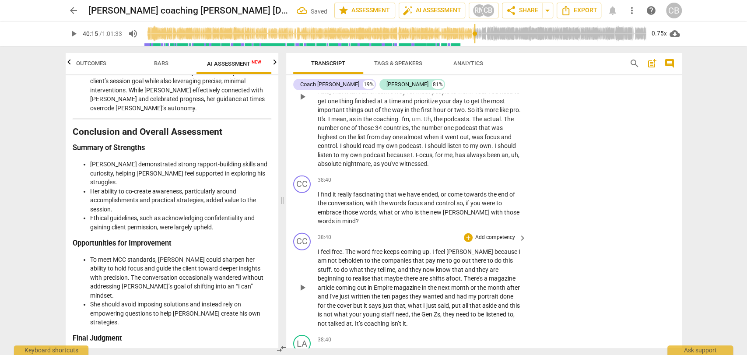
scroll to position [6274, 0]
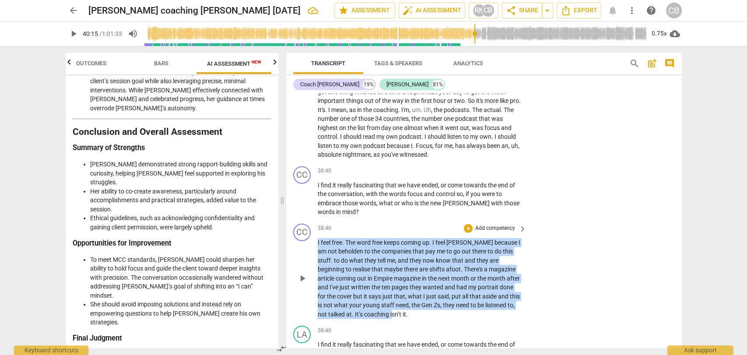
drag, startPoint x: 402, startPoint y: 290, endPoint x: 316, endPoint y: 211, distance: 116.8
click at [316, 220] on div "CC play_arrow pause 38:40 + Add competency keyboard_arrow_right I feel free. Th…" at bounding box center [484, 271] width 396 height 102
click at [324, 238] on p "I feel free. The word free keeps coming up. I feel [PERSON_NAME] because I am n…" at bounding box center [420, 278] width 205 height 81
drag, startPoint x: 397, startPoint y: 289, endPoint x: 313, endPoint y: 219, distance: 109.7
click at [313, 220] on div "CC play_arrow pause 38:40 + Add competency keyboard_arrow_right I feel free. Th…" at bounding box center [484, 271] width 396 height 102
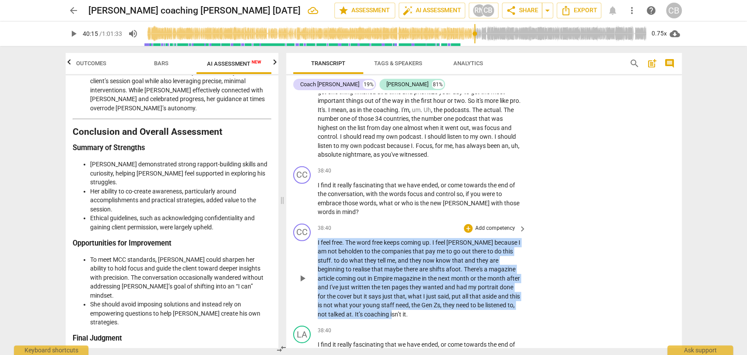
copy p "I feel free. The word free keeps coming up. I feel [PERSON_NAME] because I am n…"
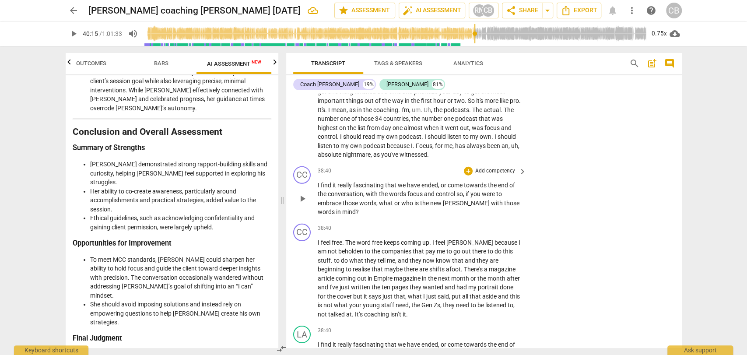
click at [319, 181] on p "I find it really fascinating that we have ended, or come towards the end of the…" at bounding box center [420, 199] width 205 height 36
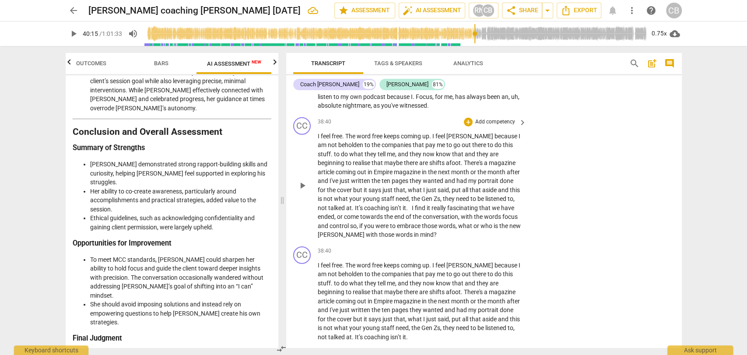
scroll to position [6326, 0]
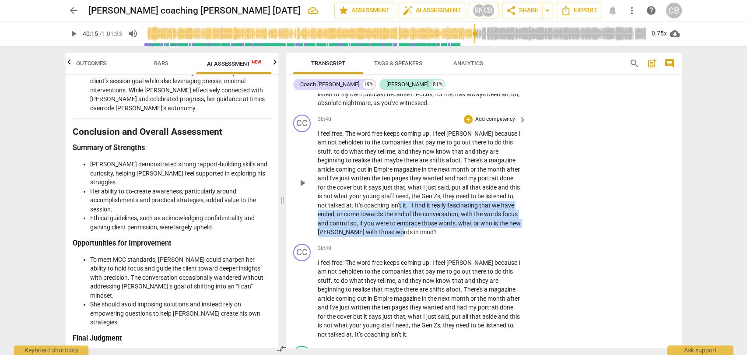
drag, startPoint x: 430, startPoint y: 207, endPoint x: 401, endPoint y: 180, distance: 39.6
click at [401, 180] on p "I feel free. The word free keeps coming up. I feel [PERSON_NAME] because I am n…" at bounding box center [420, 183] width 205 height 108
copy p "I find it really fascinating that we have ended, or come towards the end of the…"
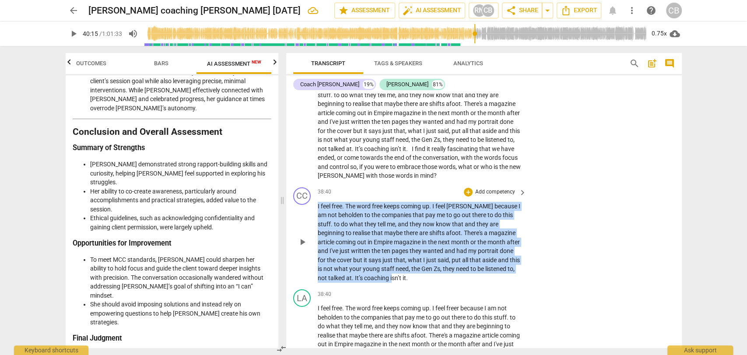
drag, startPoint x: 397, startPoint y: 256, endPoint x: 311, endPoint y: 183, distance: 112.4
click at [311, 184] on div "CC play_arrow pause 38:40 + Add competency keyboard_arrow_right I feel free. Th…" at bounding box center [484, 235] width 396 height 102
click at [329, 202] on p "I feel free. The word free keeps coming up. I feel [PERSON_NAME] because I am n…" at bounding box center [420, 242] width 205 height 81
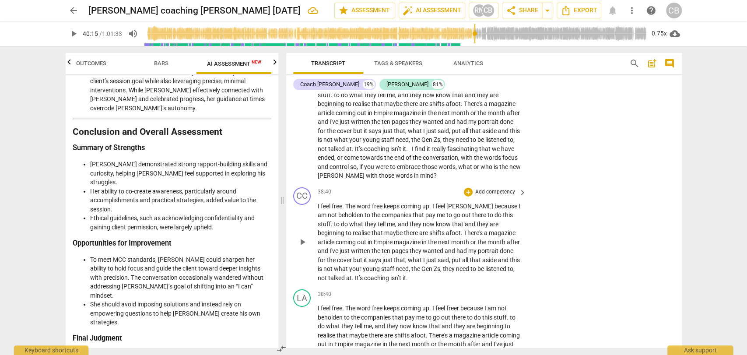
click at [319, 202] on p "I feel free. The word free keeps coming up. I feel [PERSON_NAME] because I am n…" at bounding box center [420, 242] width 205 height 81
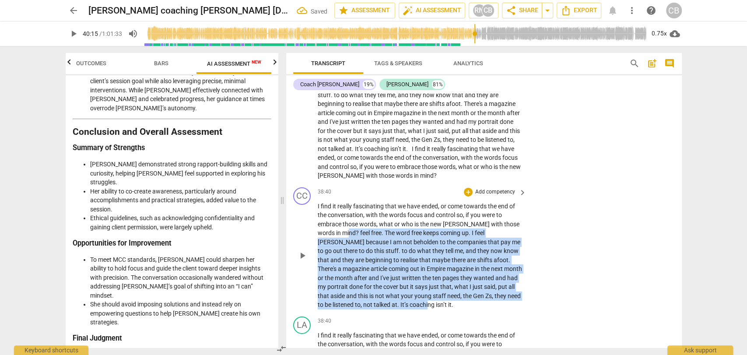
drag, startPoint x: 392, startPoint y: 250, endPoint x: 341, endPoint y: 211, distance: 64.0
click at [341, 211] on p "I find it really fascinating that we have ended, or come towards the end of the…" at bounding box center [420, 256] width 205 height 108
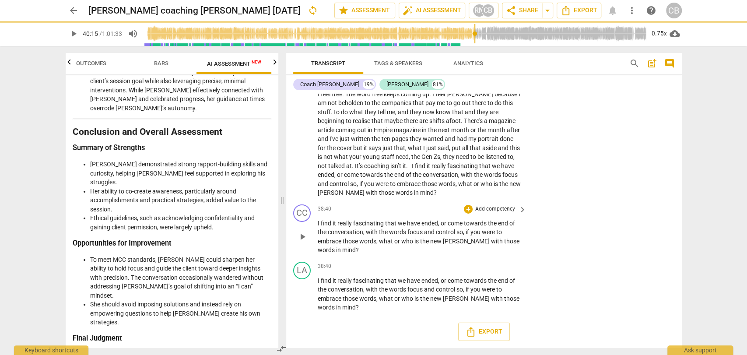
scroll to position [6341, 0]
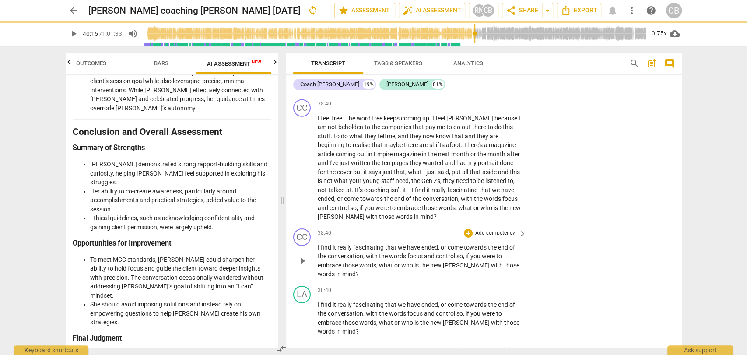
click at [351, 176] on p "I feel free. The word free keeps coming up. I feel [PERSON_NAME] because I am n…" at bounding box center [420, 168] width 205 height 108
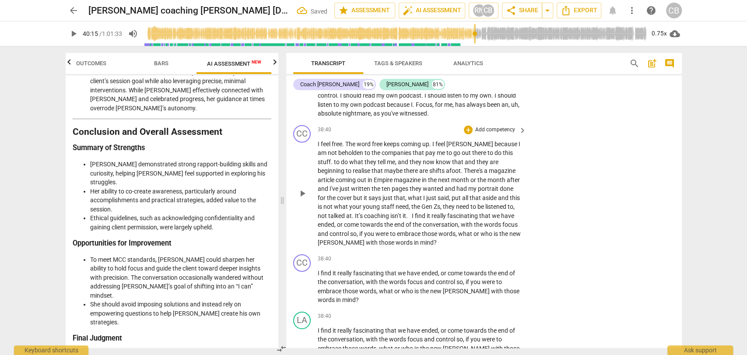
scroll to position [6314, 0]
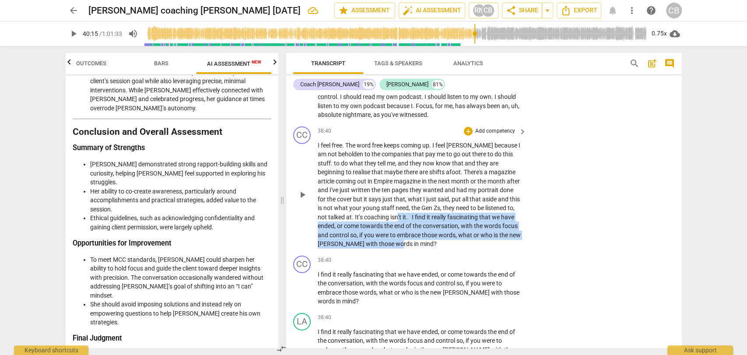
drag, startPoint x: 431, startPoint y: 220, endPoint x: 400, endPoint y: 193, distance: 41.3
click at [400, 193] on p "I feel free. The word free keeps coming up. I feel [PERSON_NAME] because I am n…" at bounding box center [420, 195] width 205 height 108
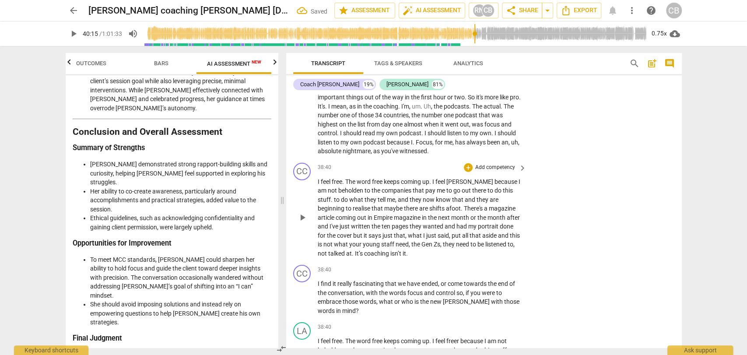
scroll to position [6277, 0]
click at [300, 164] on div "CC" at bounding box center [302, 173] width 18 height 18
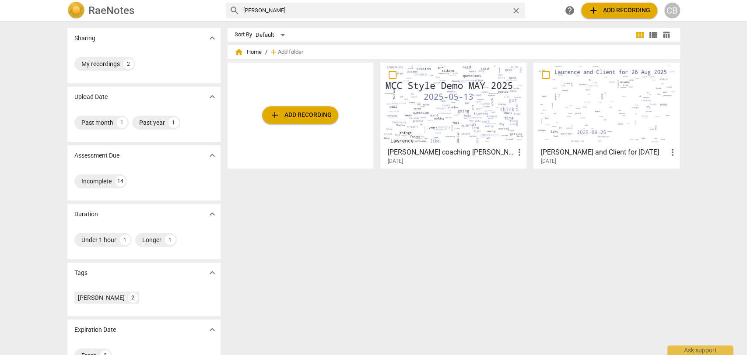
click at [300, 148] on div "add Add recording" at bounding box center [301, 116] width 146 height 106
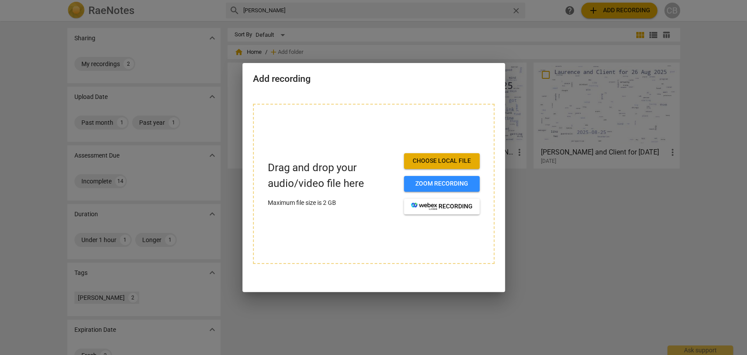
click at [576, 237] on div at bounding box center [373, 177] width 747 height 355
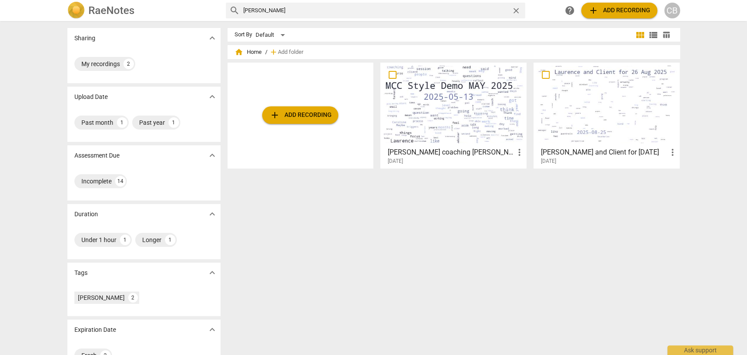
click at [599, 97] on div at bounding box center [607, 104] width 140 height 77
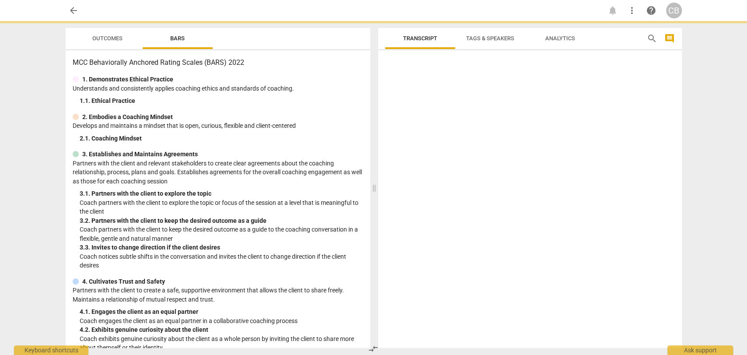
click at [599, 97] on div at bounding box center [530, 201] width 304 height 294
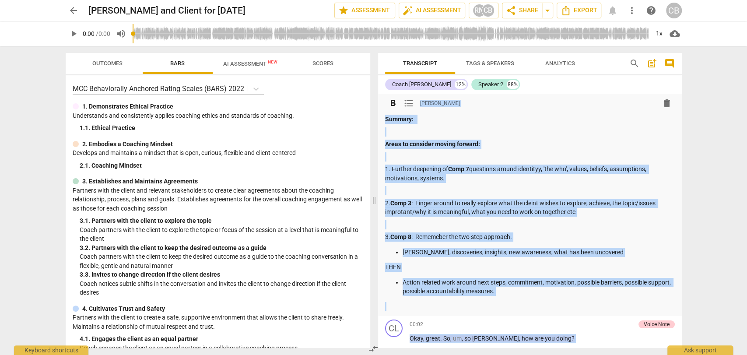
scroll to position [117, 0]
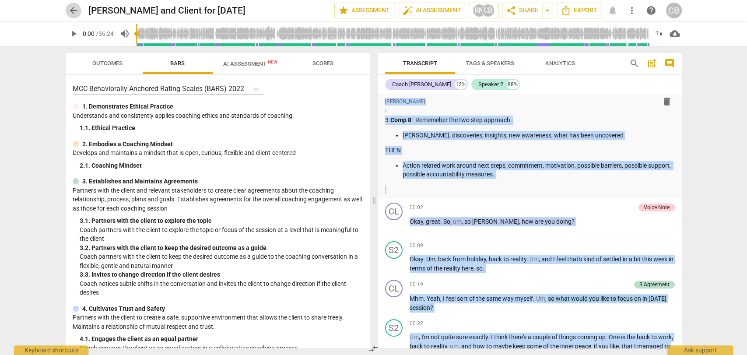
click at [66, 7] on span "arrow_back" at bounding box center [74, 10] width 16 height 11
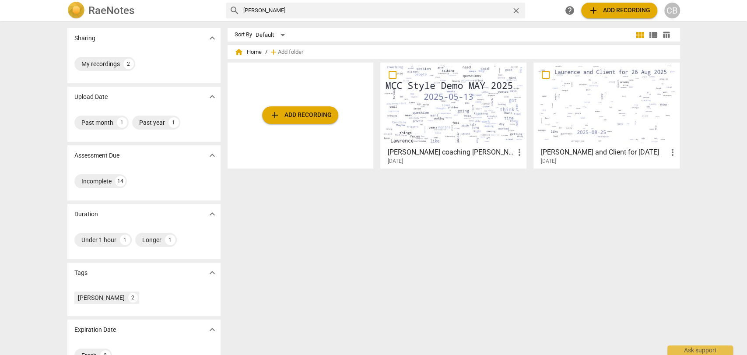
click at [599, 128] on div at bounding box center [607, 104] width 140 height 77
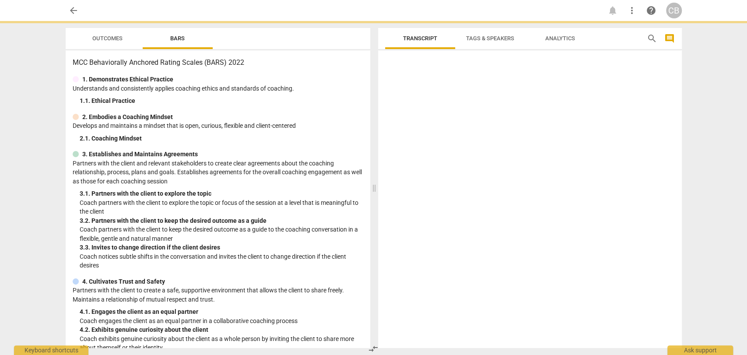
click at [599, 128] on div at bounding box center [530, 201] width 304 height 294
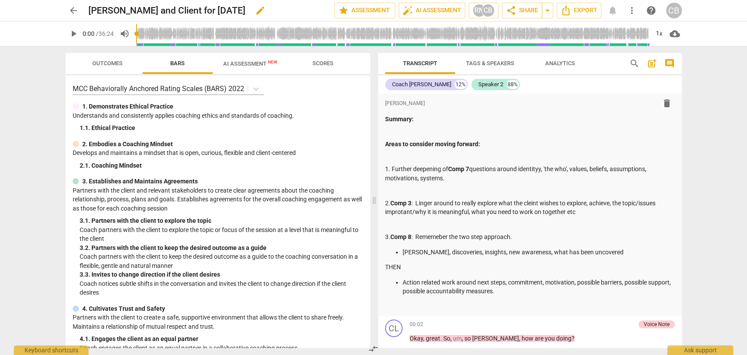
click at [196, 10] on h2 "[PERSON_NAME] and Client for [DATE]" at bounding box center [166, 10] width 157 height 11
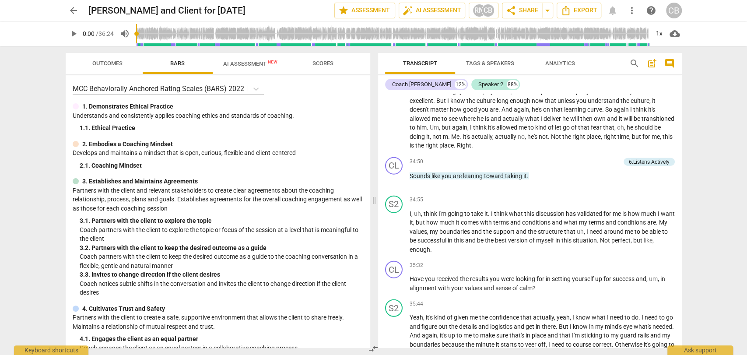
scroll to position [3856, 0]
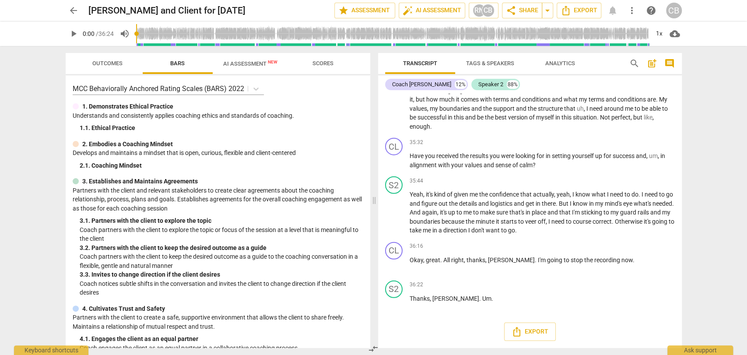
click at [73, 14] on span "arrow_back" at bounding box center [73, 10] width 11 height 11
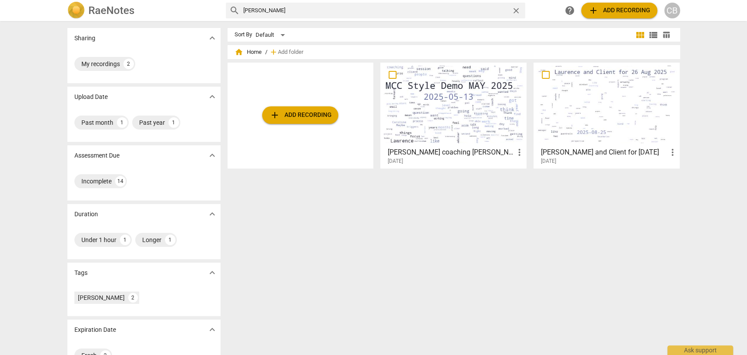
click at [480, 113] on div at bounding box center [453, 104] width 140 height 77
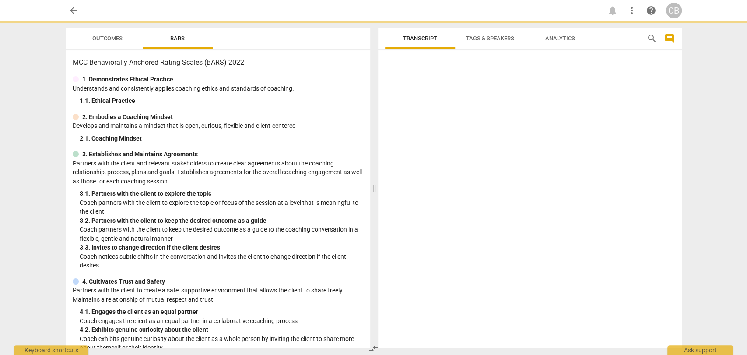
click at [480, 113] on div at bounding box center [530, 201] width 304 height 294
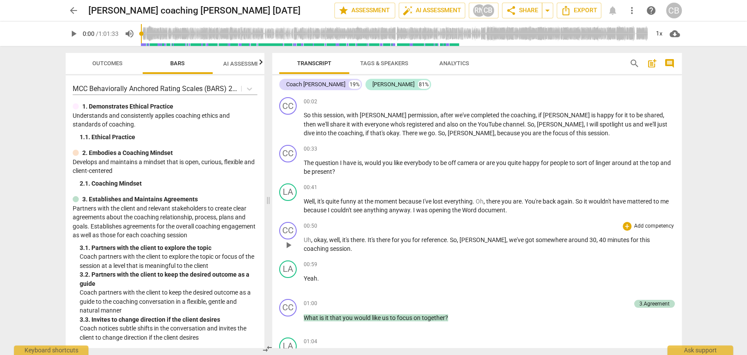
drag, startPoint x: 366, startPoint y: 189, endPoint x: 461, endPoint y: 244, distance: 110.4
click at [266, 174] on span at bounding box center [268, 200] width 5 height 309
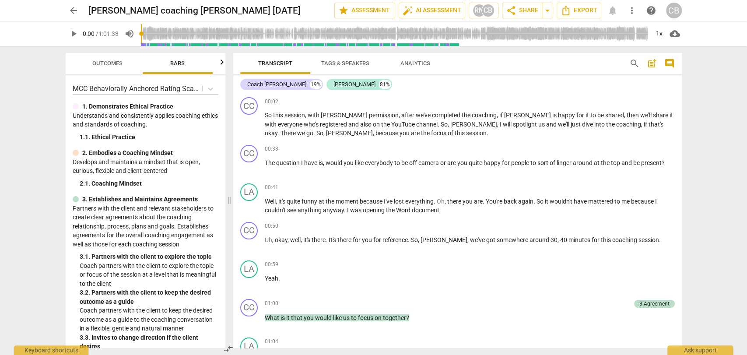
drag, startPoint x: 682, startPoint y: 95, endPoint x: 680, endPoint y: 112, distance: 16.8
click at [680, 112] on div "Transcript Tags & Speakers Analytics search post_add comment Coach [PERSON_NAME…" at bounding box center [459, 200] width 459 height 309
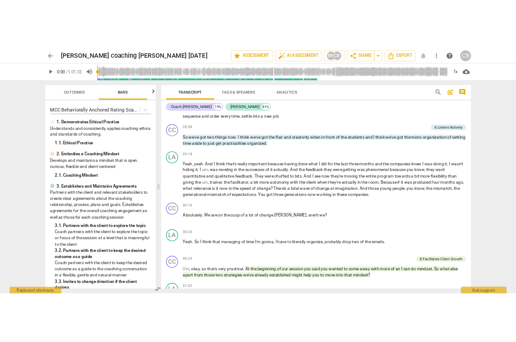
scroll to position [4331, 0]
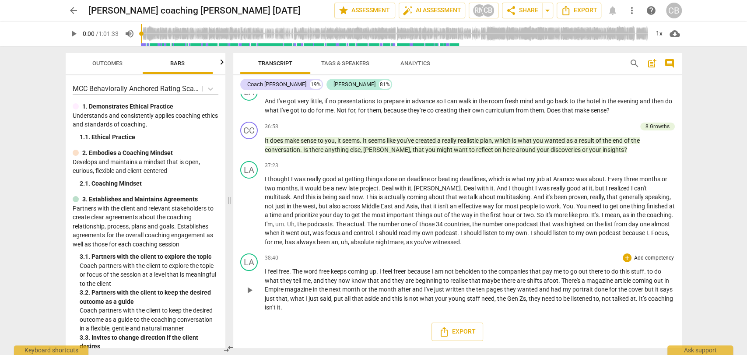
click at [267, 271] on span "I" at bounding box center [266, 271] width 3 height 7
click at [266, 272] on span "I" at bounding box center [266, 271] width 3 height 7
click at [442, 243] on p "I thought I was really good at getting things done on deadline or beating deadl…" at bounding box center [470, 211] width 410 height 72
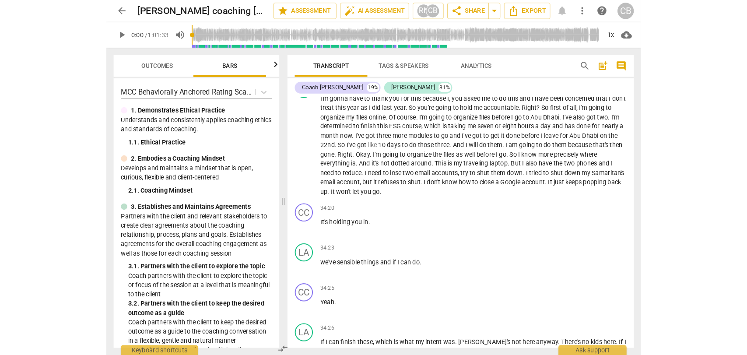
scroll to position [4914, 0]
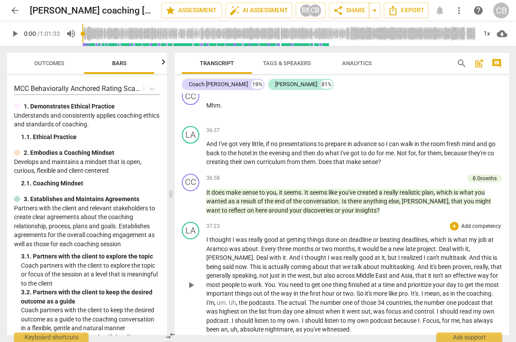
click at [15, 12] on span "arrow_back" at bounding box center [15, 10] width 11 height 11
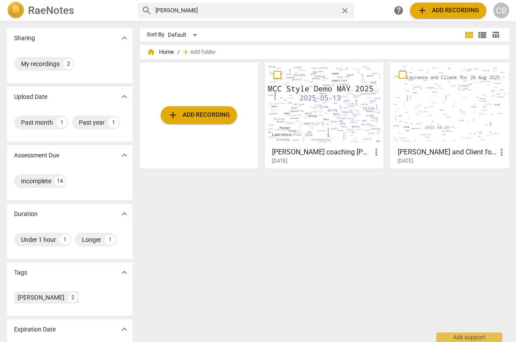
drag, startPoint x: 240, startPoint y: 14, endPoint x: 147, endPoint y: 7, distance: 93.5
click at [147, 7] on div "search [PERSON_NAME]" at bounding box center [246, 11] width 216 height 16
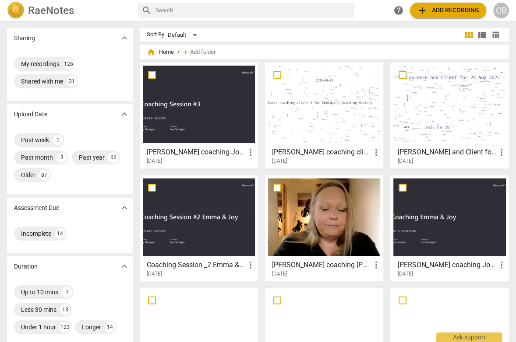
click at [210, 124] on div at bounding box center [199, 104] width 112 height 77
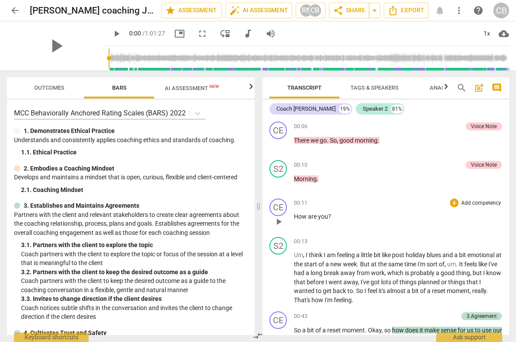
click at [415, 229] on div "00:11 + Add competency keyboard_arrow_right How are you ?" at bounding box center [398, 215] width 208 height 32
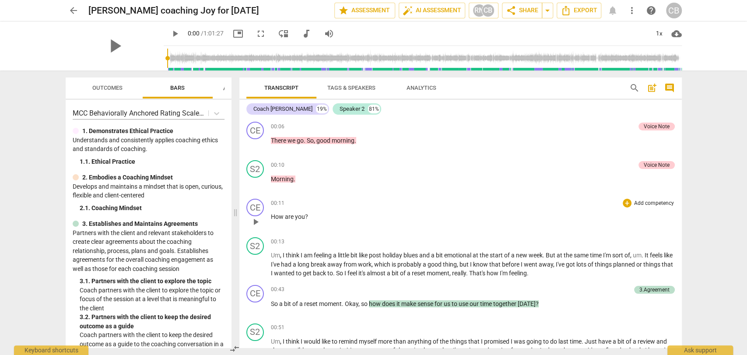
drag, startPoint x: 372, startPoint y: 217, endPoint x: 297, endPoint y: 203, distance: 76.6
click at [234, 213] on span at bounding box center [235, 212] width 5 height 285
click at [213, 115] on icon at bounding box center [217, 113] width 9 height 9
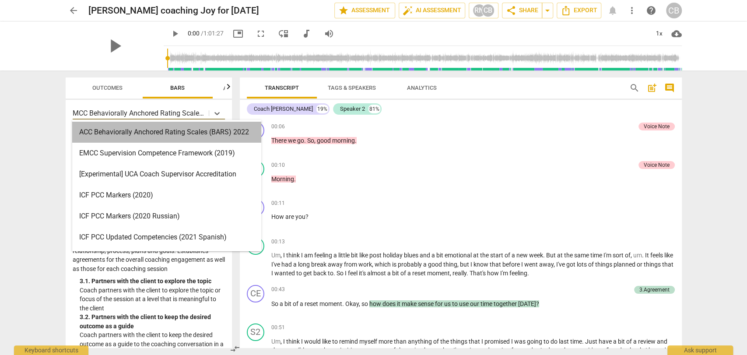
click at [207, 132] on div "ACC Behaviorally Anchored Rating Scales (BARS) 2022" at bounding box center [166, 132] width 189 height 21
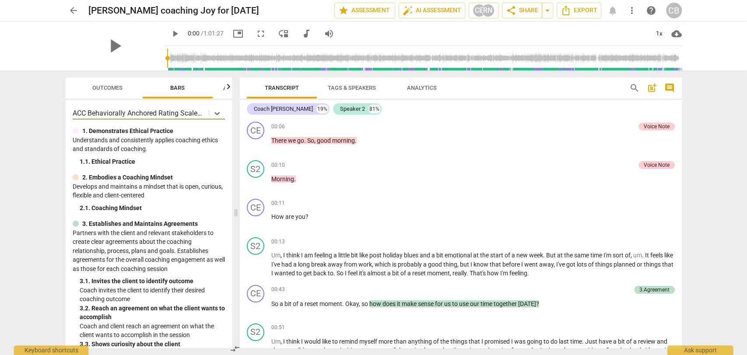
click at [226, 89] on icon "button" at bounding box center [228, 86] width 11 height 11
click at [133, 84] on span "AI Assessment New" at bounding box center [118, 87] width 75 height 13
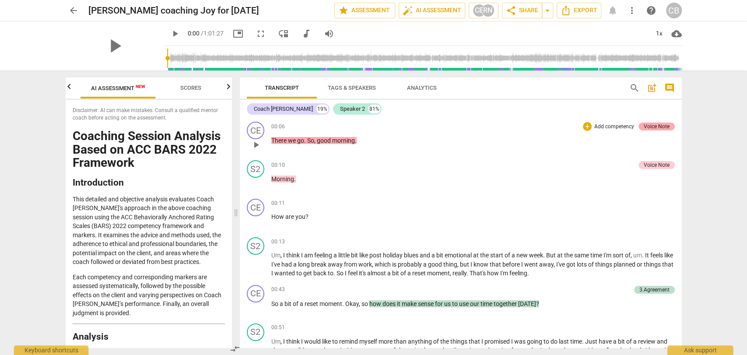
click at [646, 126] on div "Voice Note" at bounding box center [657, 127] width 26 height 8
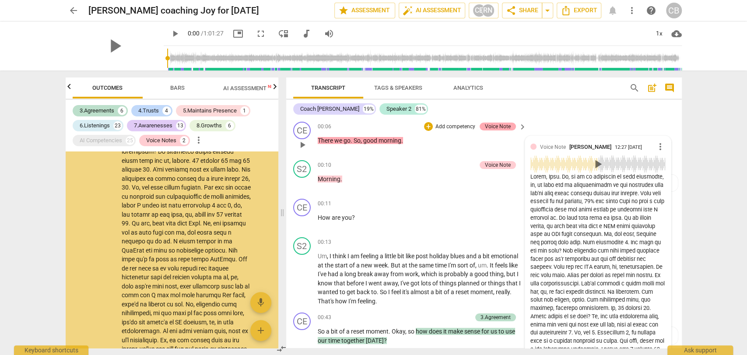
scroll to position [598, 0]
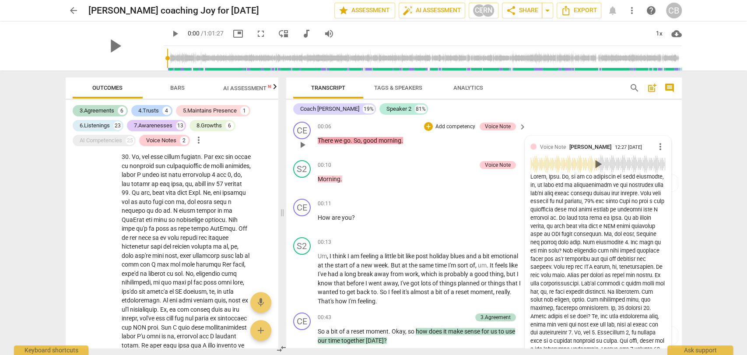
click at [596, 164] on span "play_arrow" at bounding box center [598, 164] width 14 height 14
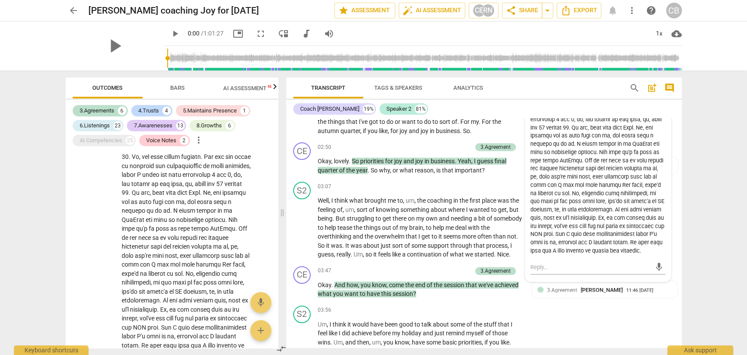
scroll to position [526, 0]
click at [243, 86] on span "AI Assessment New" at bounding box center [250, 88] width 54 height 7
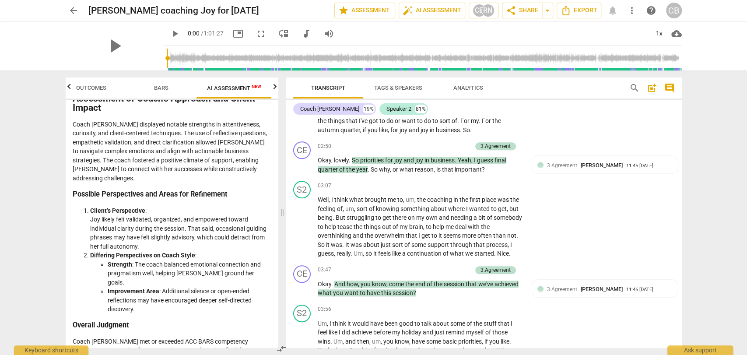
scroll to position [1663, 0]
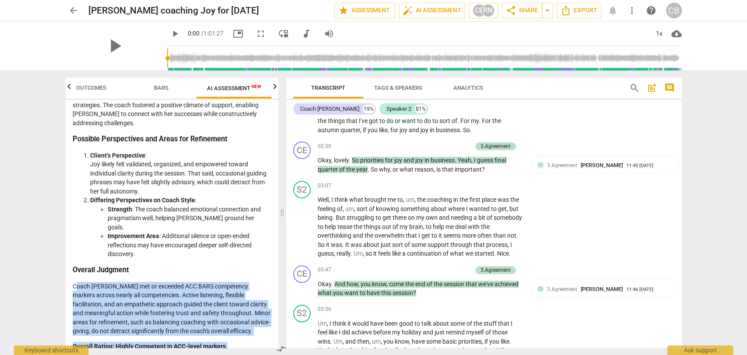
drag, startPoint x: 77, startPoint y: 277, endPoint x: 243, endPoint y: 339, distance: 177.7
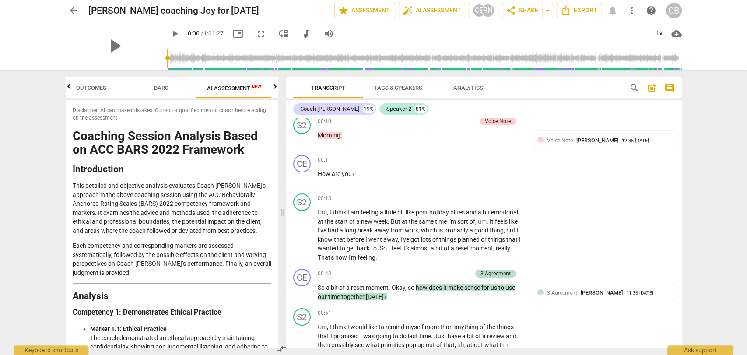
scroll to position [0, 0]
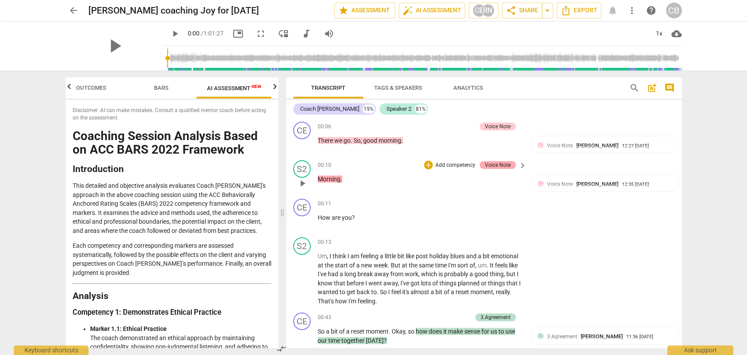
click at [500, 164] on div "Voice Note" at bounding box center [498, 165] width 26 height 8
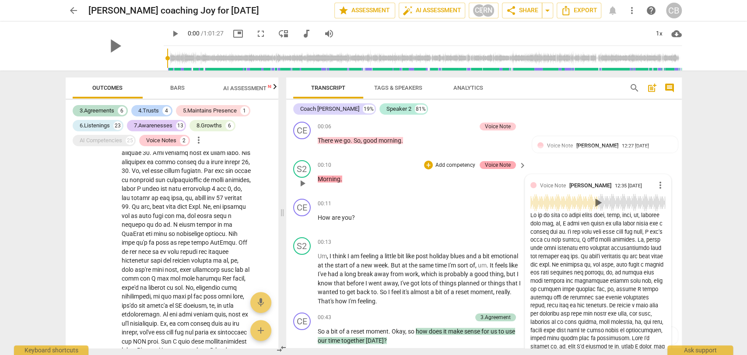
scroll to position [1004, 0]
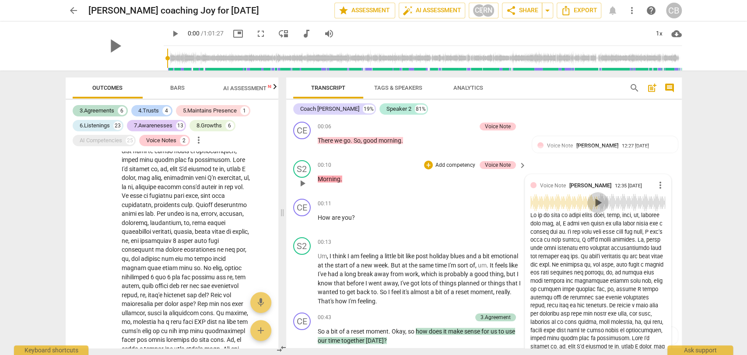
click at [599, 204] on span "play_arrow" at bounding box center [598, 203] width 14 height 14
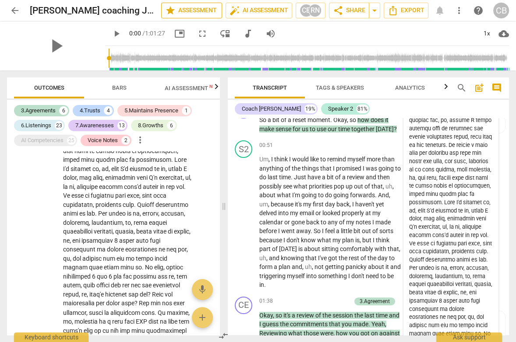
scroll to position [232, 0]
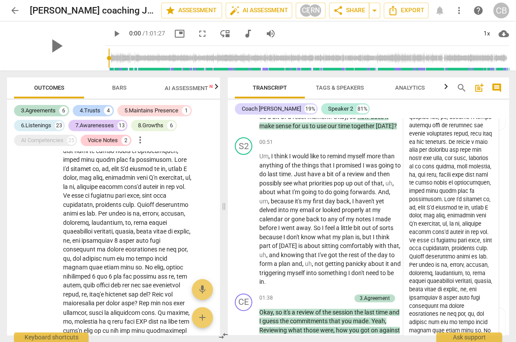
click at [10, 13] on span "arrow_back" at bounding box center [15, 10] width 11 height 11
